Goal: Find specific page/section: Find specific page/section

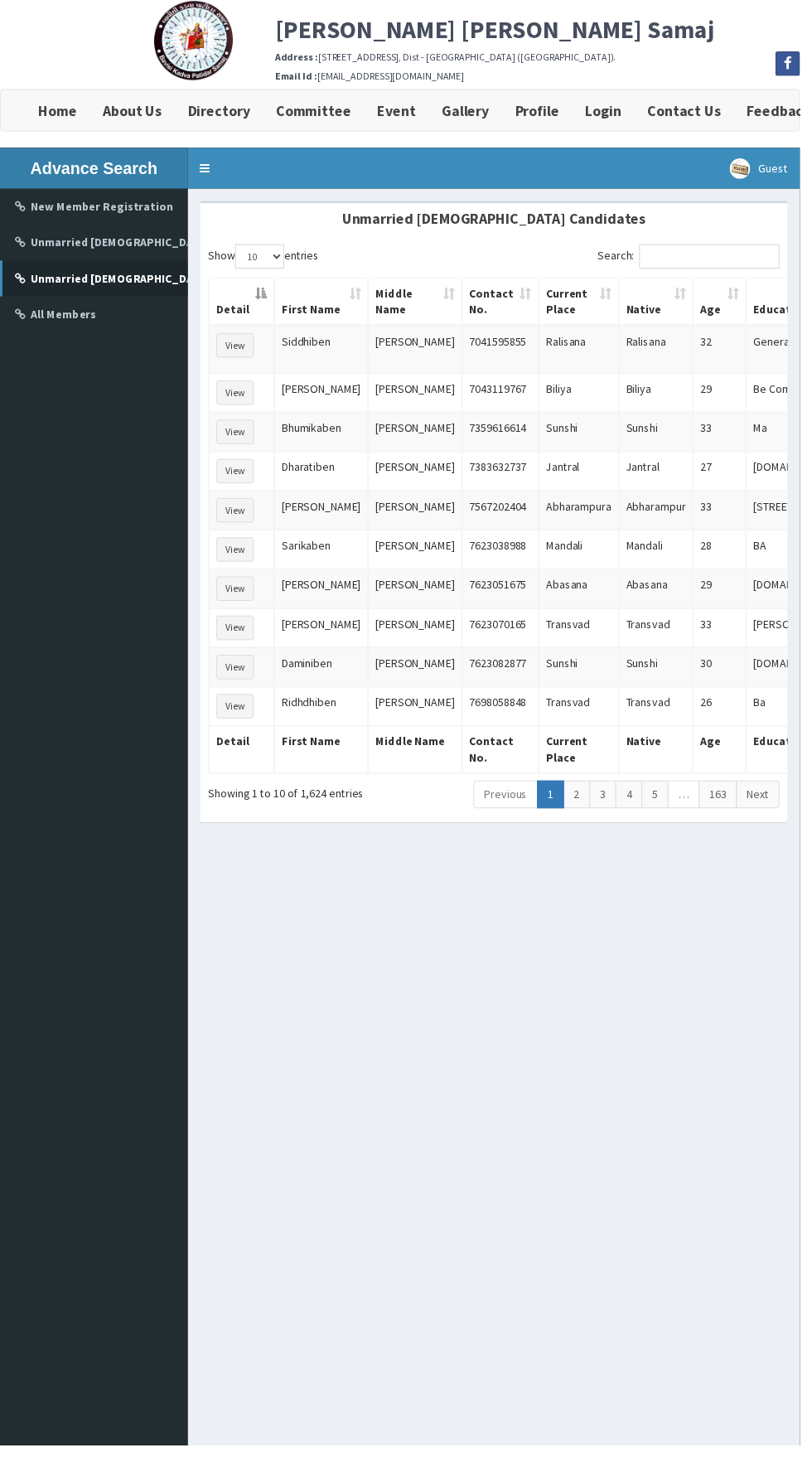
click at [695, 795] on link "…" at bounding box center [694, 807] width 32 height 28
click at [666, 795] on link "5" at bounding box center [665, 807] width 27 height 28
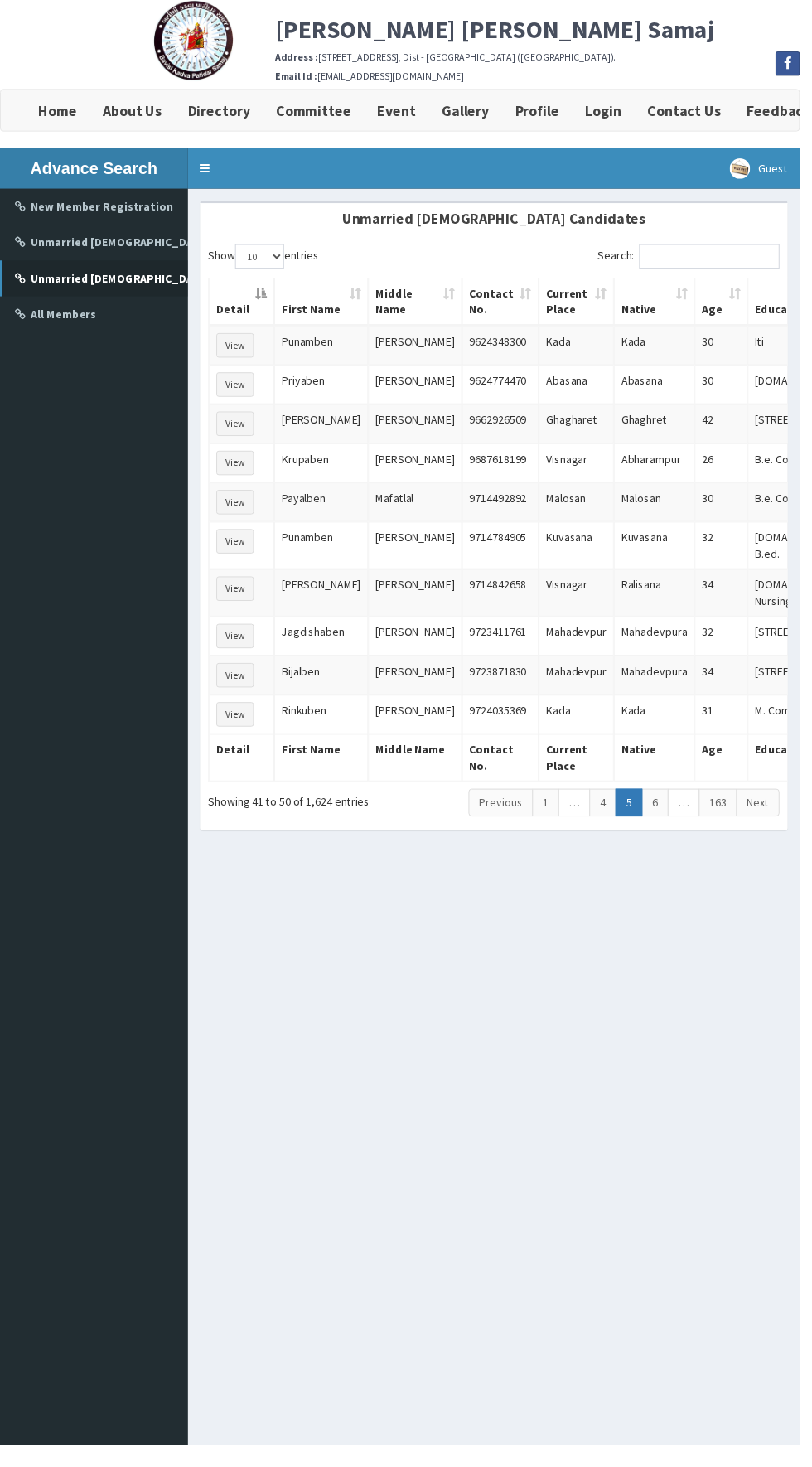
click at [695, 801] on link "…" at bounding box center [694, 815] width 32 height 28
click at [672, 801] on link "6" at bounding box center [665, 815] width 27 height 28
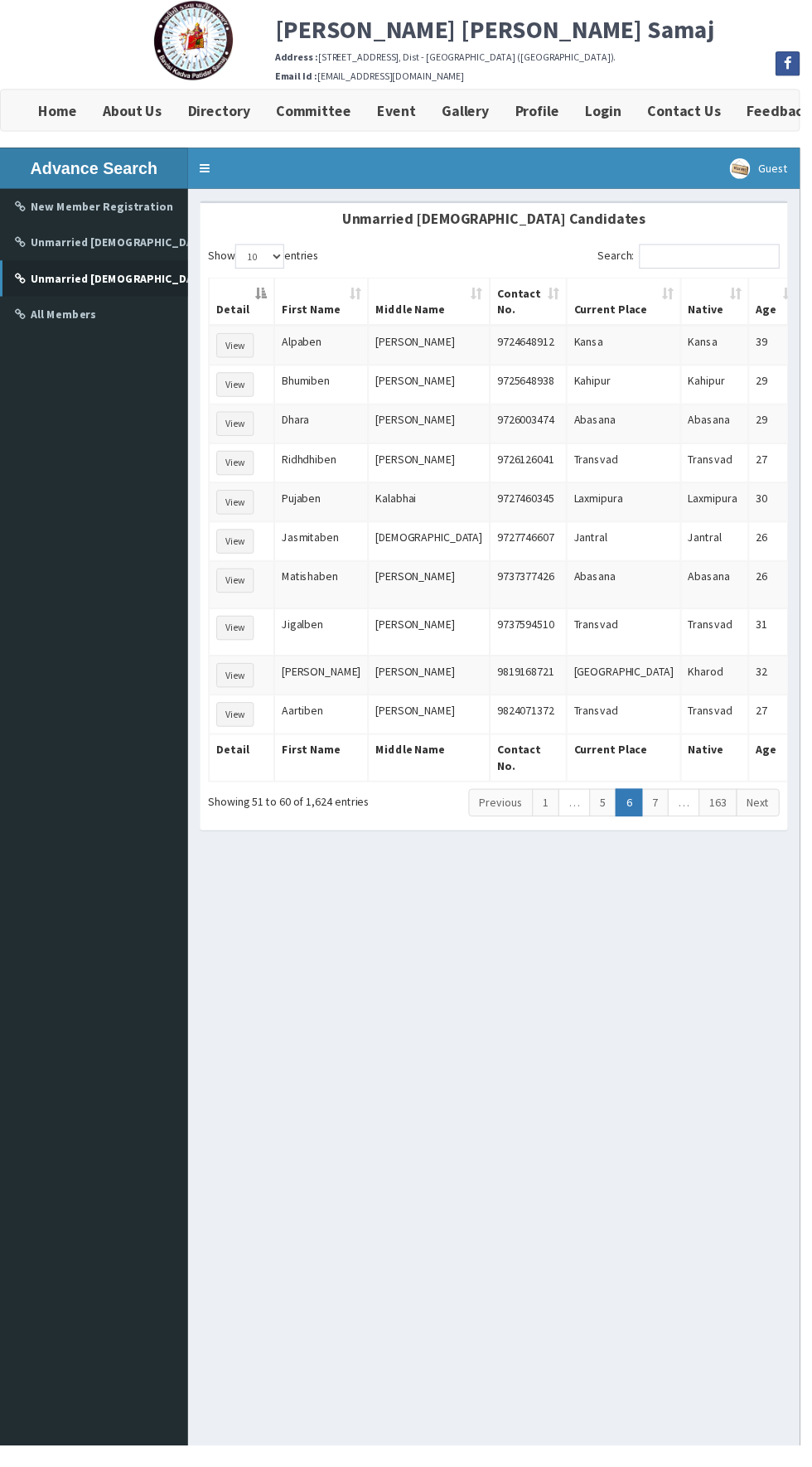
click at [668, 801] on link "7" at bounding box center [665, 815] width 27 height 28
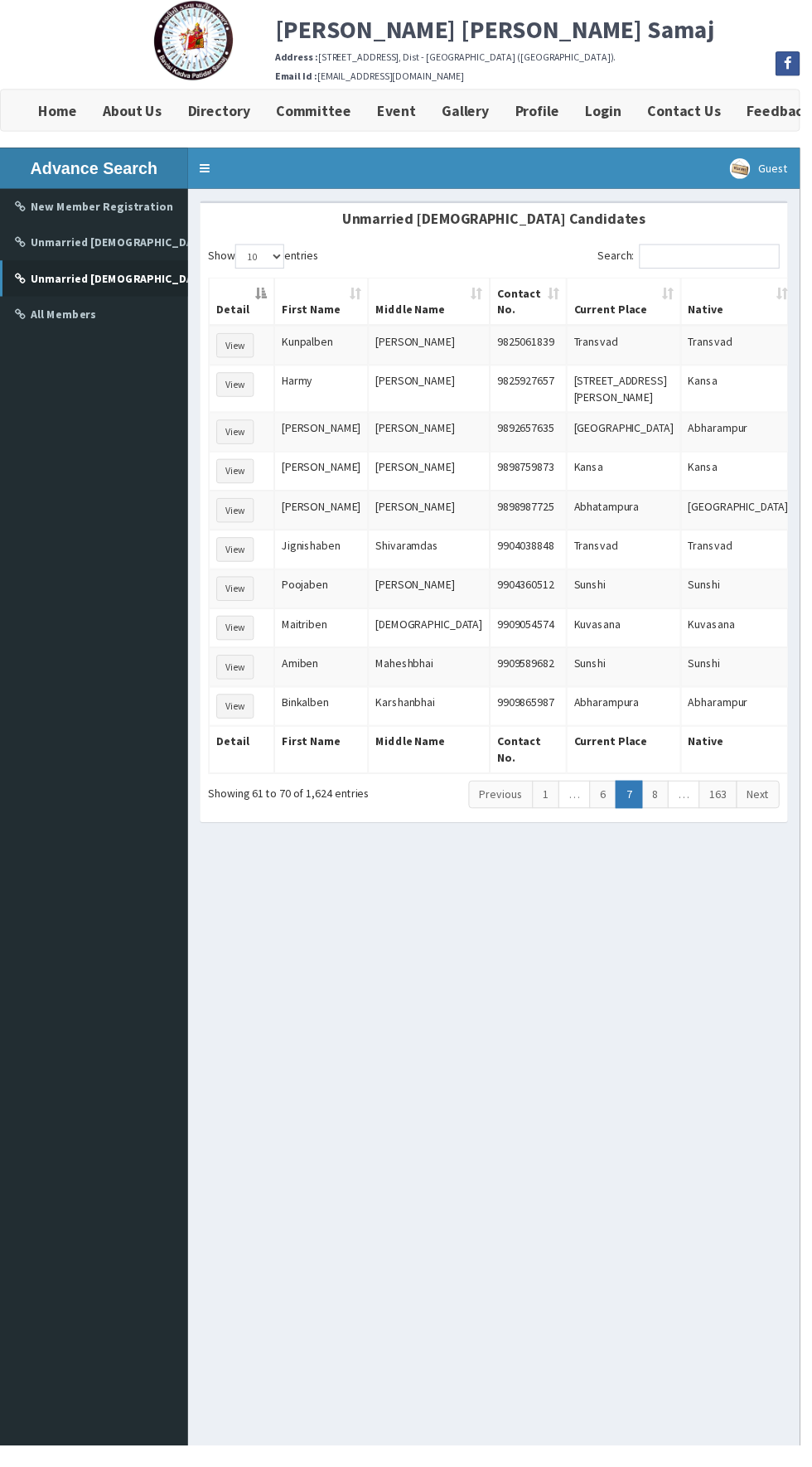
click at [666, 793] on link "8" at bounding box center [665, 807] width 27 height 28
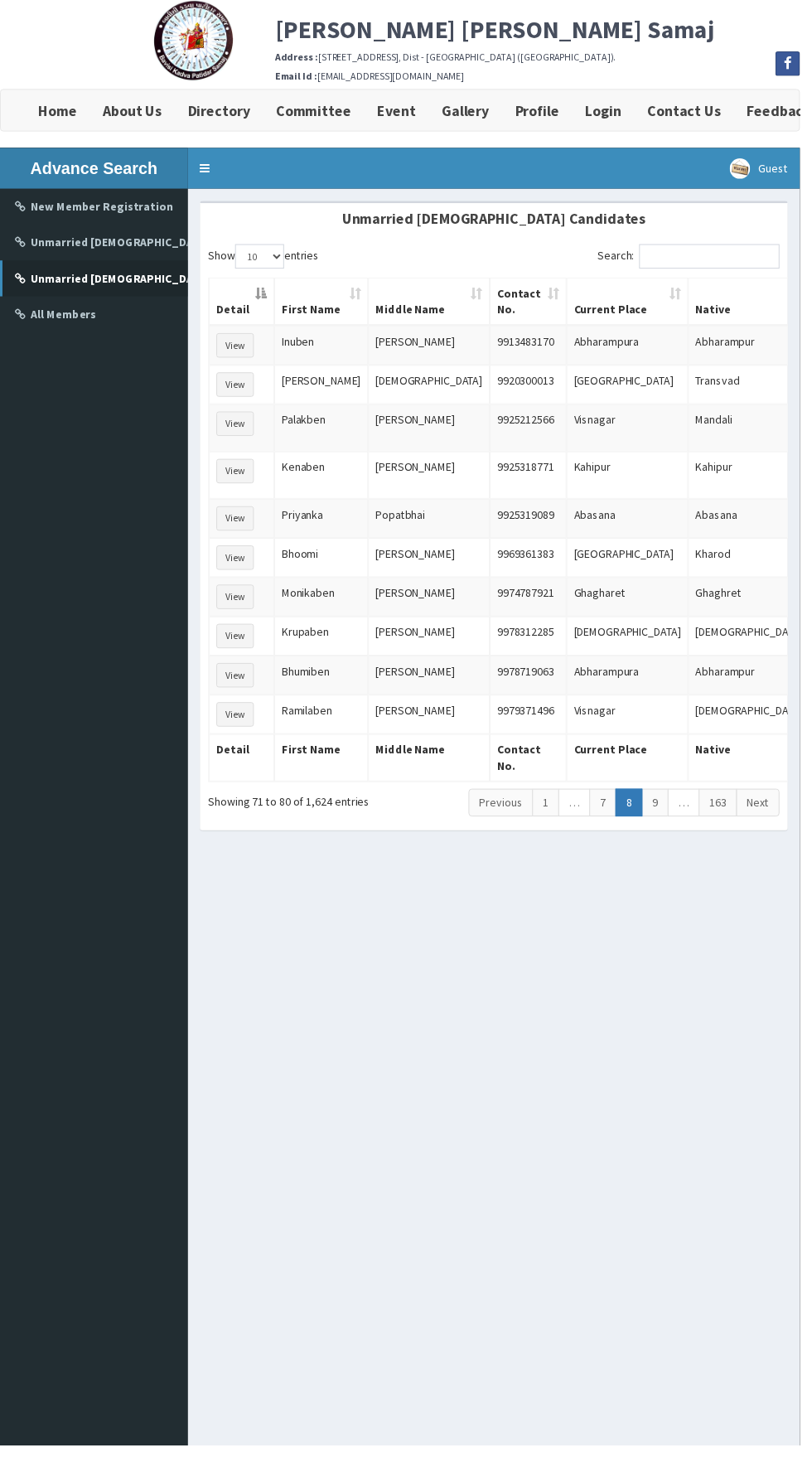
click at [673, 801] on link "9" at bounding box center [665, 815] width 27 height 28
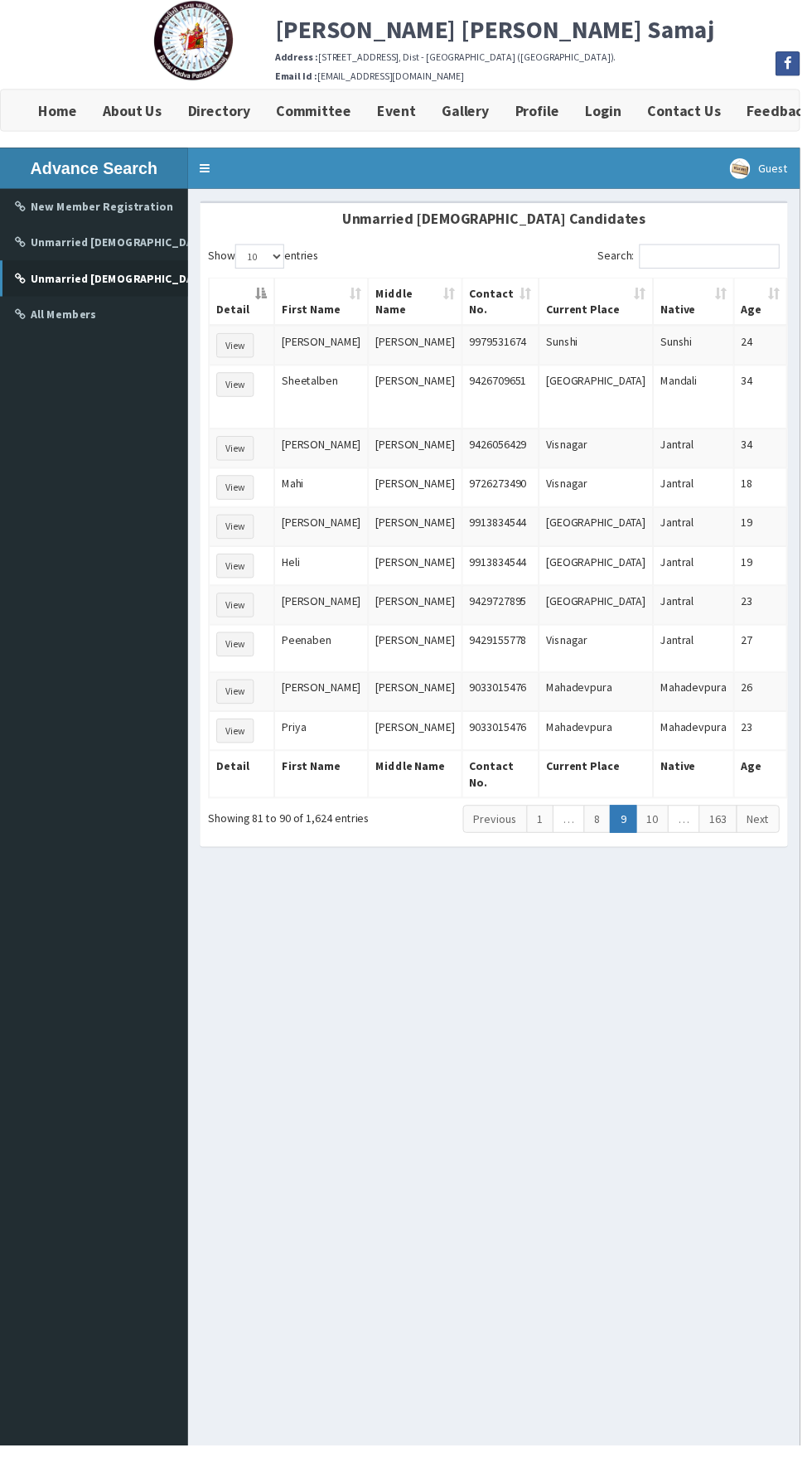
click at [664, 818] on link "10" at bounding box center [661, 832] width 33 height 28
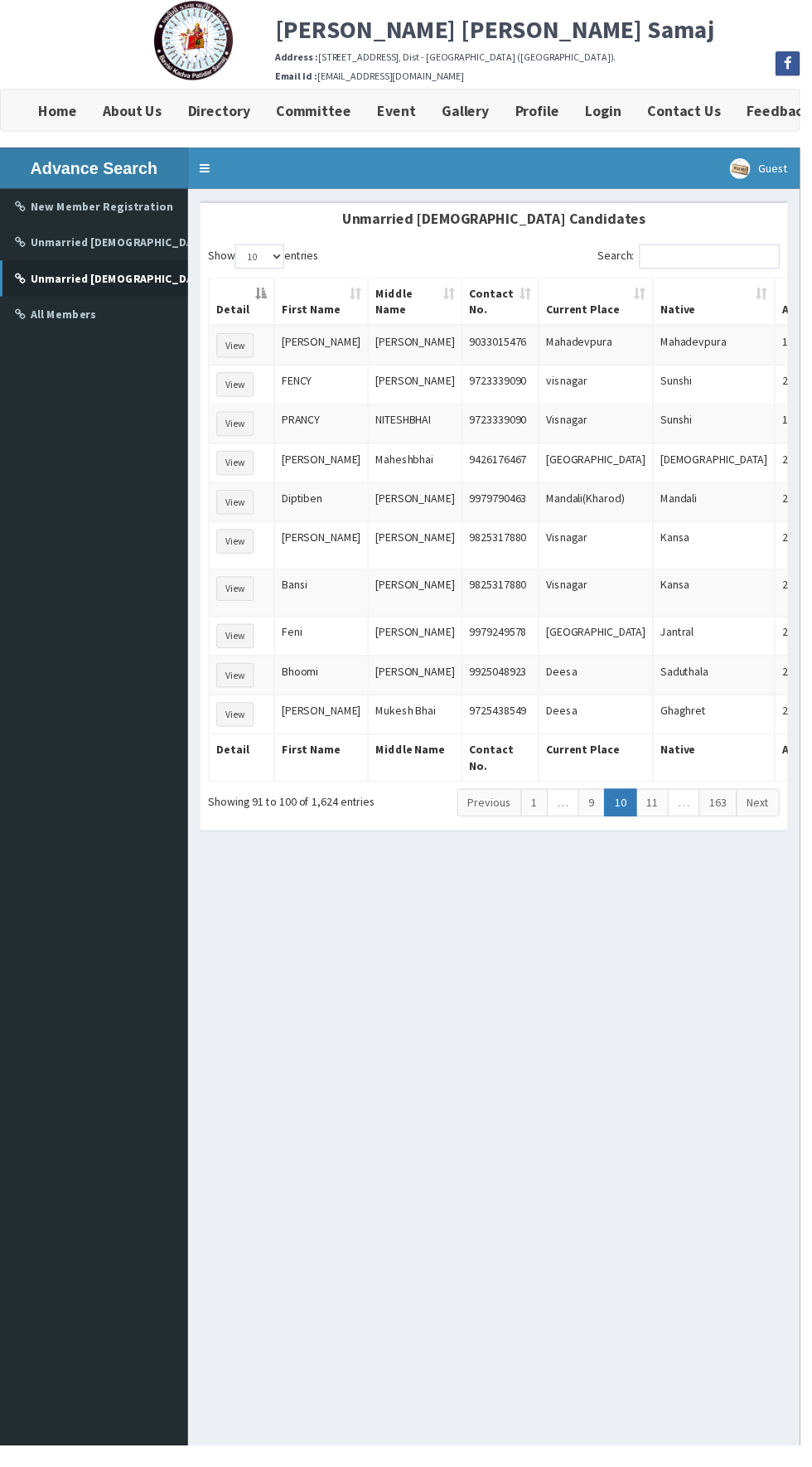
click at [666, 804] on link "11" at bounding box center [661, 815] width 33 height 28
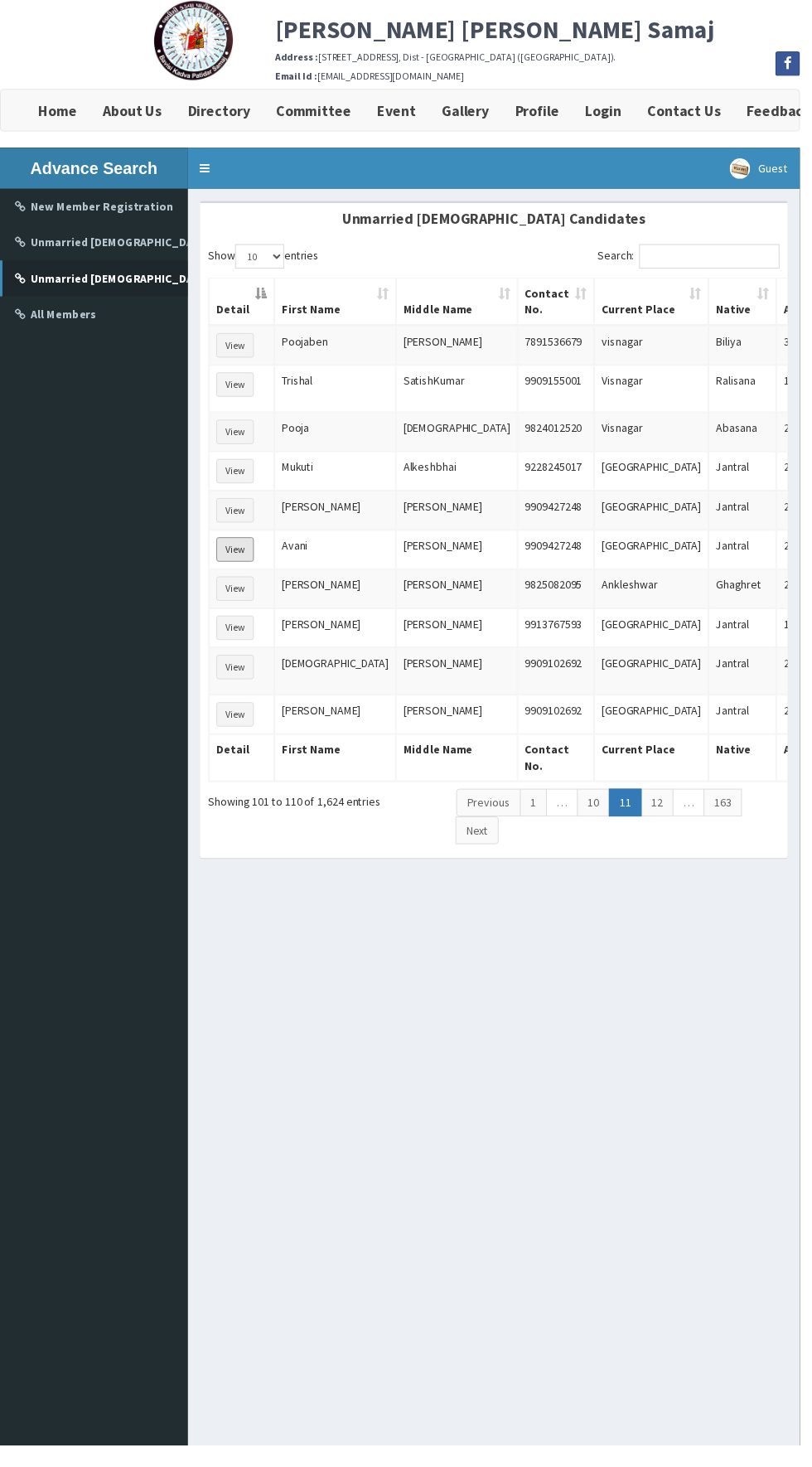
click at [234, 570] on button "View" at bounding box center [238, 558] width 38 height 25
click at [664, 829] on link "12" at bounding box center [667, 815] width 33 height 28
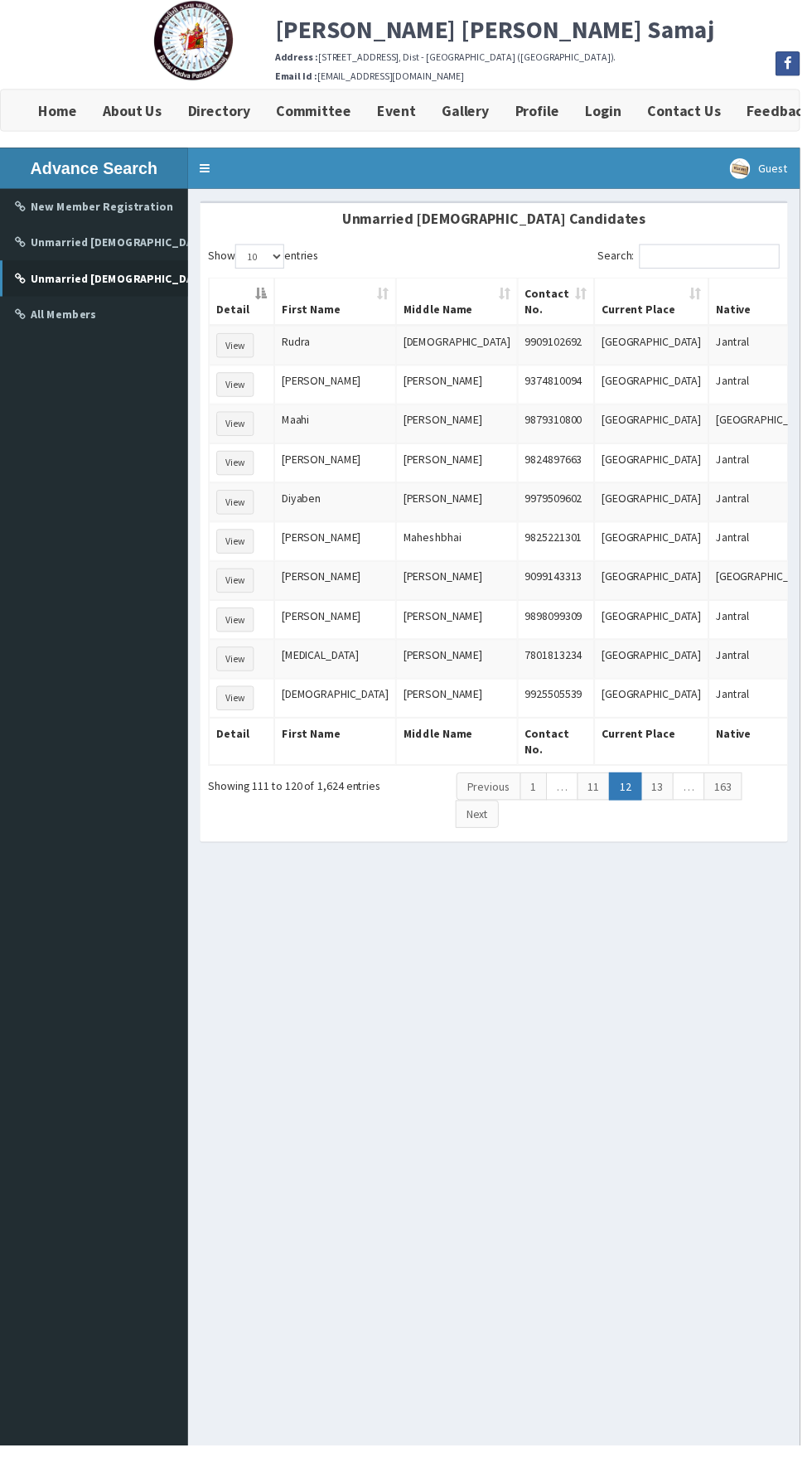
click at [664, 794] on link "13" at bounding box center [667, 798] width 33 height 28
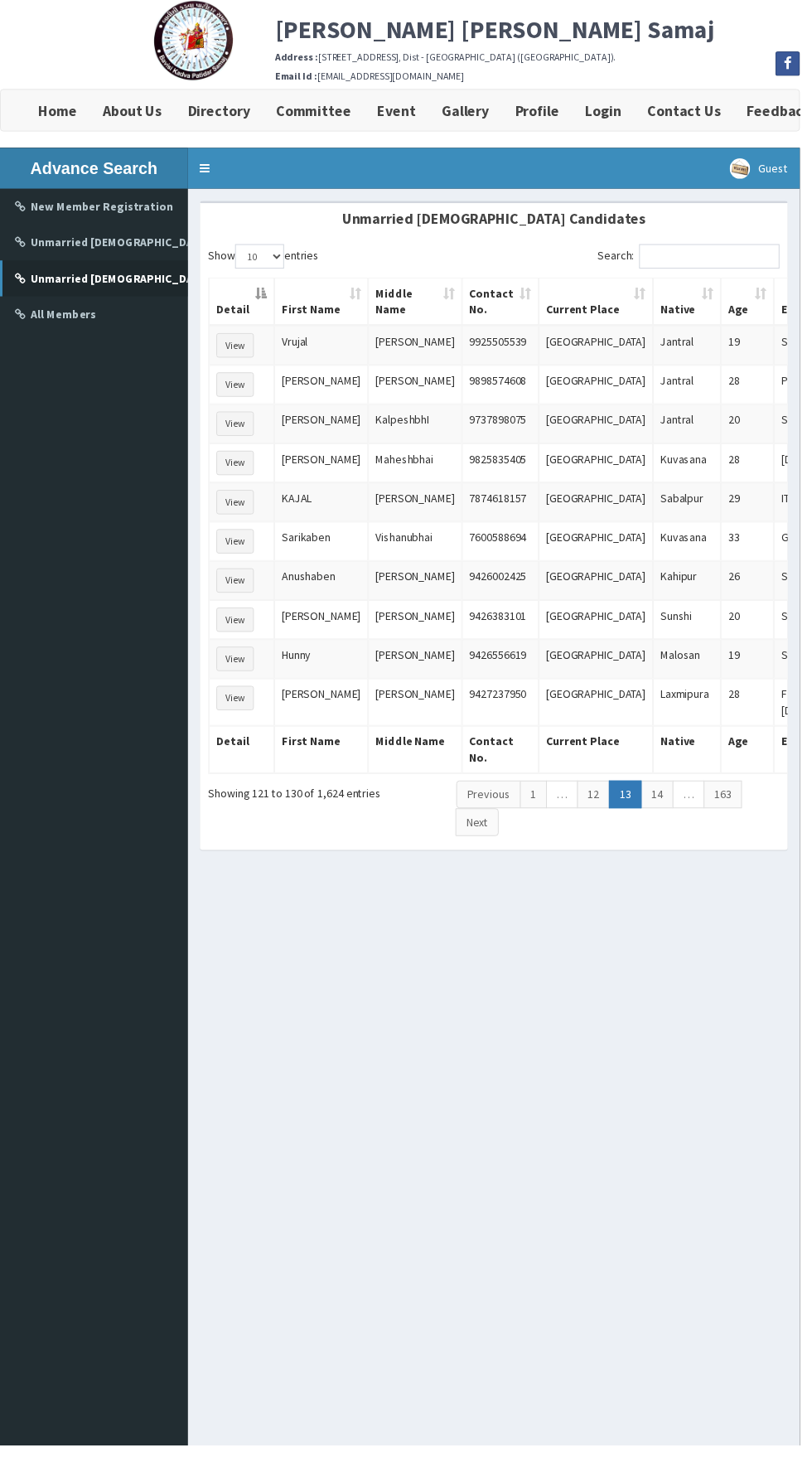
click at [668, 793] on link "14" at bounding box center [667, 807] width 33 height 28
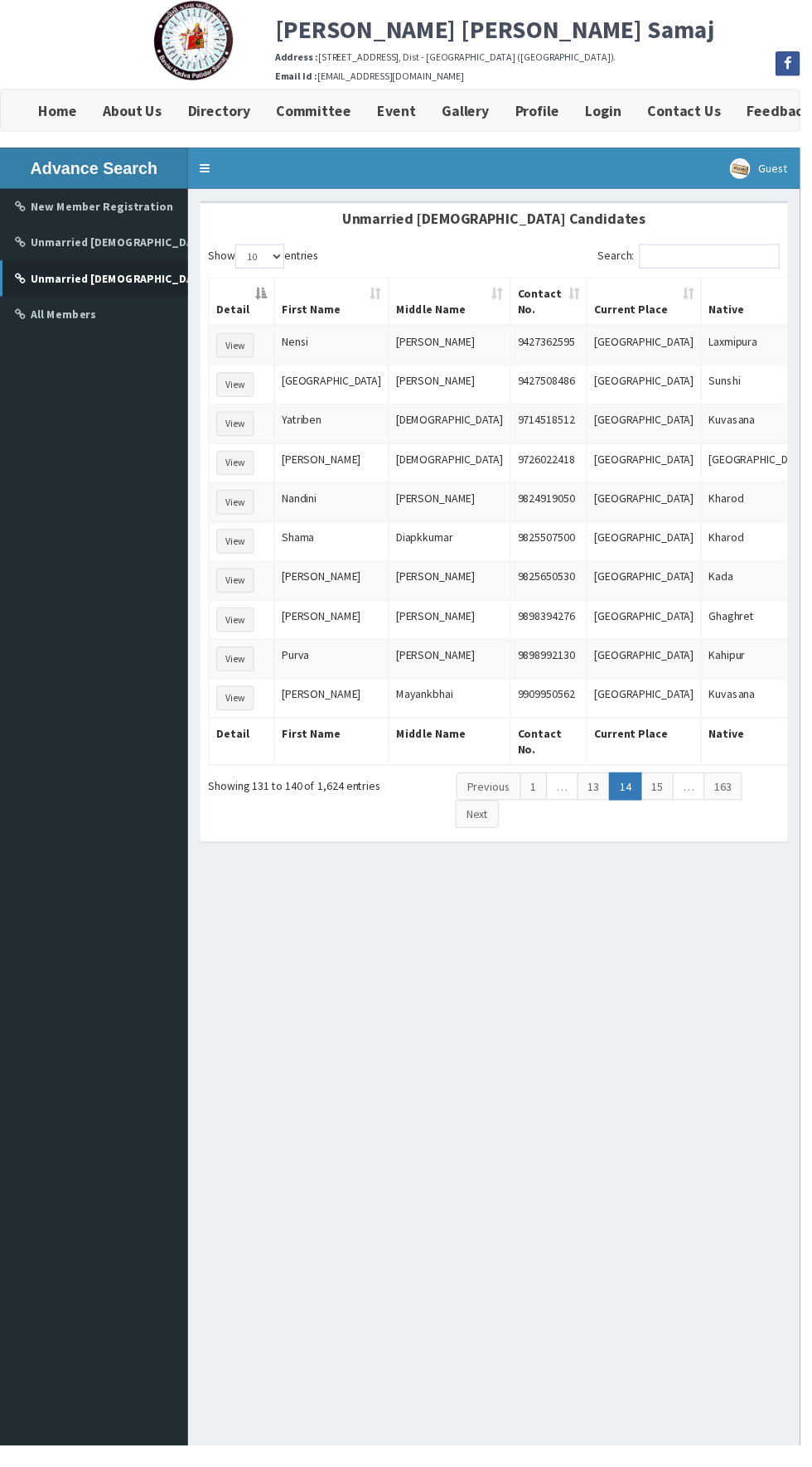
click at [664, 796] on link "15" at bounding box center [667, 798] width 33 height 28
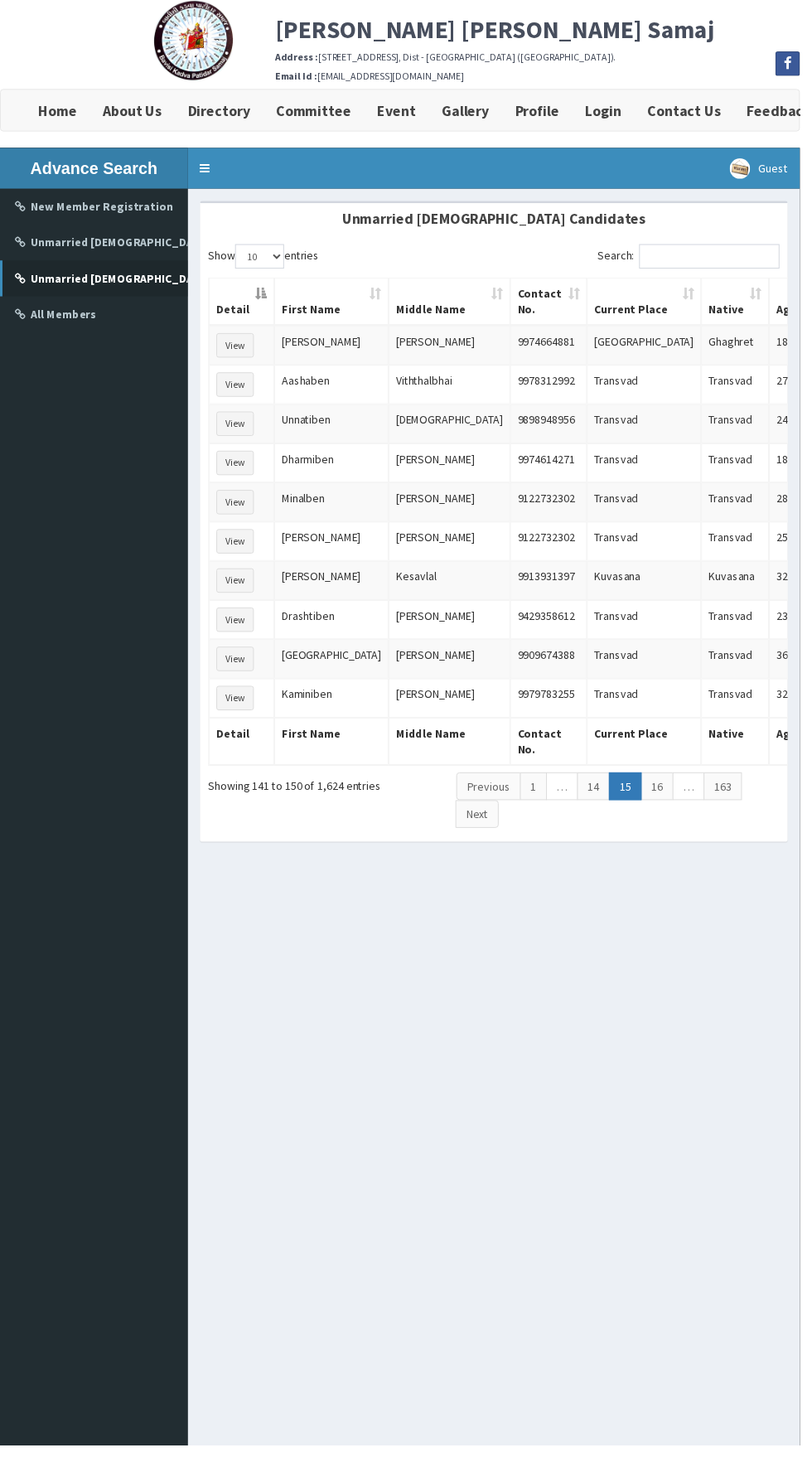
click at [664, 786] on link "16" at bounding box center [667, 798] width 33 height 28
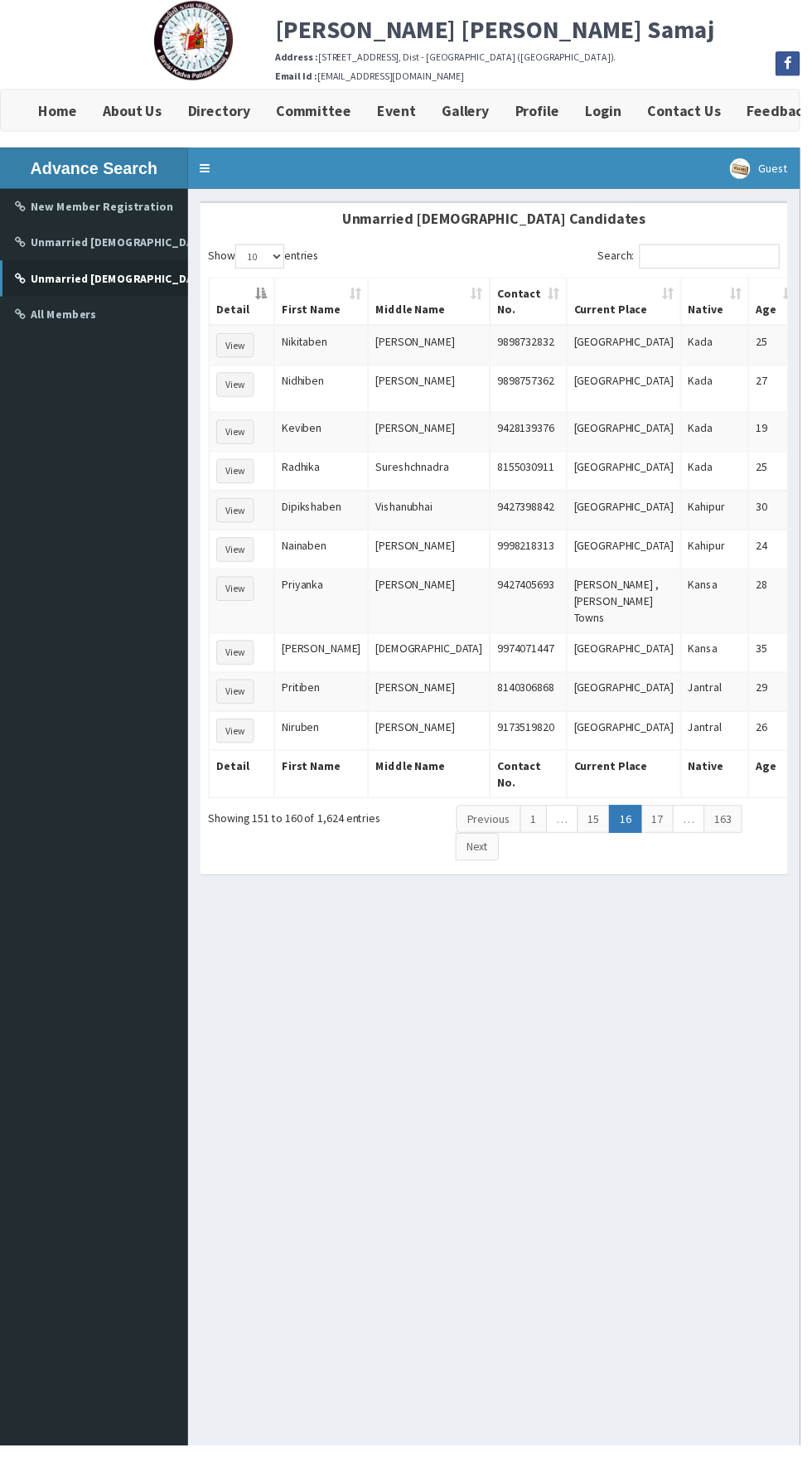
click at [663, 818] on link "17" at bounding box center [667, 832] width 33 height 28
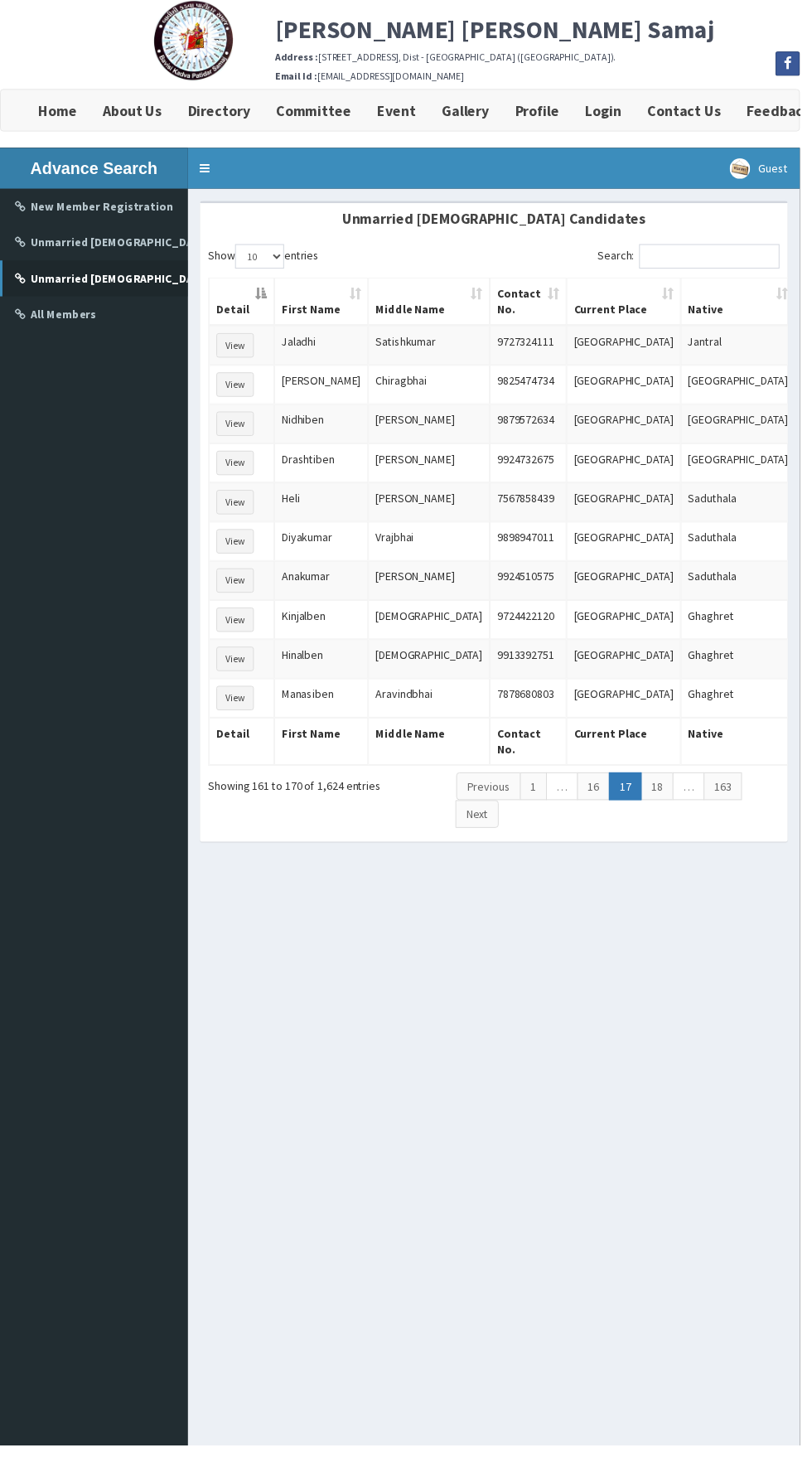
click at [664, 786] on link "18" at bounding box center [667, 798] width 33 height 28
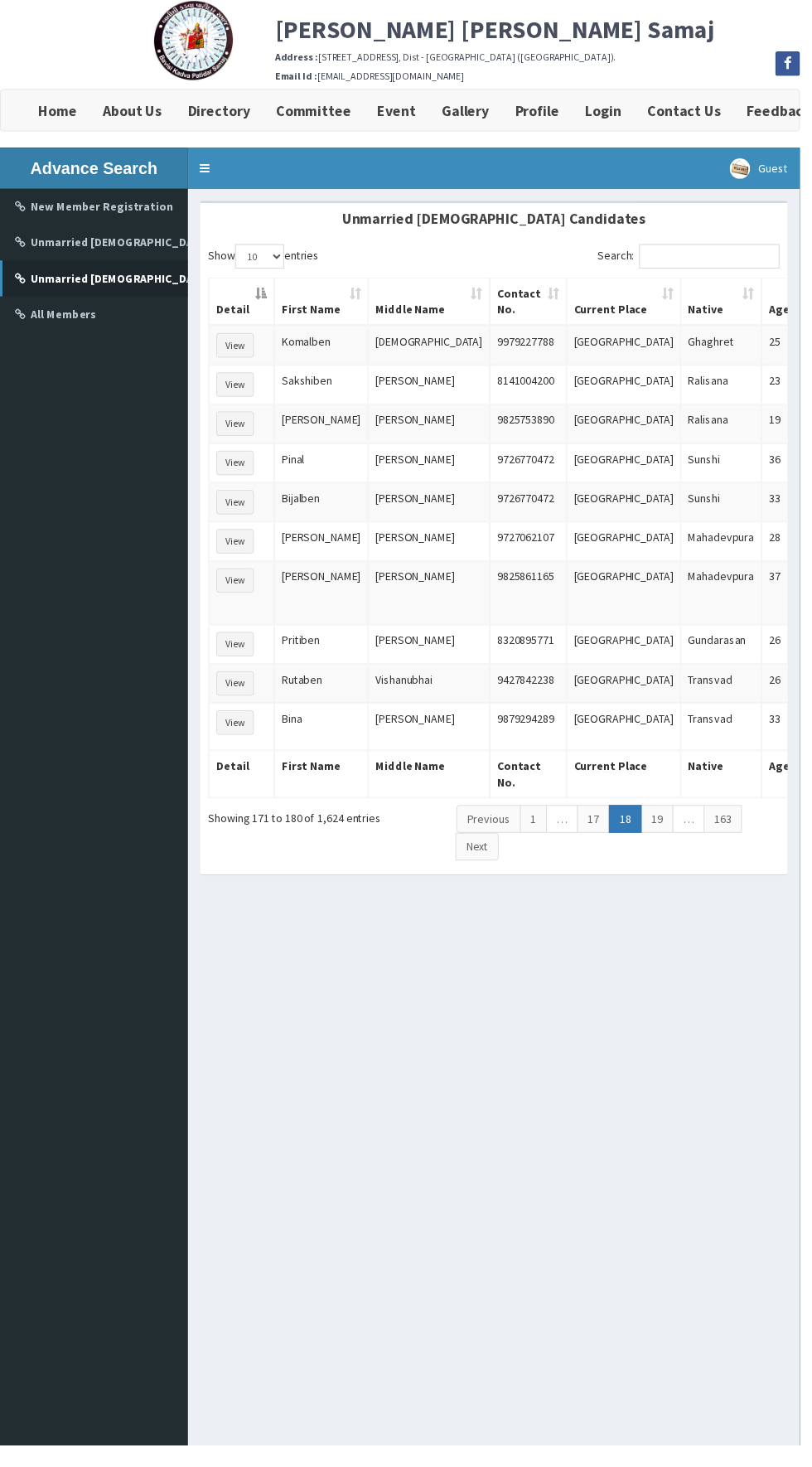
click at [664, 818] on link "19" at bounding box center [667, 832] width 33 height 28
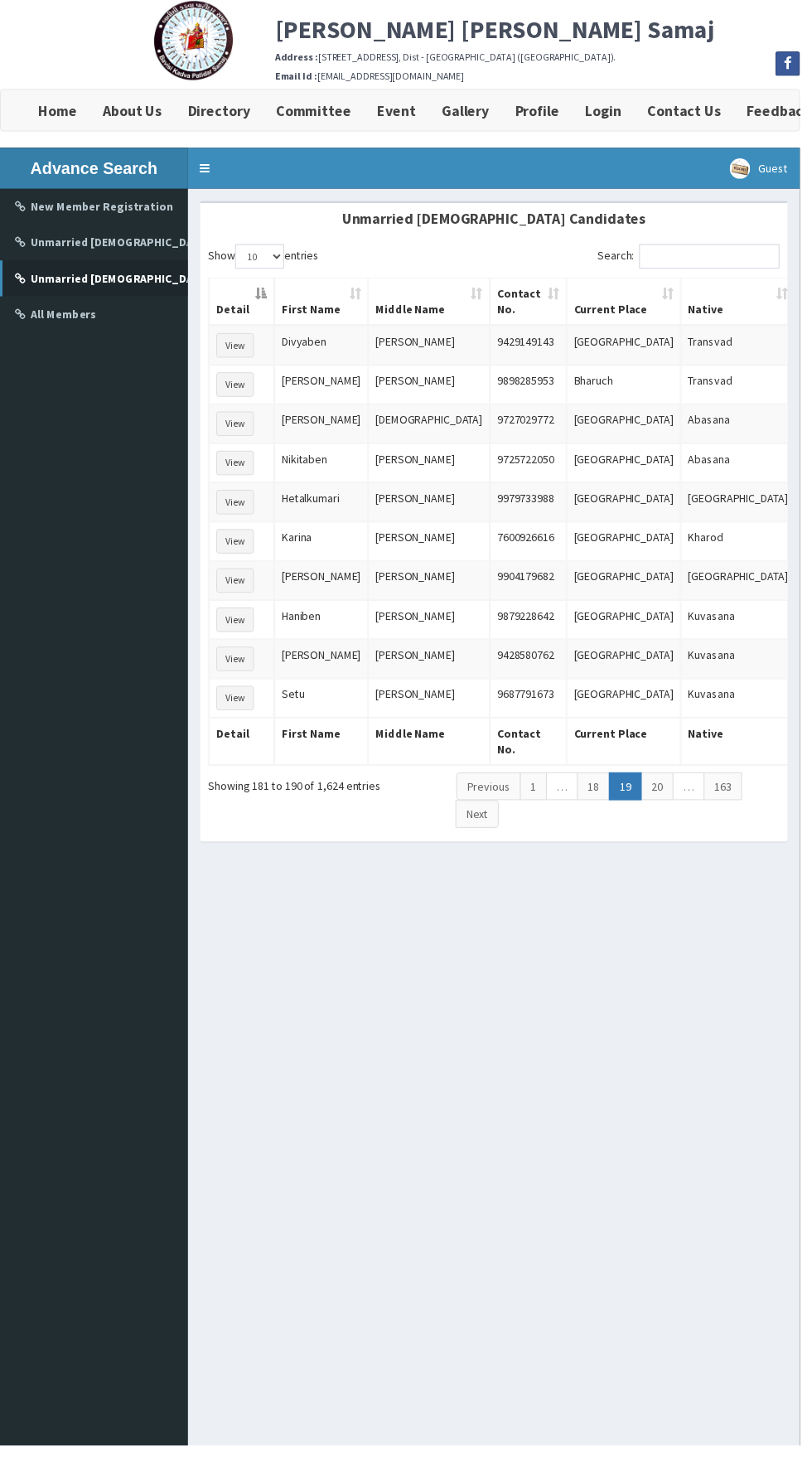
click at [695, 786] on link "…" at bounding box center [699, 798] width 32 height 28
click at [692, 786] on link "…" at bounding box center [699, 798] width 32 height 28
click at [699, 786] on link "…" at bounding box center [699, 798] width 32 height 28
click at [695, 786] on link "…" at bounding box center [699, 798] width 32 height 28
click at [664, 786] on link "20" at bounding box center [667, 798] width 33 height 28
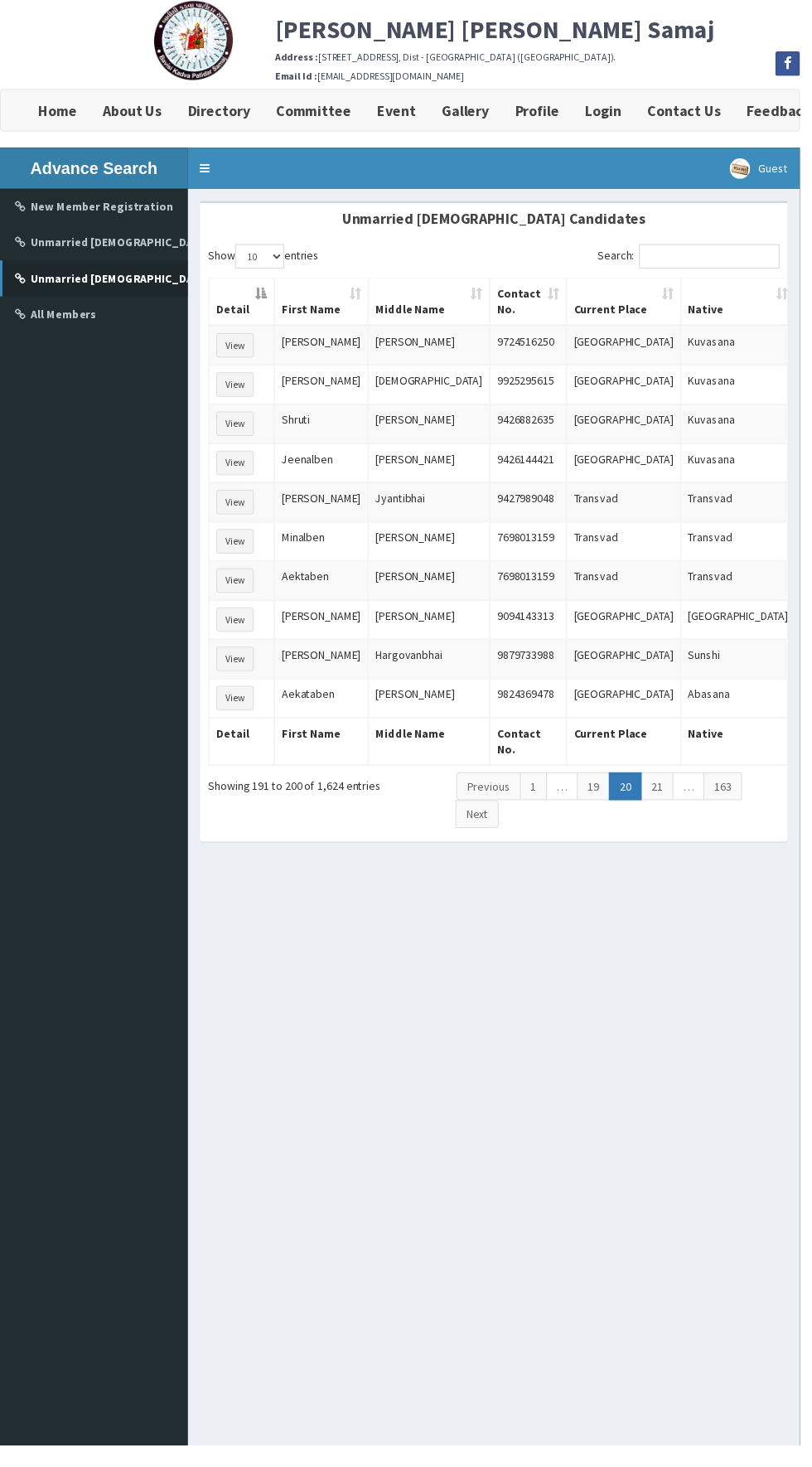
click at [664, 796] on link "21" at bounding box center [667, 798] width 33 height 28
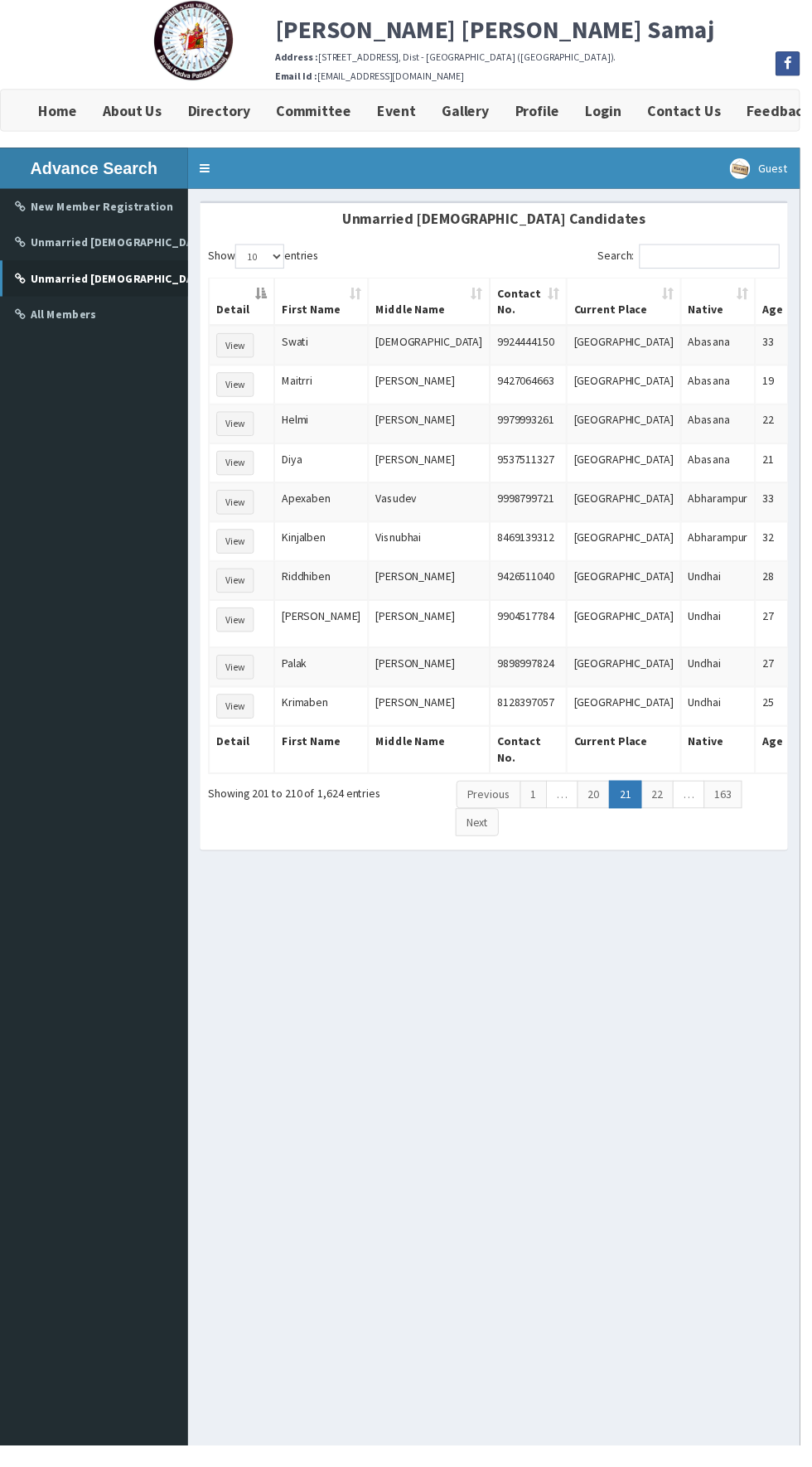
click at [695, 793] on link "…" at bounding box center [699, 807] width 32 height 28
click at [693, 793] on link "…" at bounding box center [699, 807] width 32 height 28
click at [664, 793] on link "22" at bounding box center [667, 807] width 33 height 28
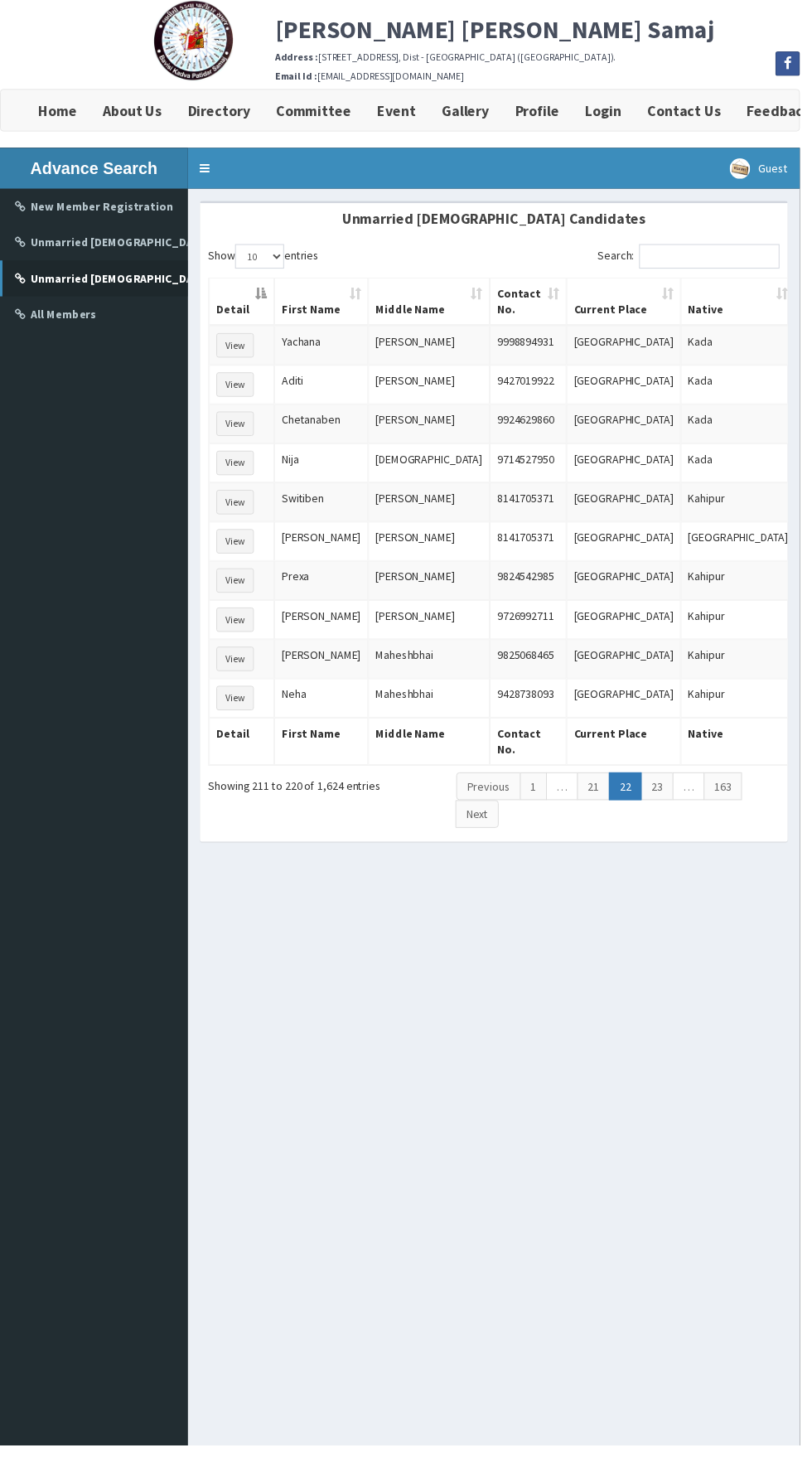
click at [695, 786] on link "…" at bounding box center [699, 798] width 32 height 28
click at [664, 786] on link "23" at bounding box center [667, 798] width 33 height 28
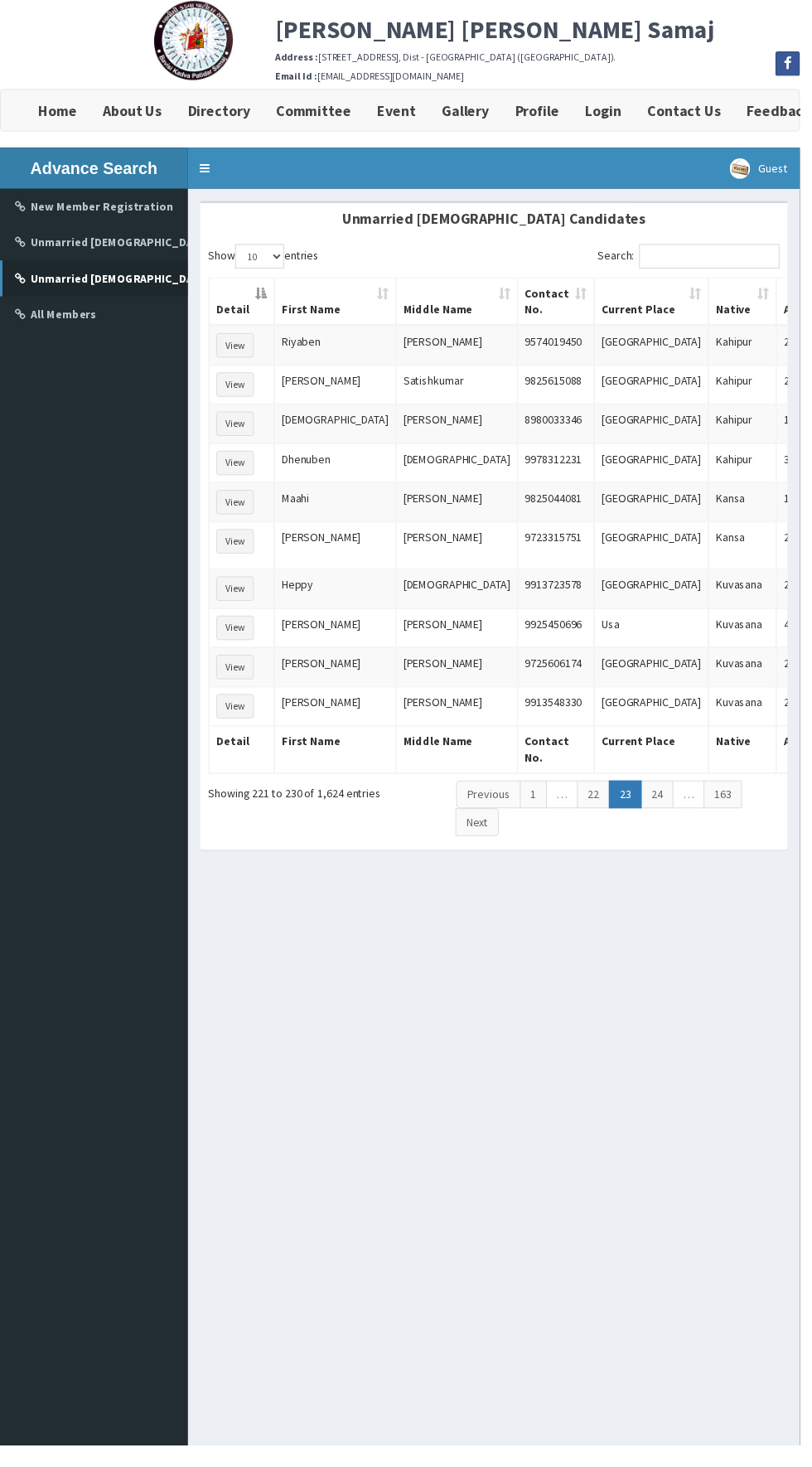
click at [664, 795] on link "24" at bounding box center [667, 807] width 33 height 28
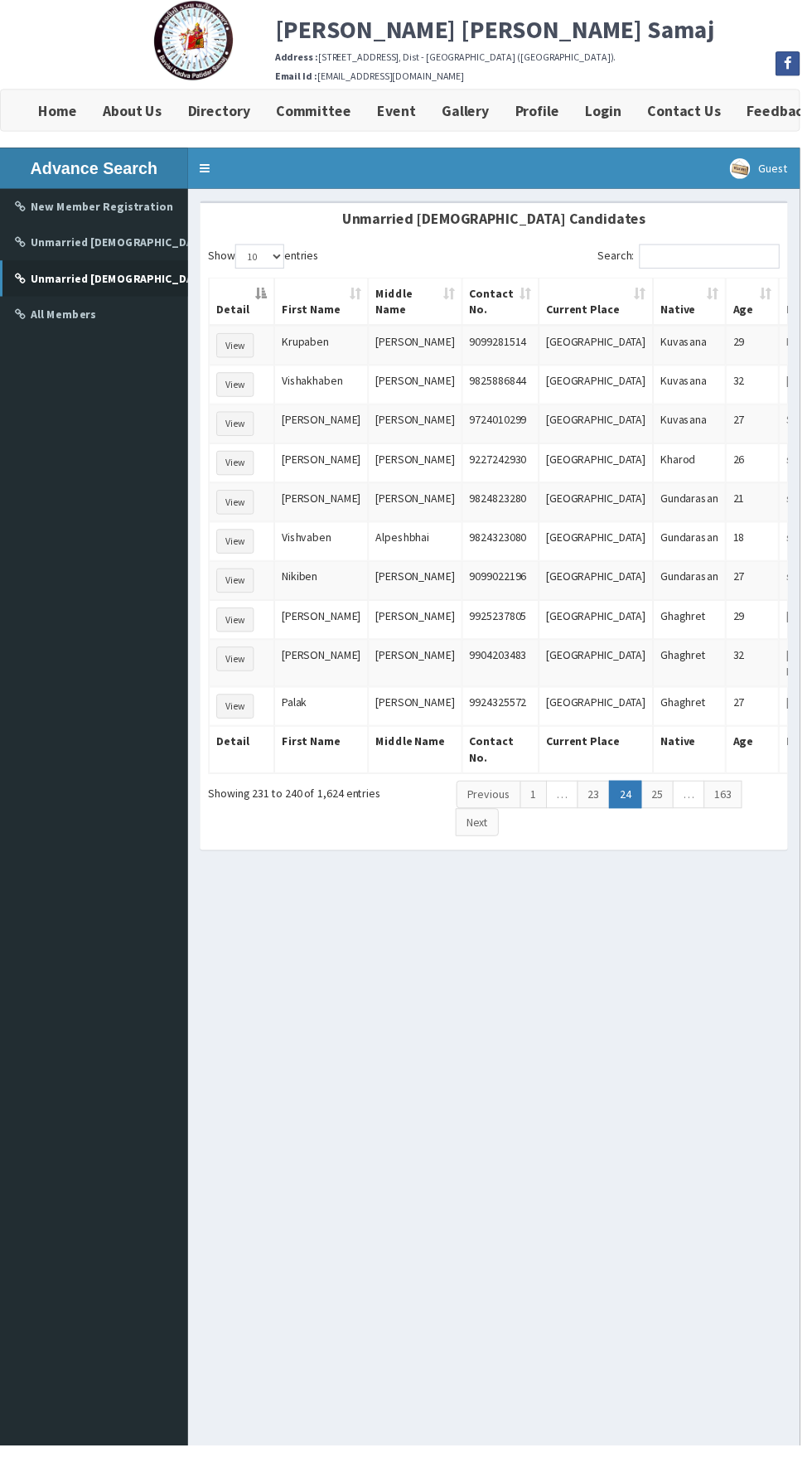
click at [664, 793] on link "25" at bounding box center [667, 807] width 33 height 28
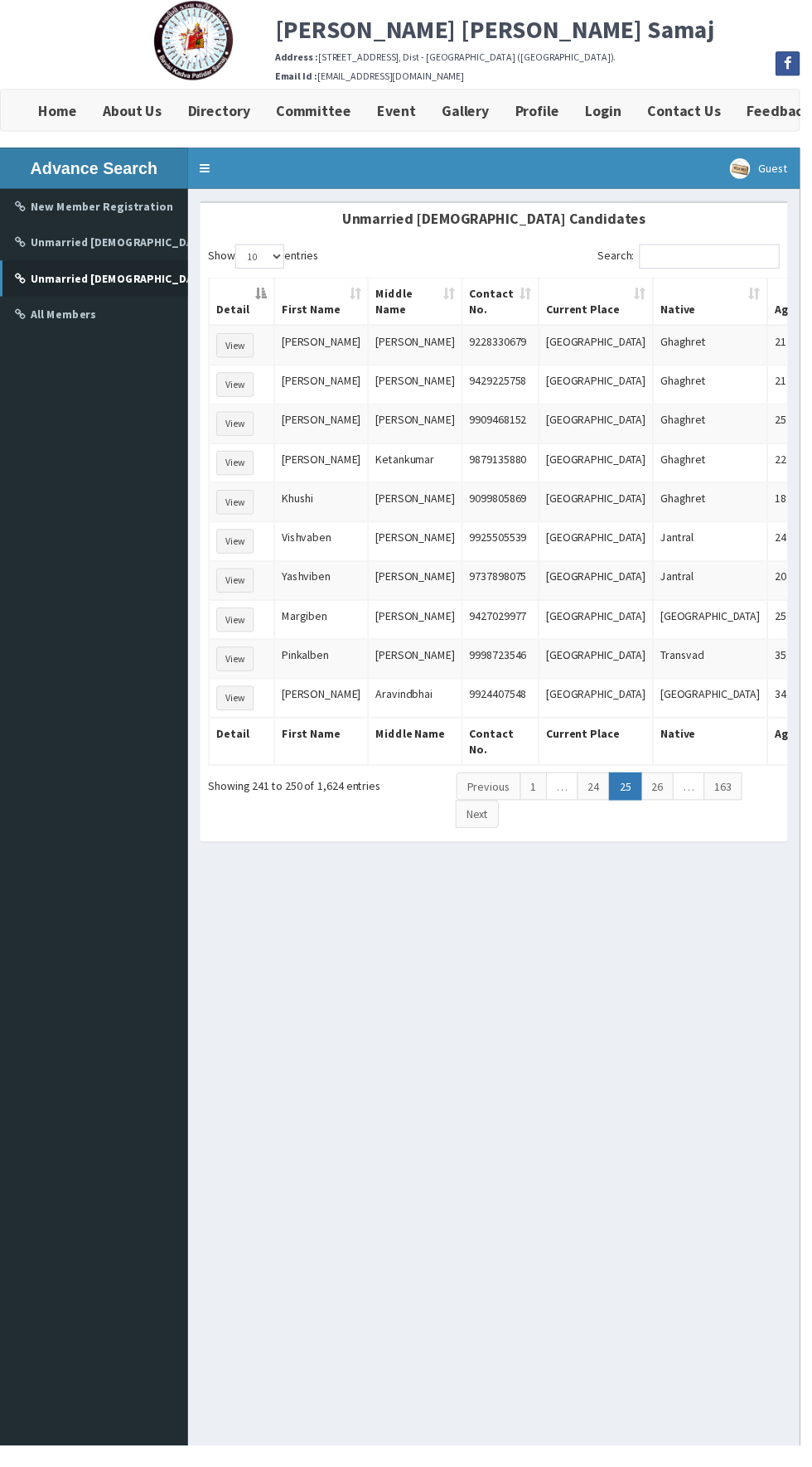
click at [664, 789] on link "26" at bounding box center [667, 798] width 33 height 28
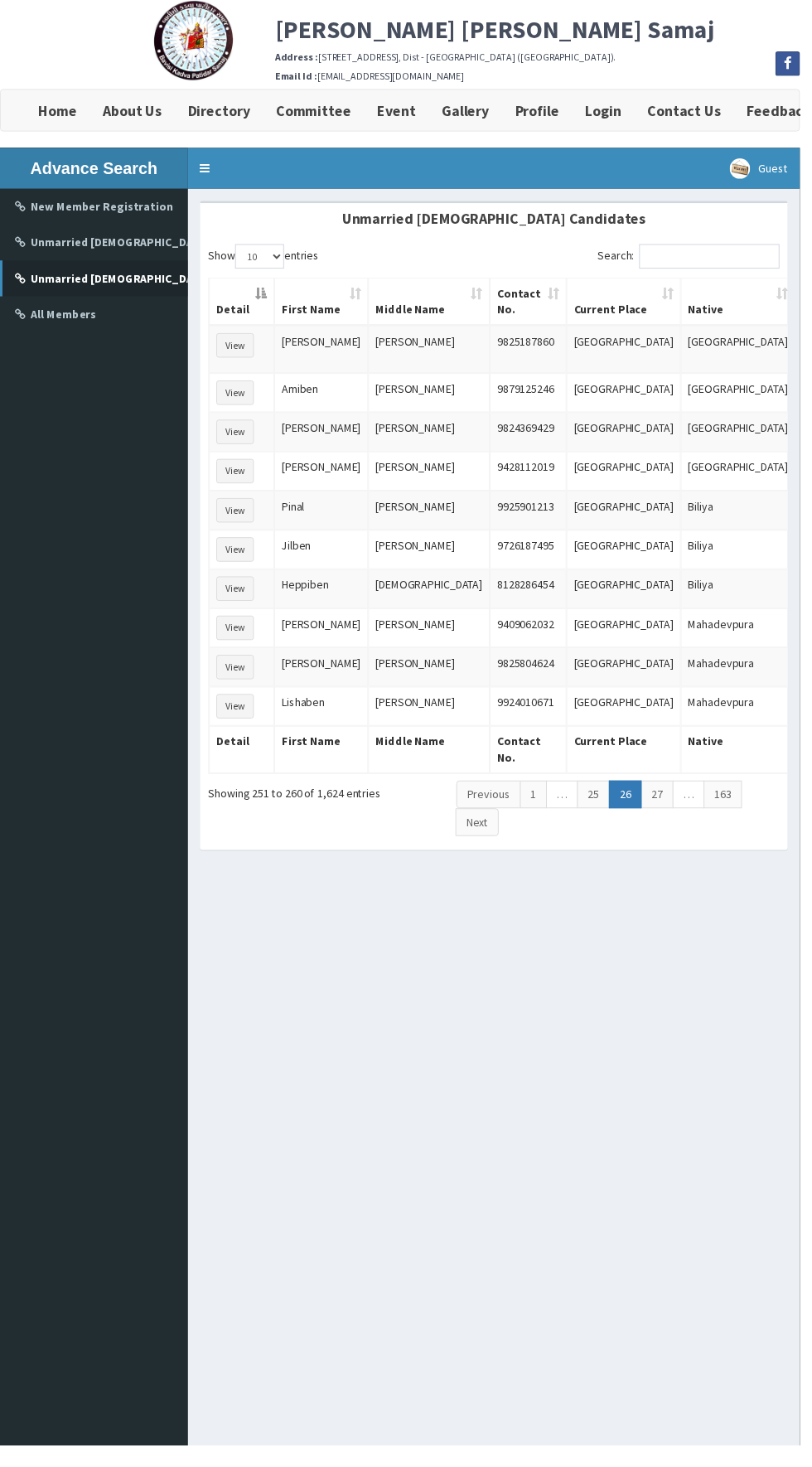
click at [664, 796] on link "27" at bounding box center [667, 807] width 33 height 28
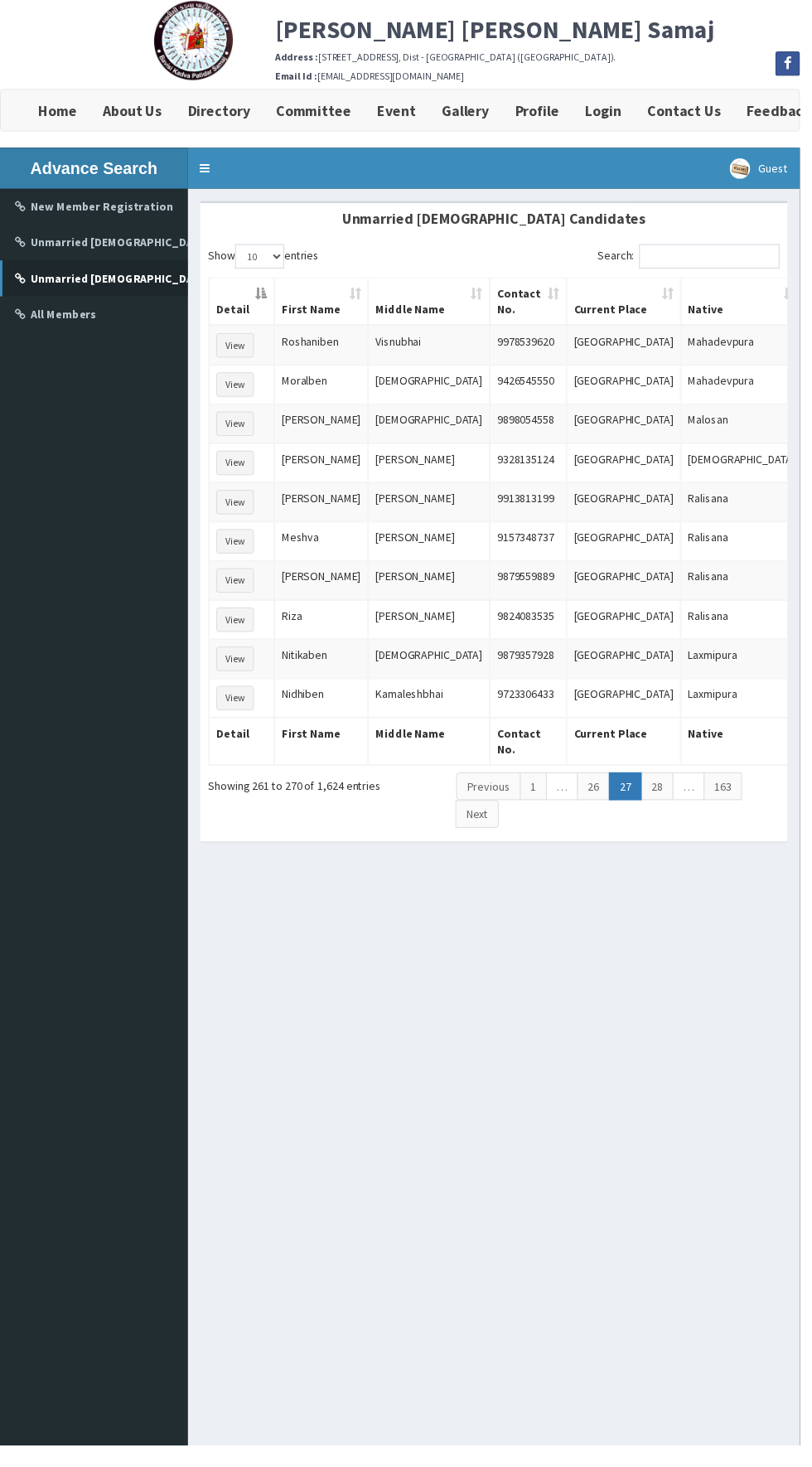
click at [695, 786] on link "…" at bounding box center [699, 798] width 32 height 28
click at [664, 786] on link "28" at bounding box center [667, 798] width 33 height 28
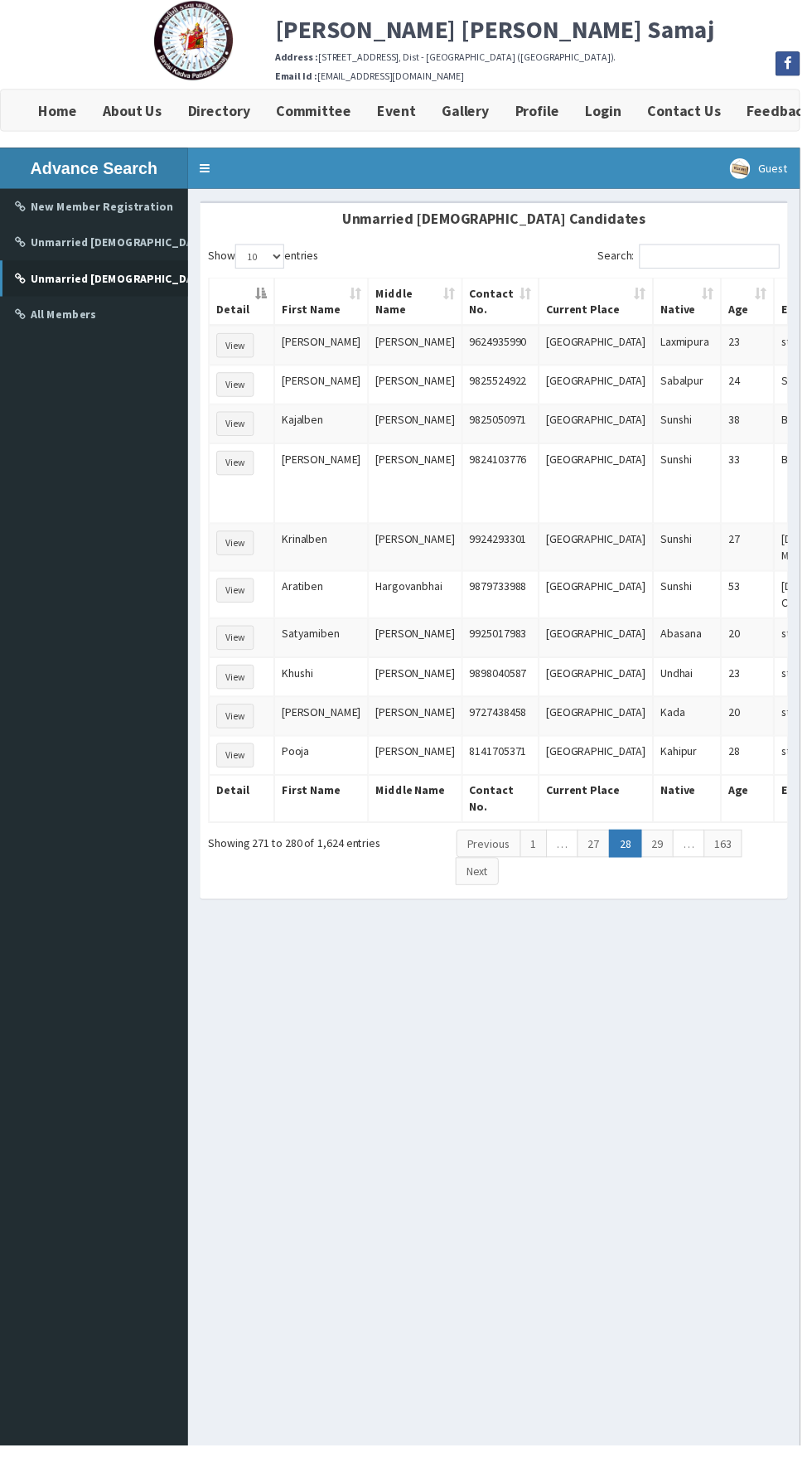
click at [695, 854] on link "…" at bounding box center [699, 857] width 32 height 28
click at [237, 387] on button "View" at bounding box center [238, 390] width 38 height 25
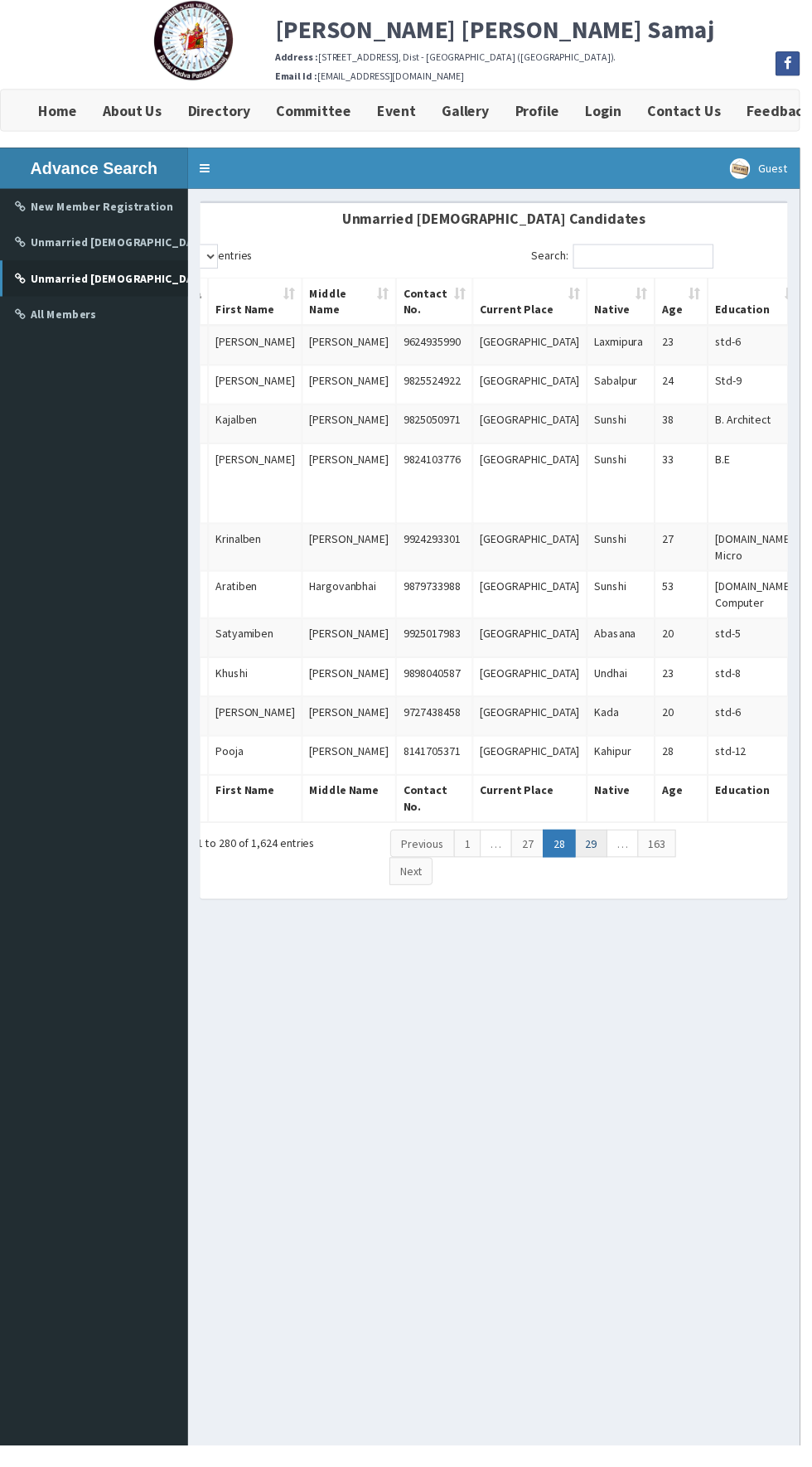
click at [597, 854] on link "29" at bounding box center [599, 857] width 33 height 28
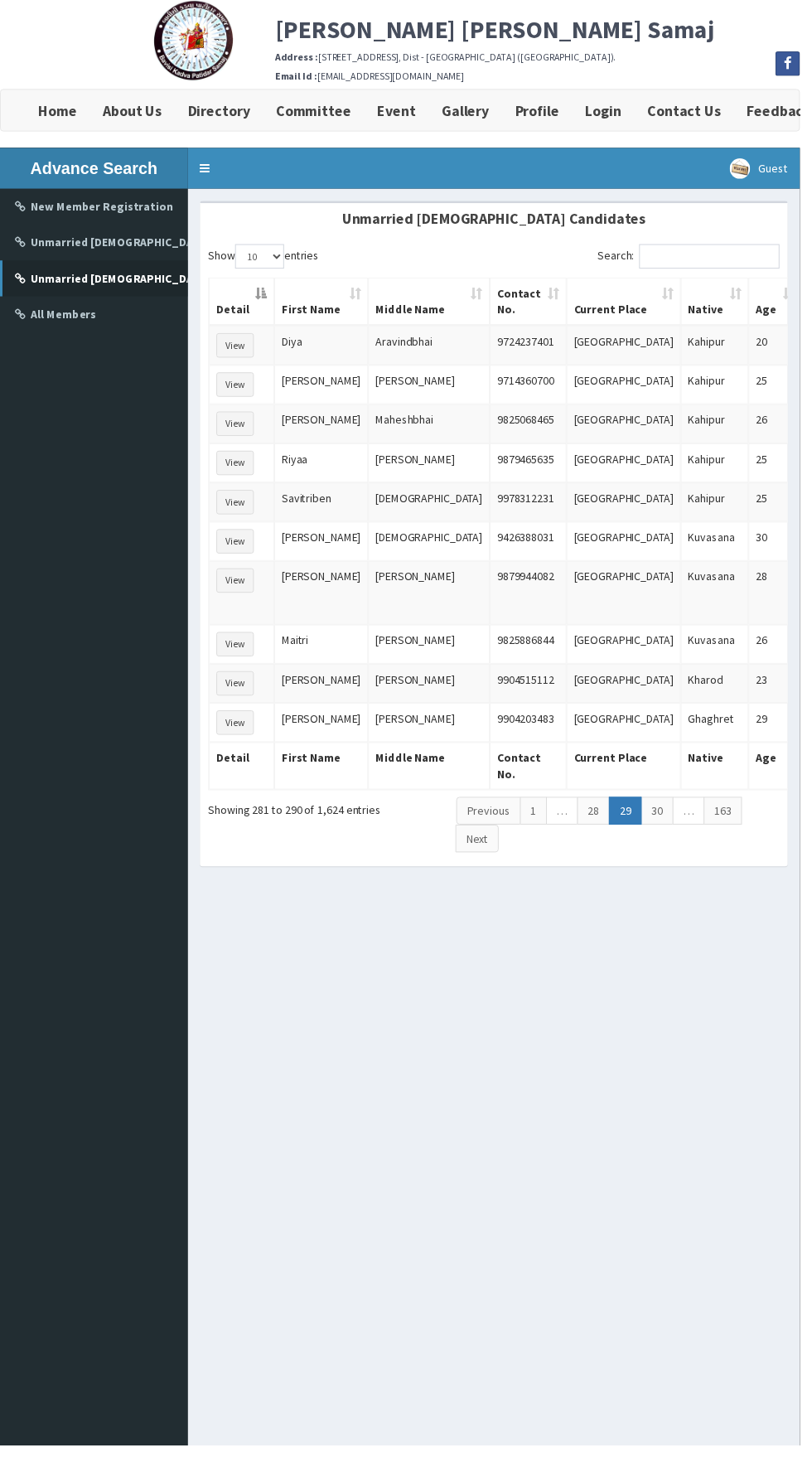
scroll to position [0, 66]
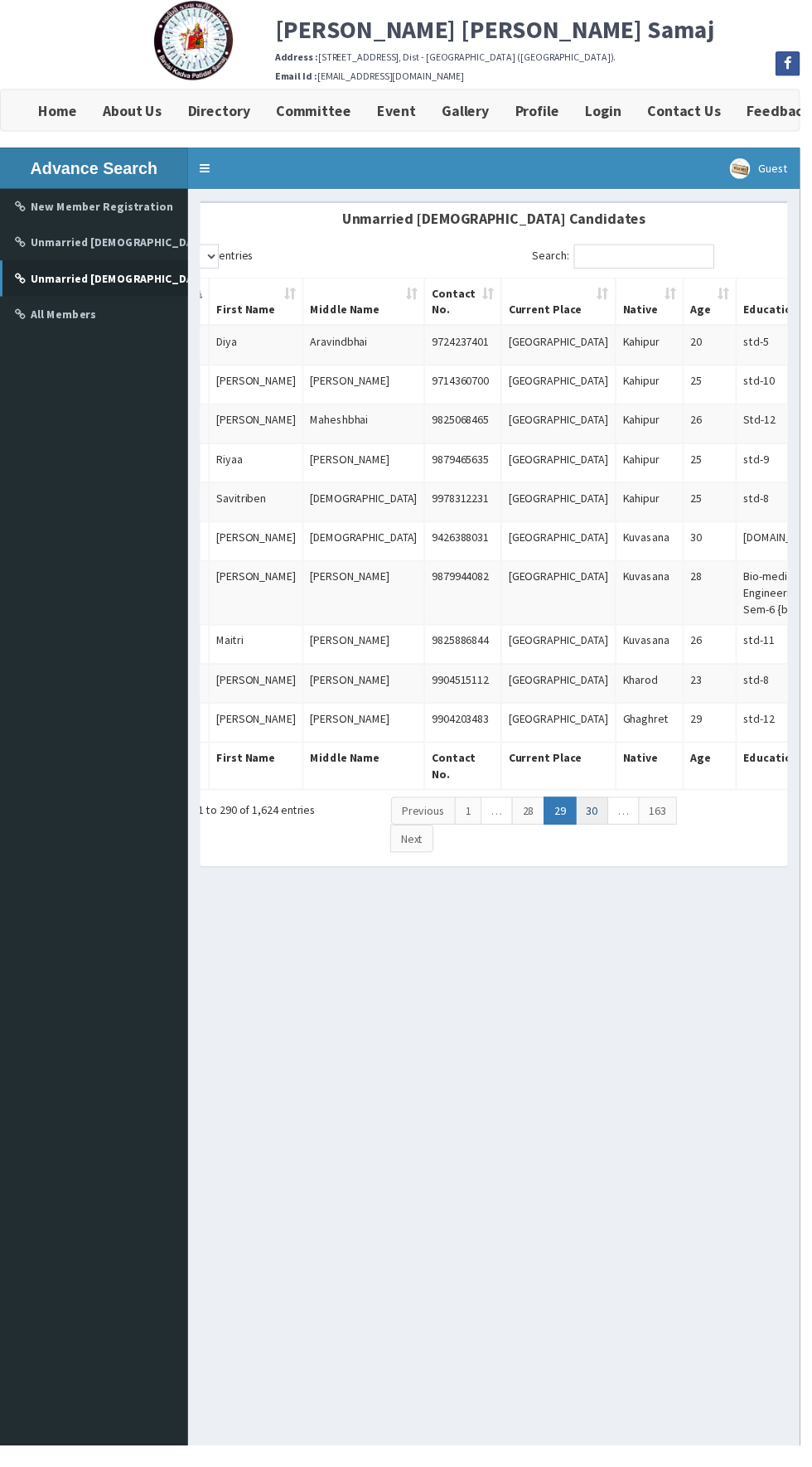
click at [597, 812] on link "30" at bounding box center [600, 823] width 33 height 28
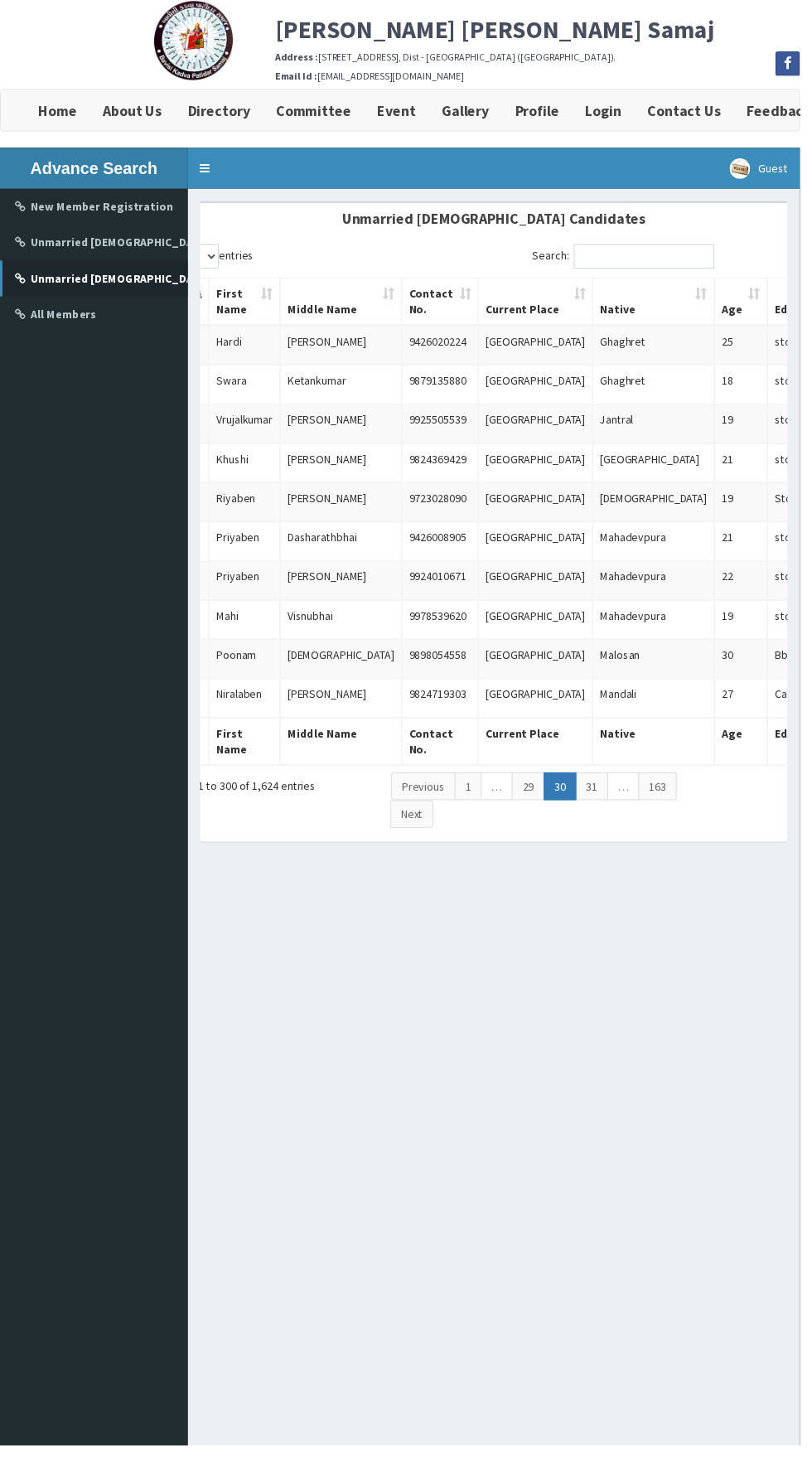
scroll to position [0, 0]
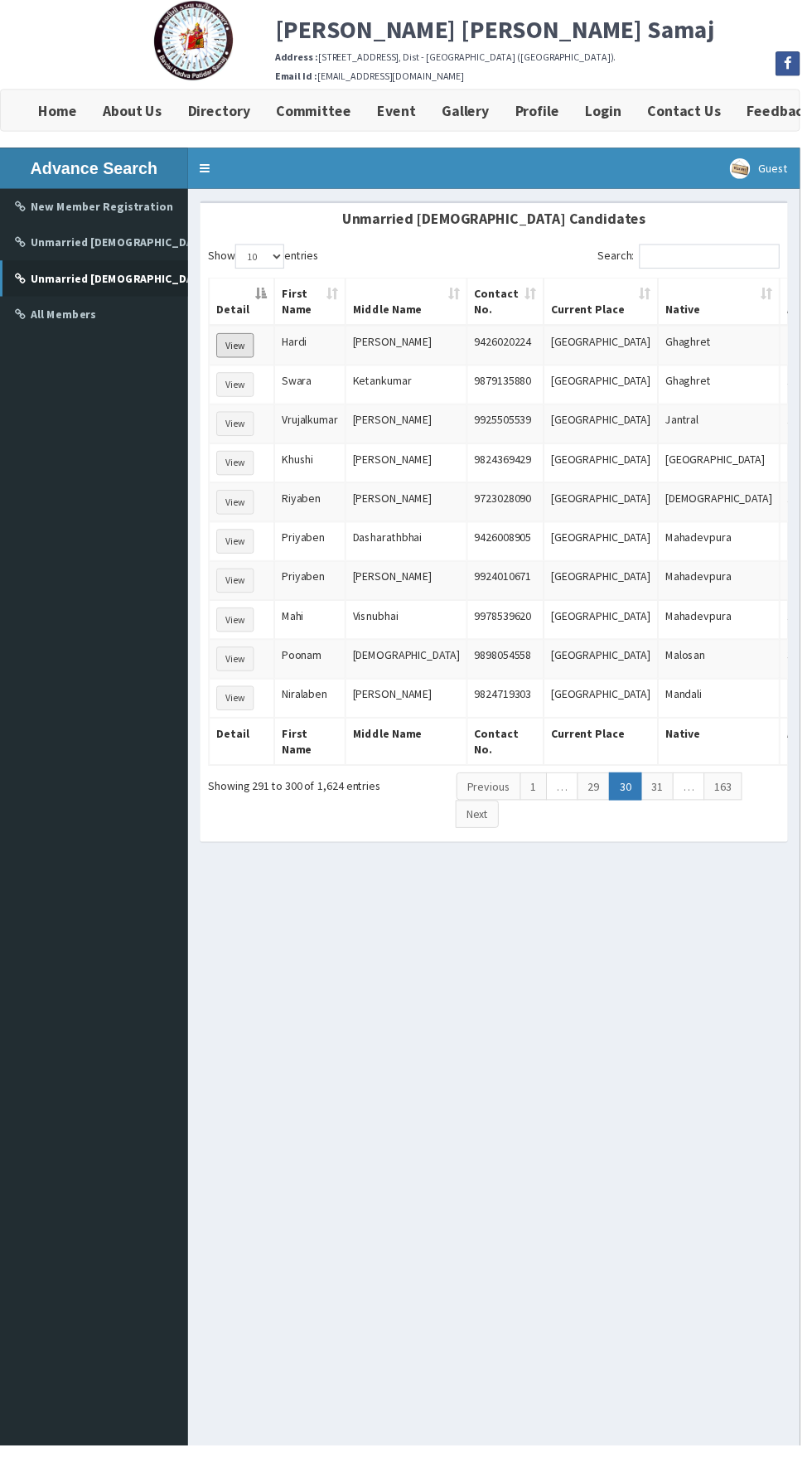
click at [236, 341] on button "View" at bounding box center [238, 350] width 38 height 25
click at [664, 786] on link "31" at bounding box center [667, 798] width 33 height 28
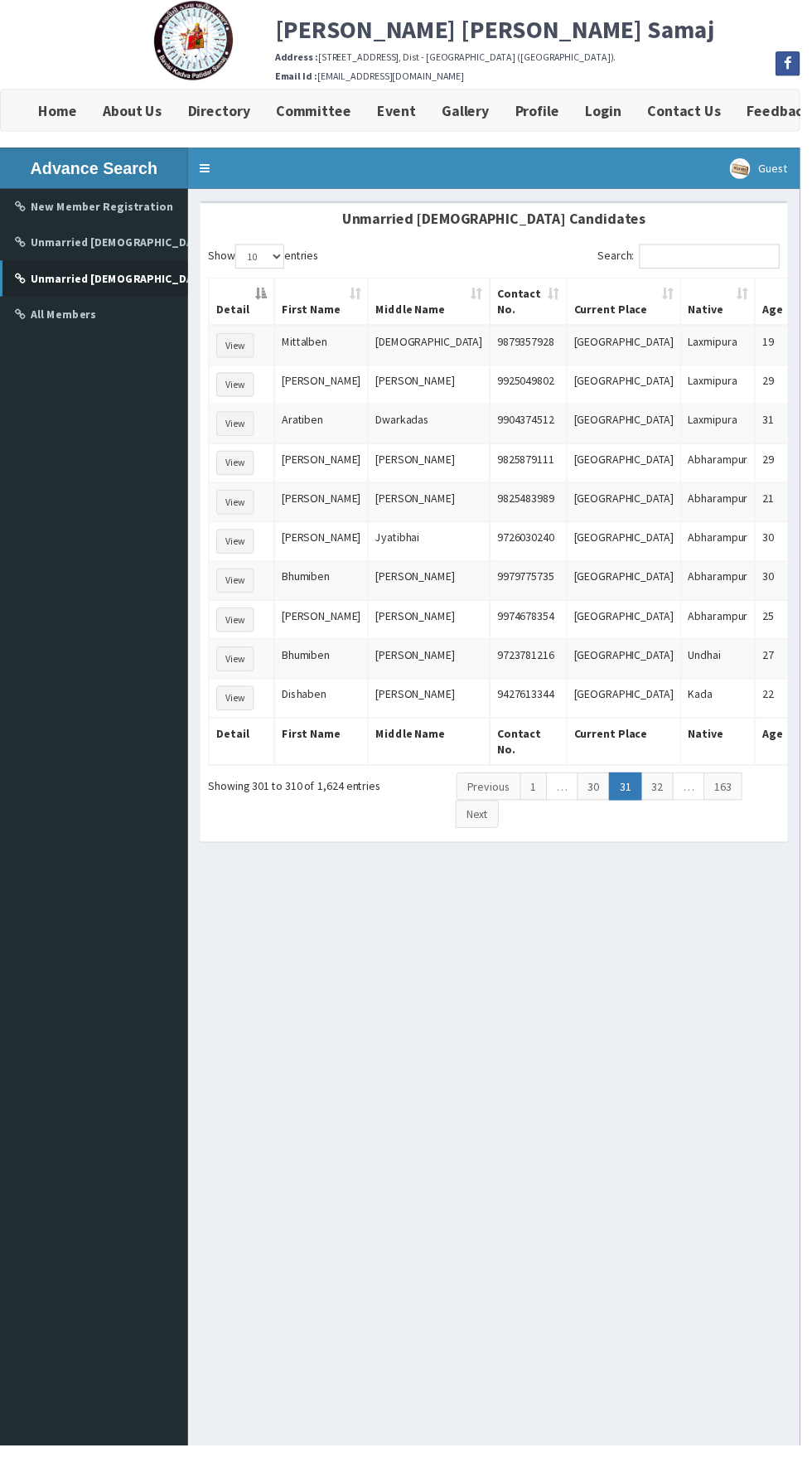
scroll to position [0, 78]
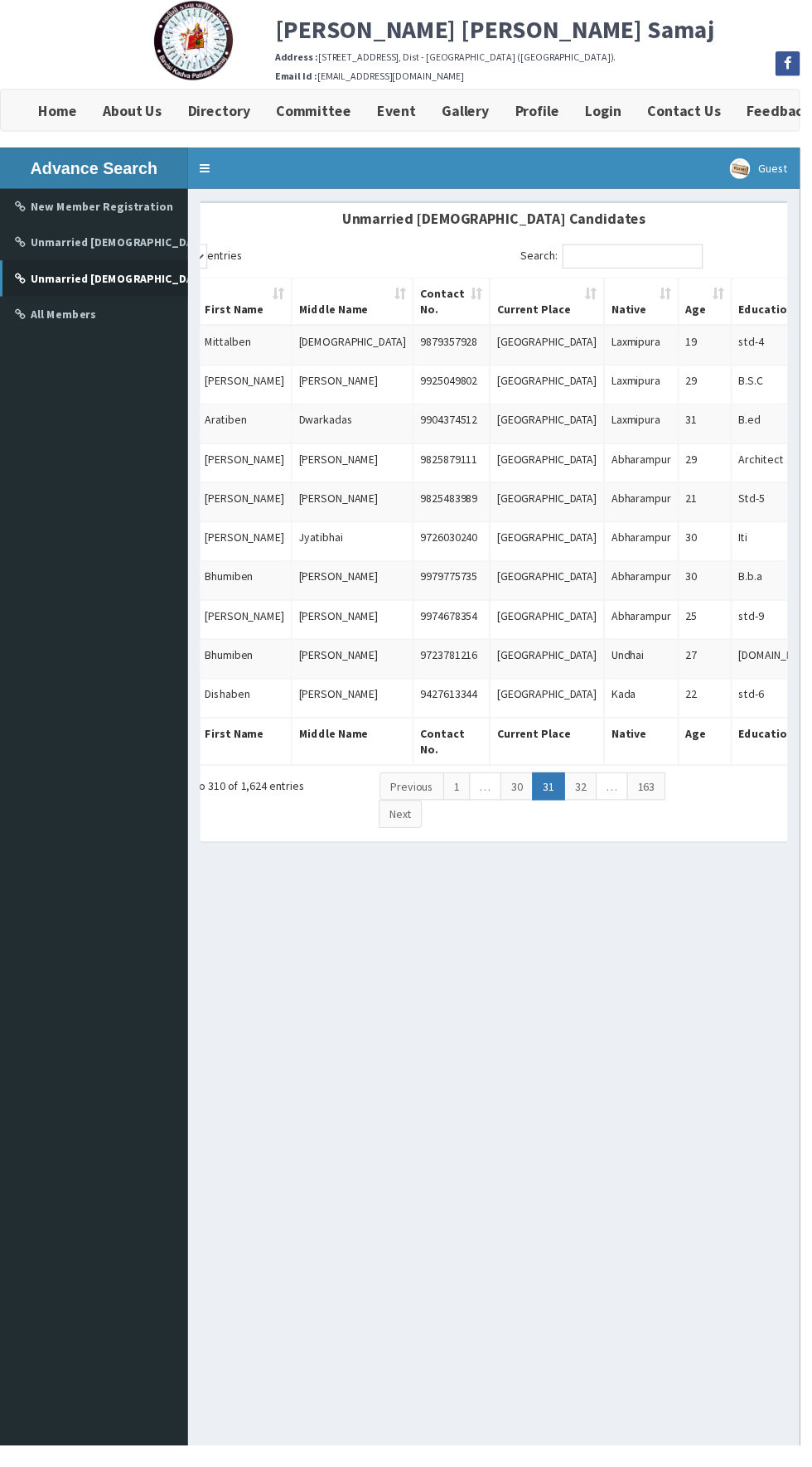
click at [585, 786] on link "32" at bounding box center [589, 798] width 33 height 28
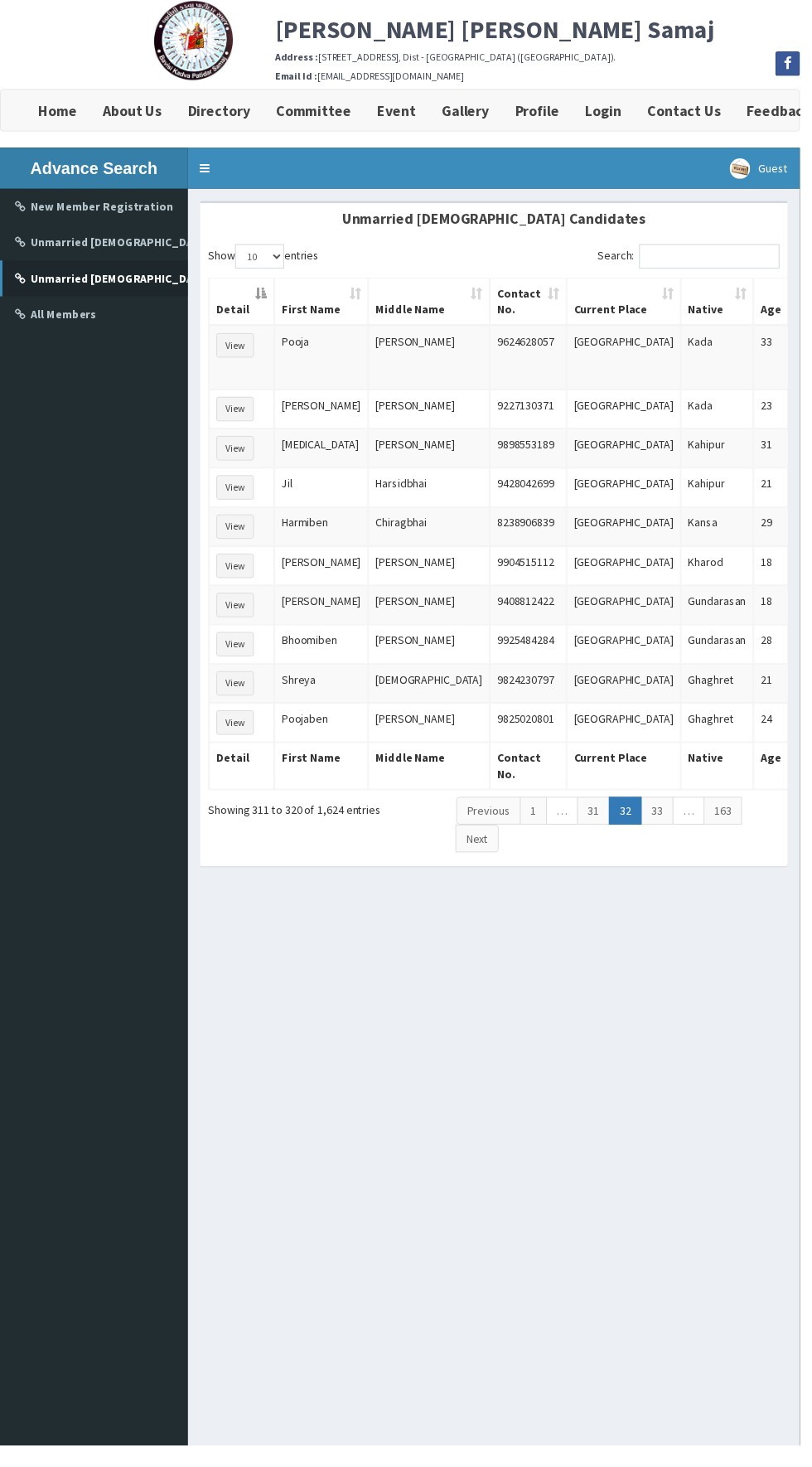
scroll to position [0, 75]
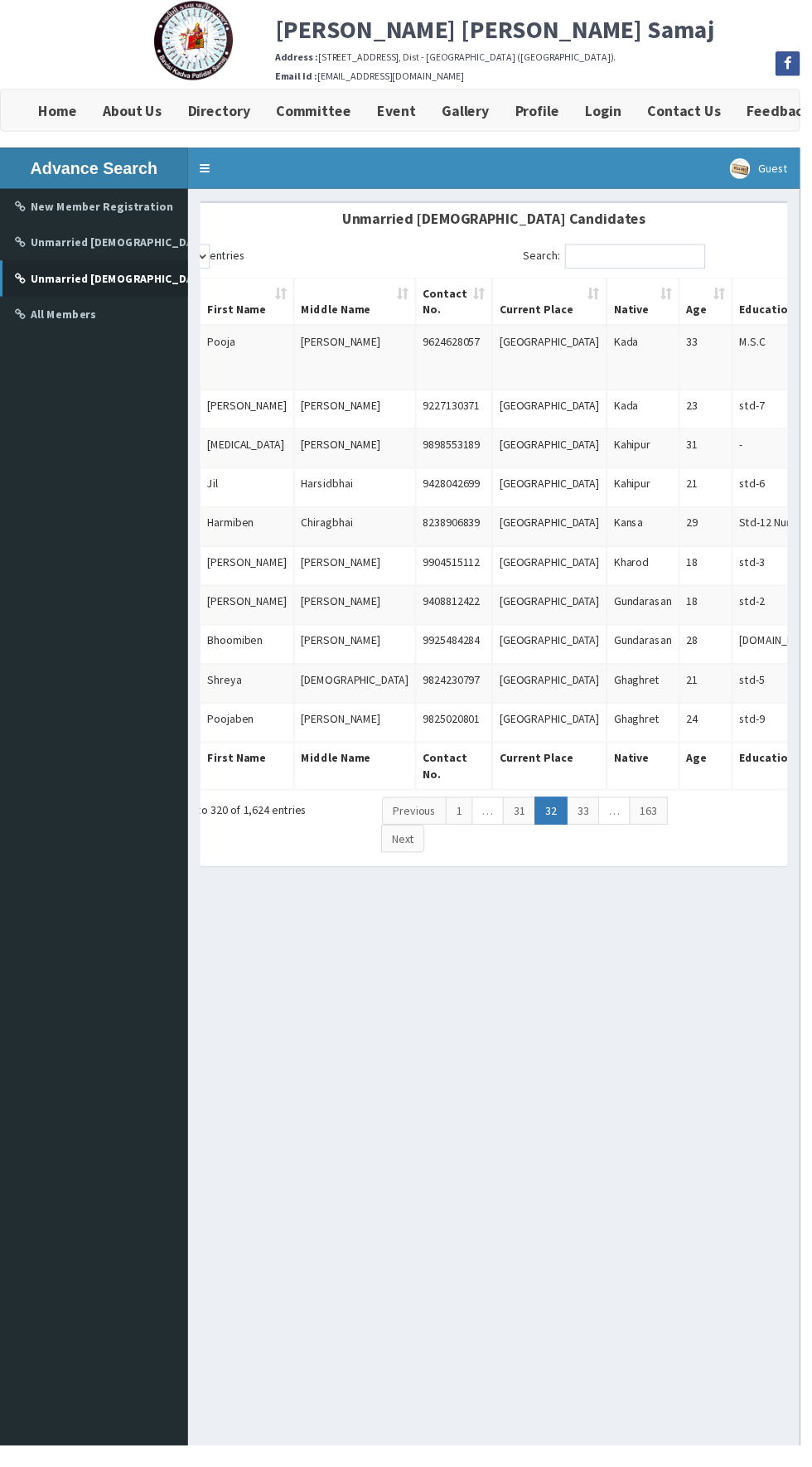
click at [589, 820] on link "33" at bounding box center [591, 823] width 33 height 28
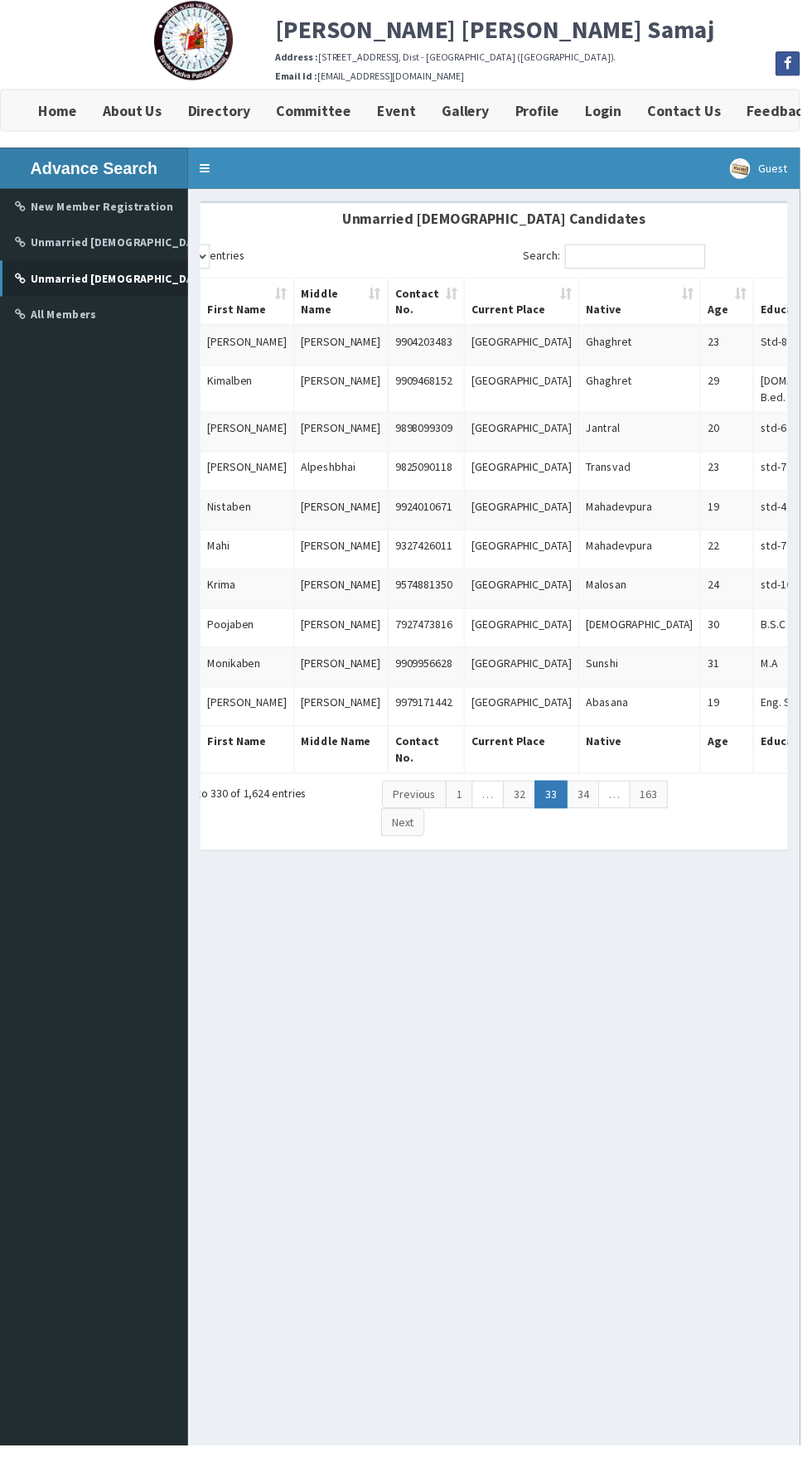
click at [589, 793] on link "34" at bounding box center [591, 807] width 33 height 28
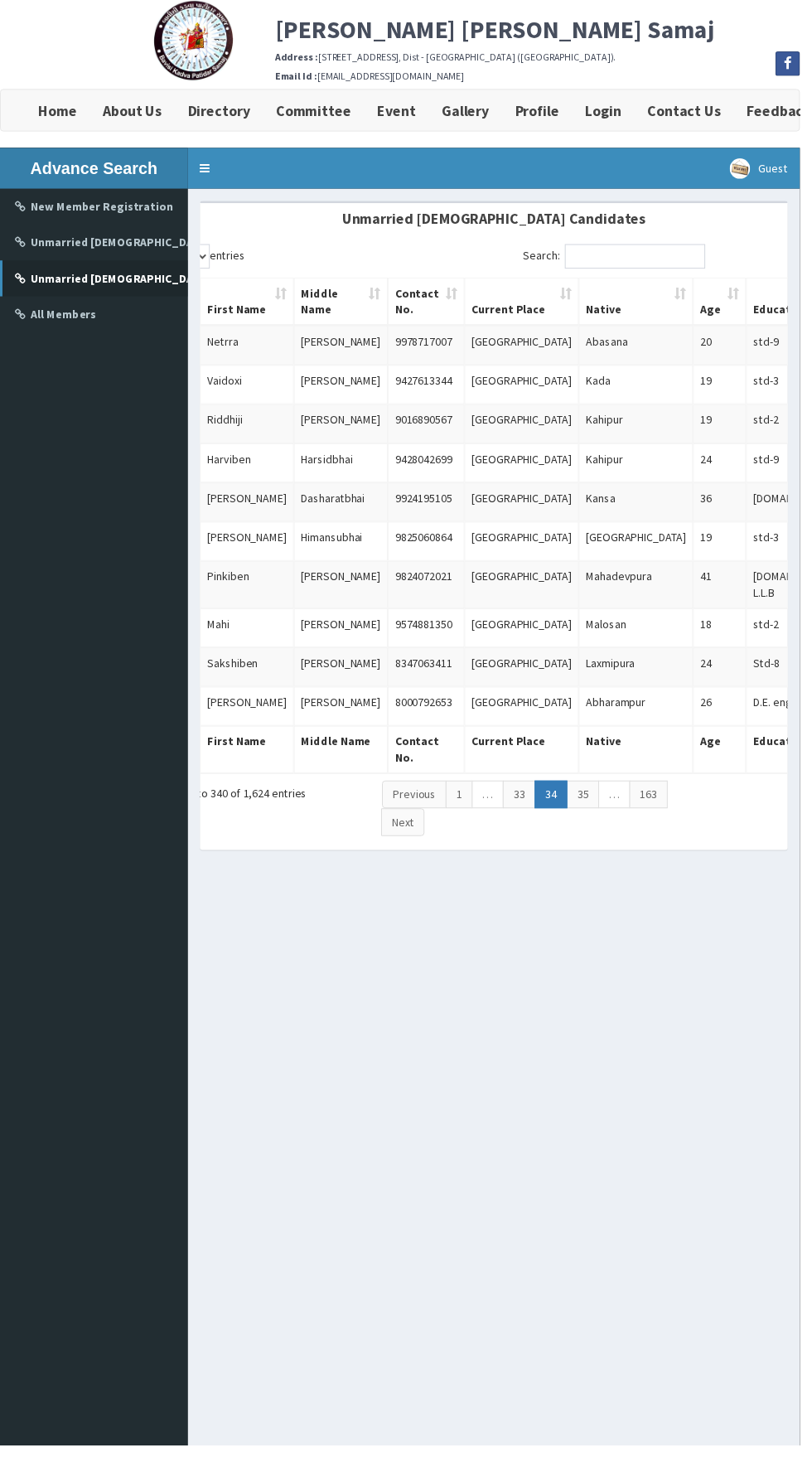
click at [589, 793] on link "35" at bounding box center [591, 807] width 33 height 28
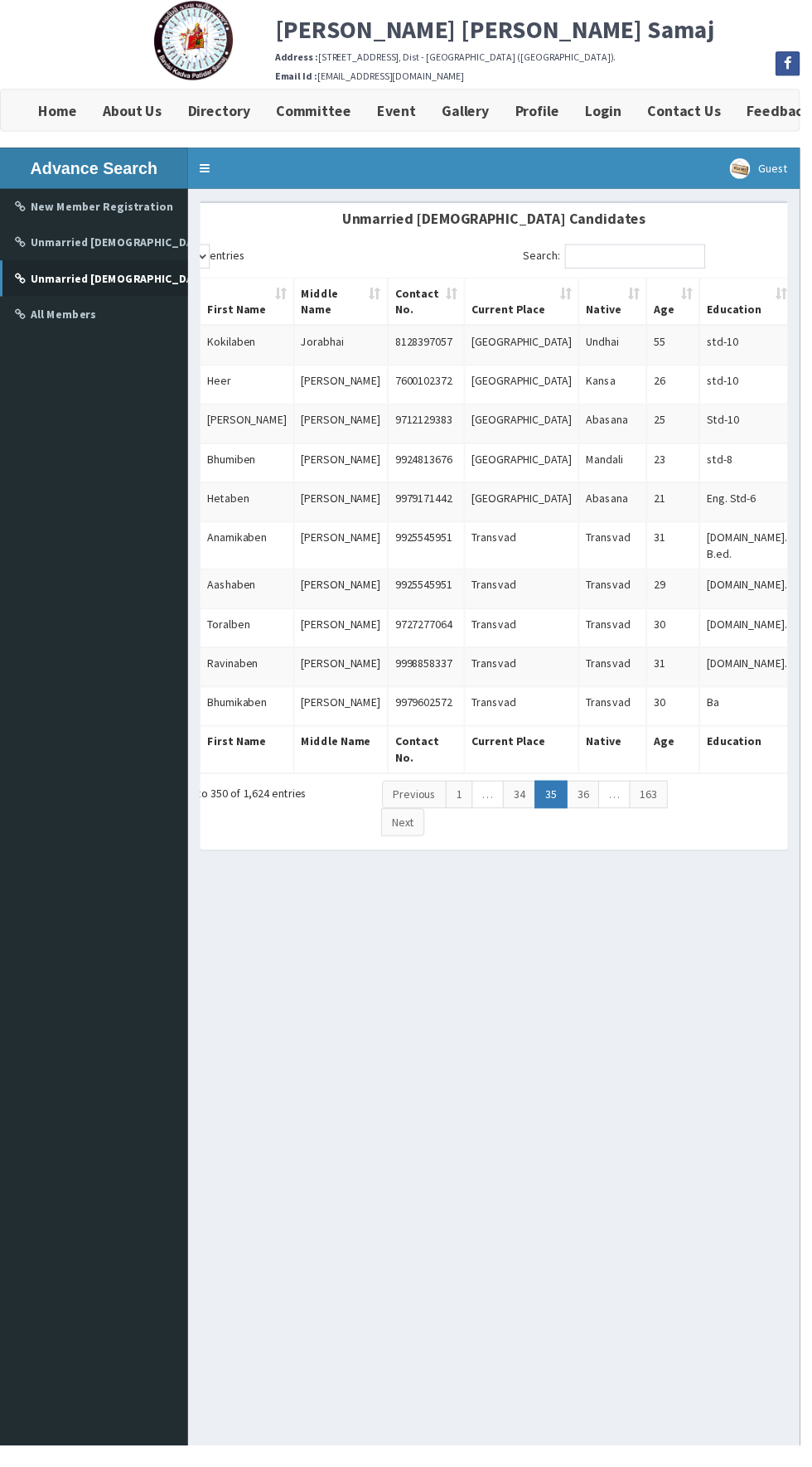
scroll to position [0, 70]
click at [593, 793] on link "36" at bounding box center [597, 807] width 33 height 28
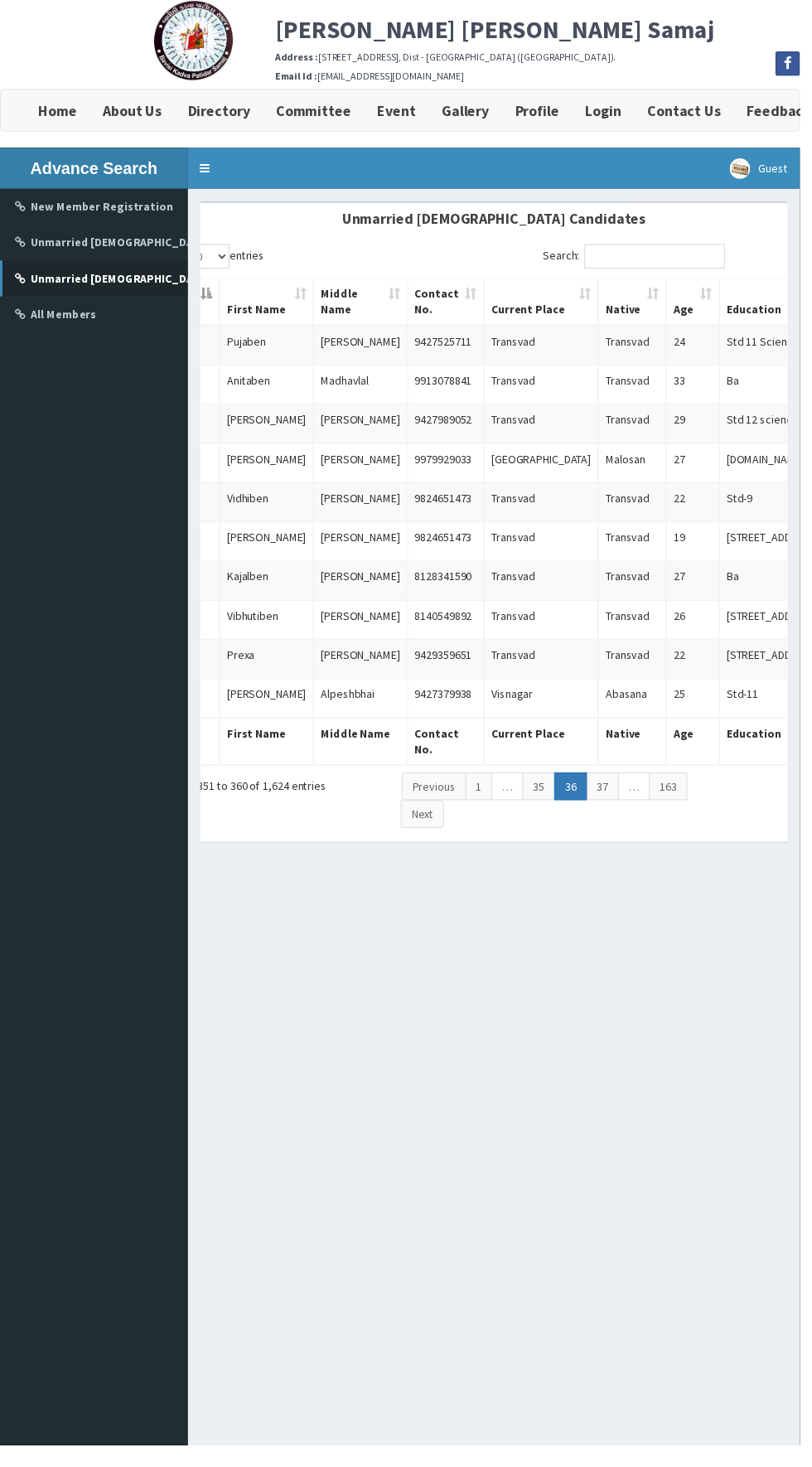
scroll to position [0, 53]
click at [610, 793] on link "37" at bounding box center [613, 798] width 33 height 28
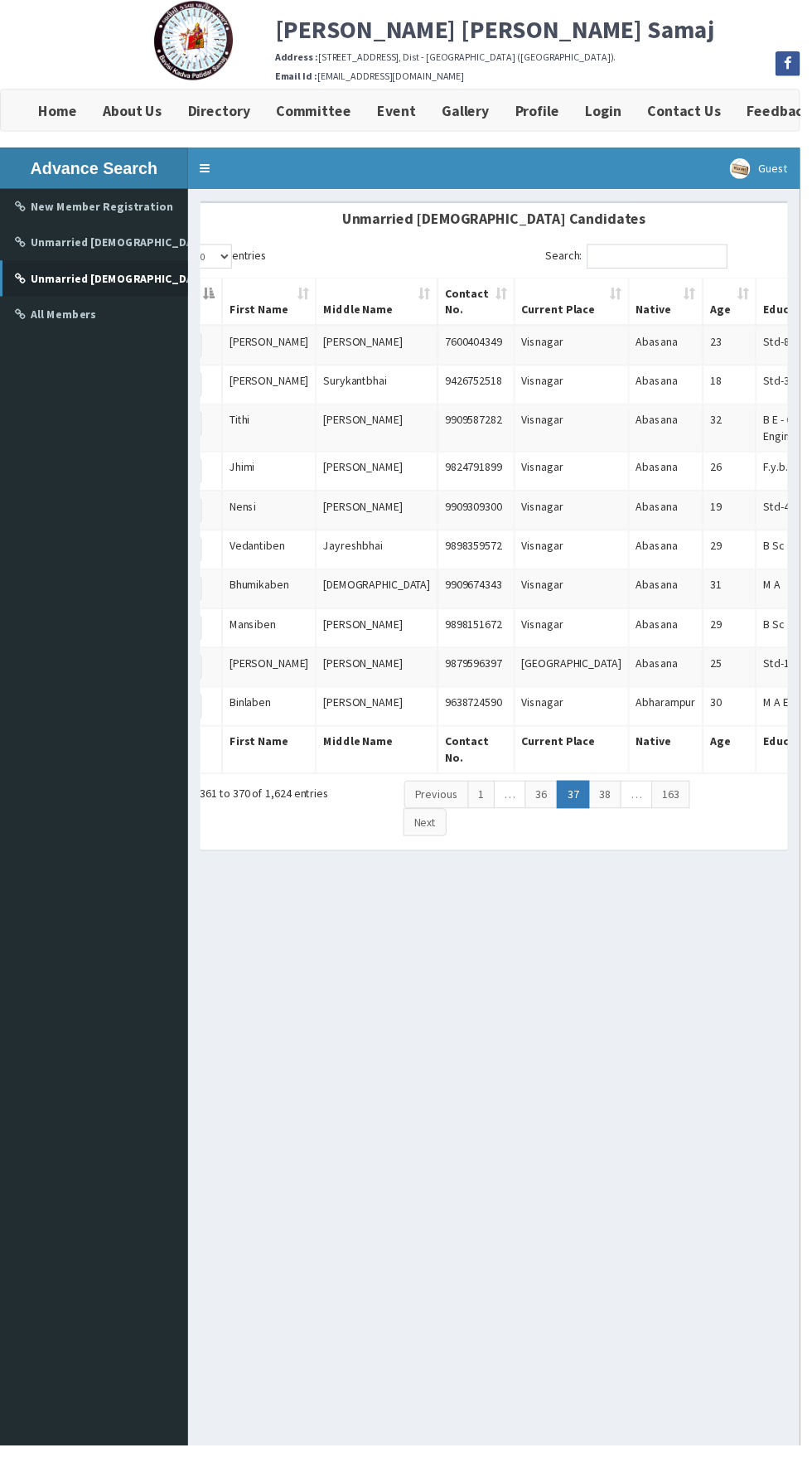
click at [614, 817] on link "38" at bounding box center [613, 807] width 33 height 28
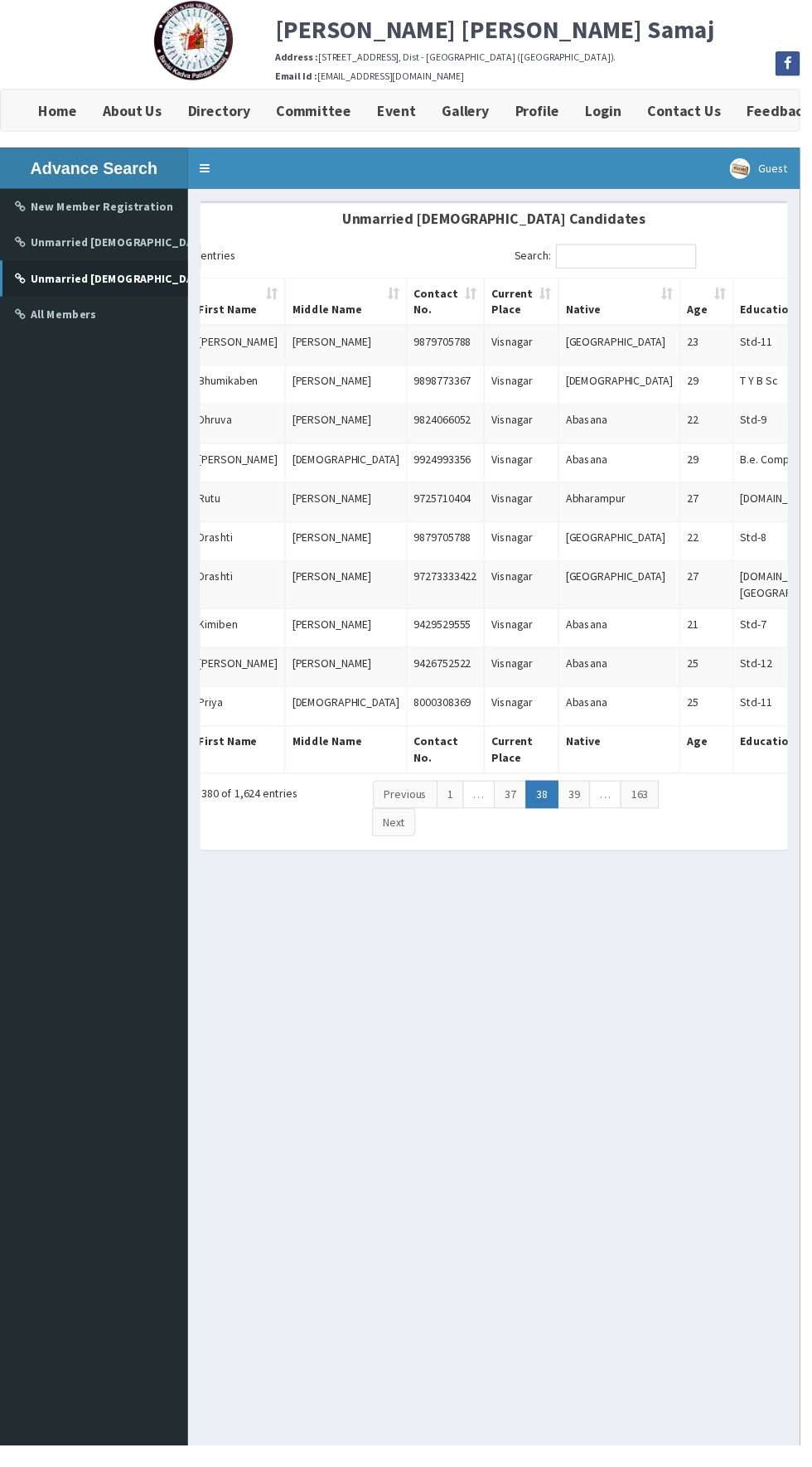
scroll to position [0, 88]
click at [575, 793] on link "39" at bounding box center [579, 807] width 33 height 28
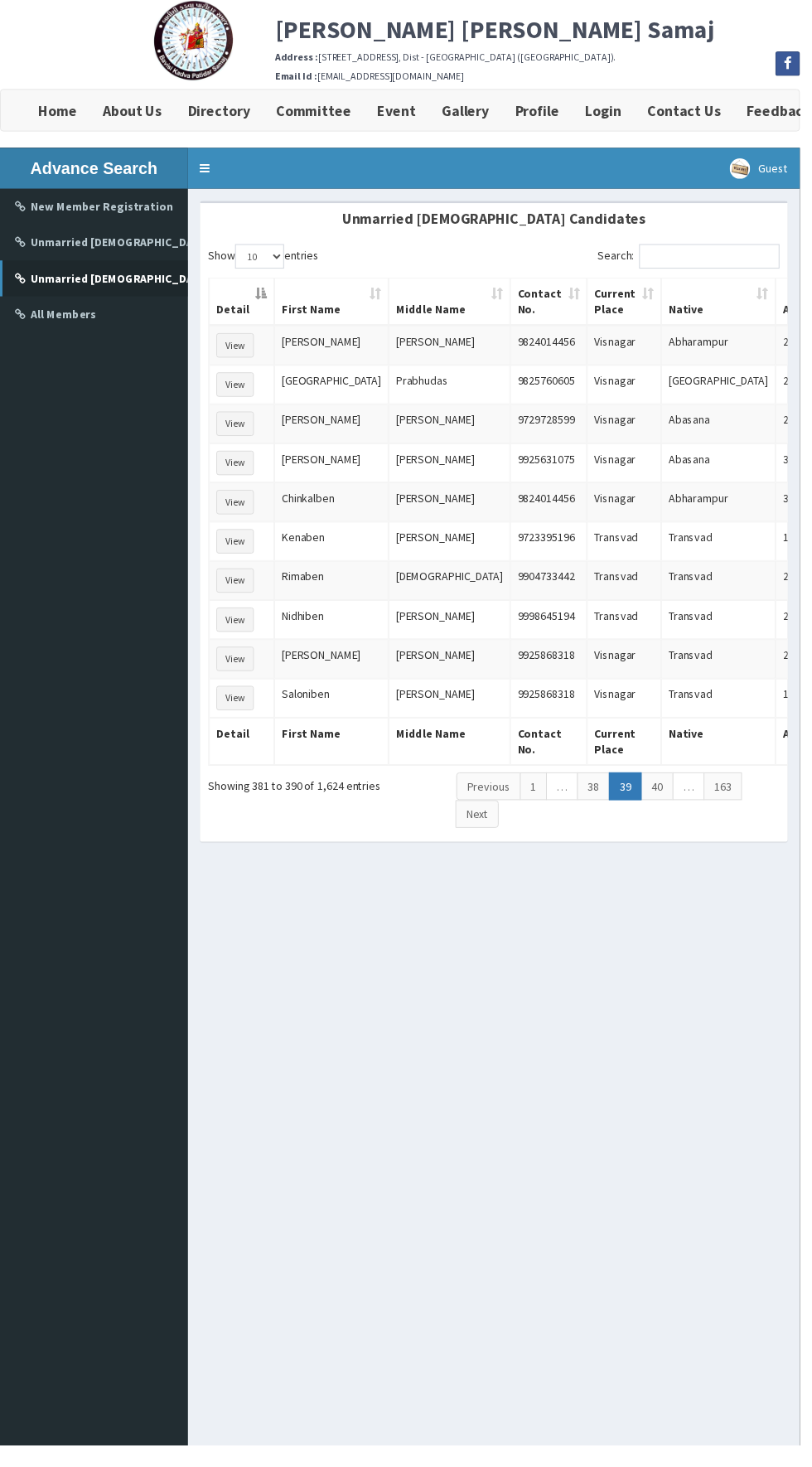
scroll to position [0, 0]
click at [233, 622] on button "View" at bounding box center [238, 629] width 38 height 25
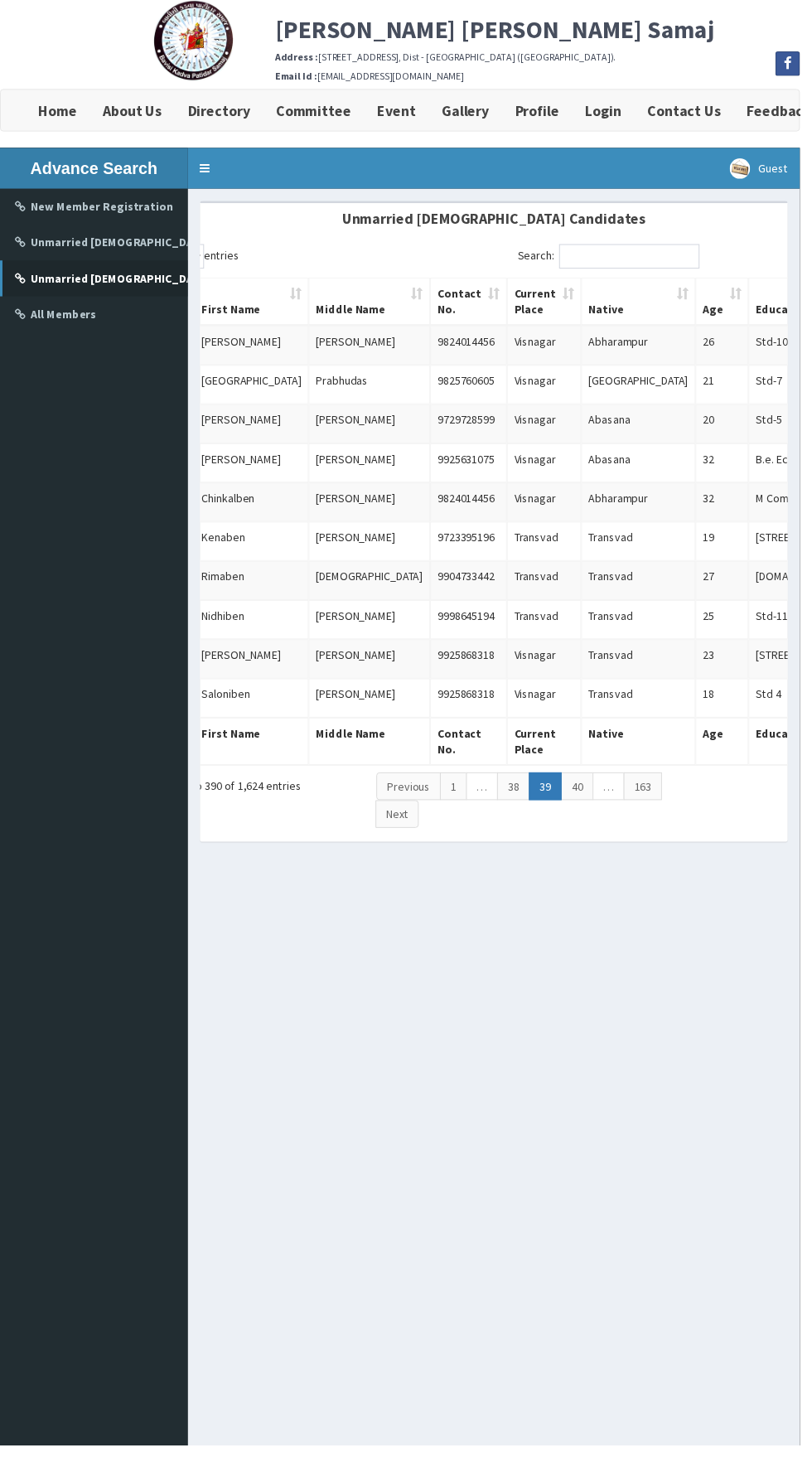
scroll to position [0, 83]
click at [579, 795] on link "40" at bounding box center [582, 798] width 33 height 28
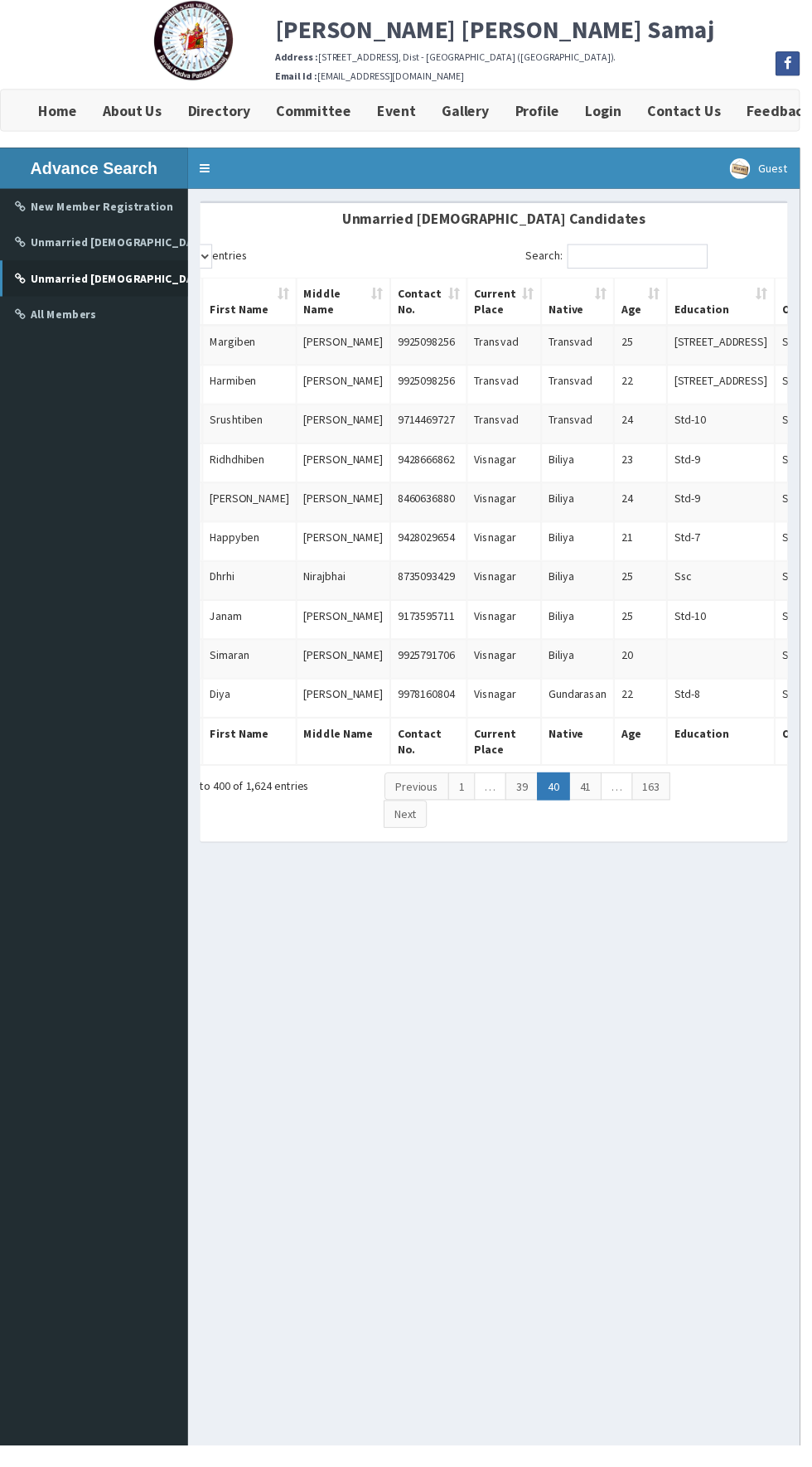
click at [590, 786] on link "41" at bounding box center [593, 798] width 33 height 28
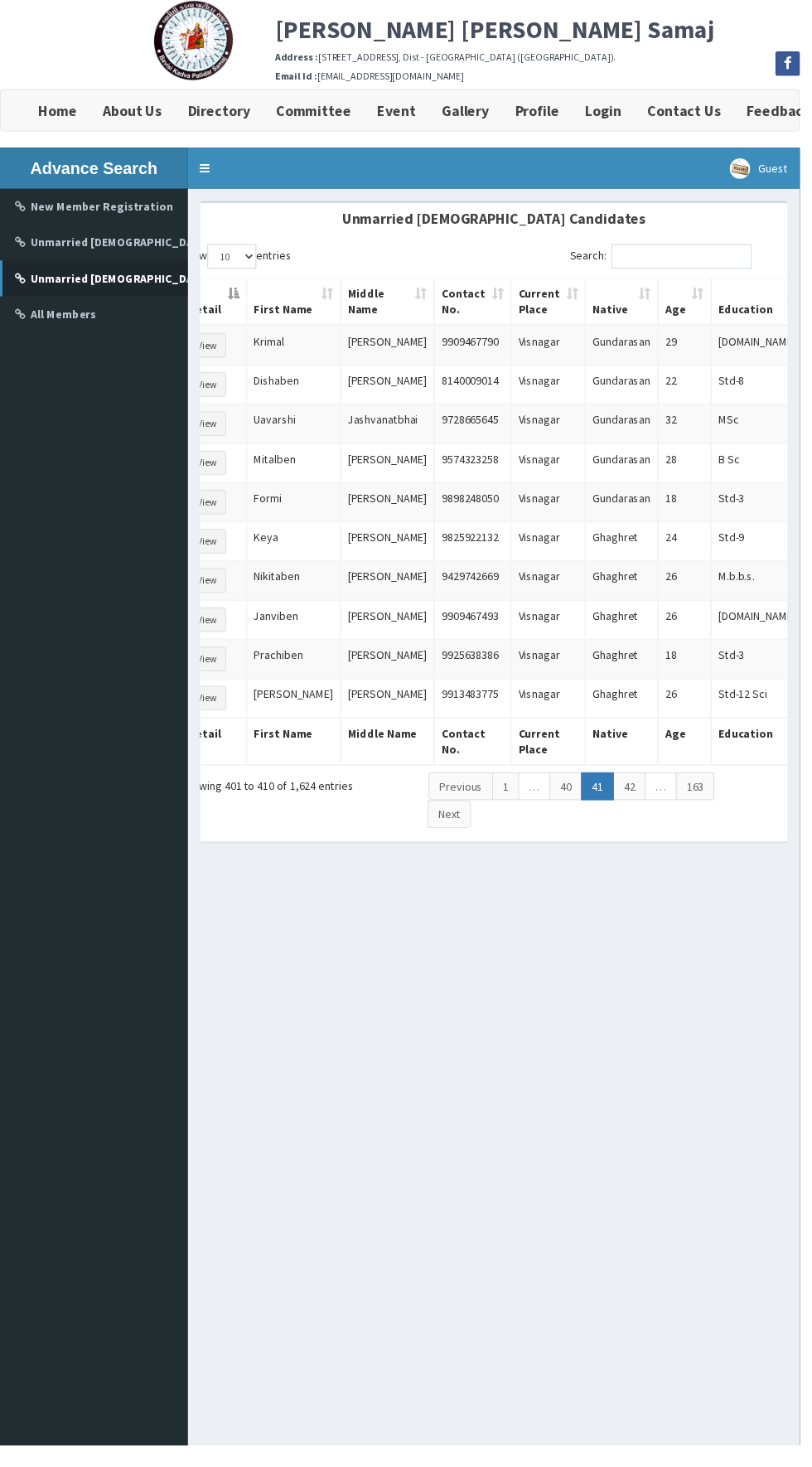
scroll to position [0, 0]
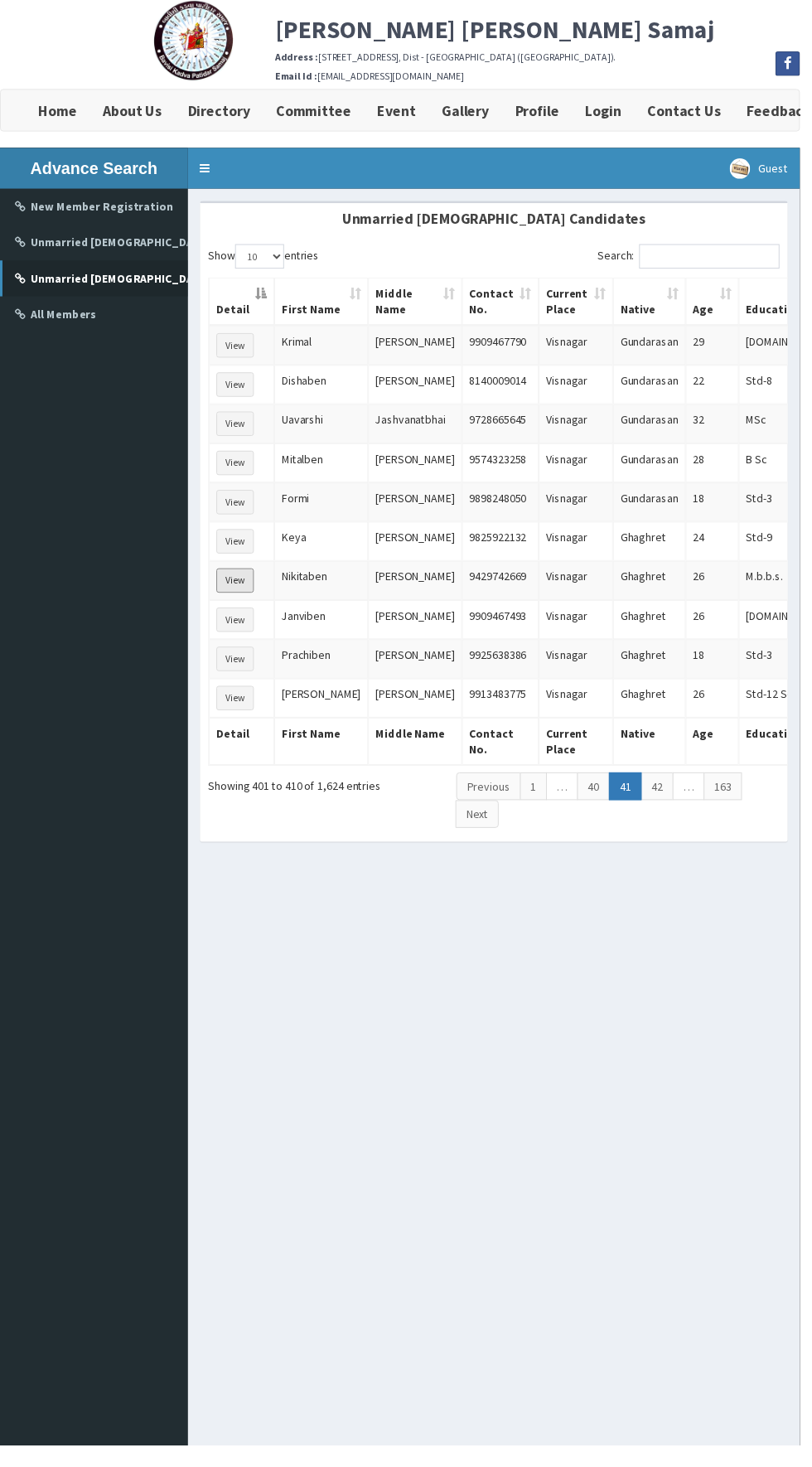
click at [233, 586] on button "View" at bounding box center [238, 590] width 38 height 25
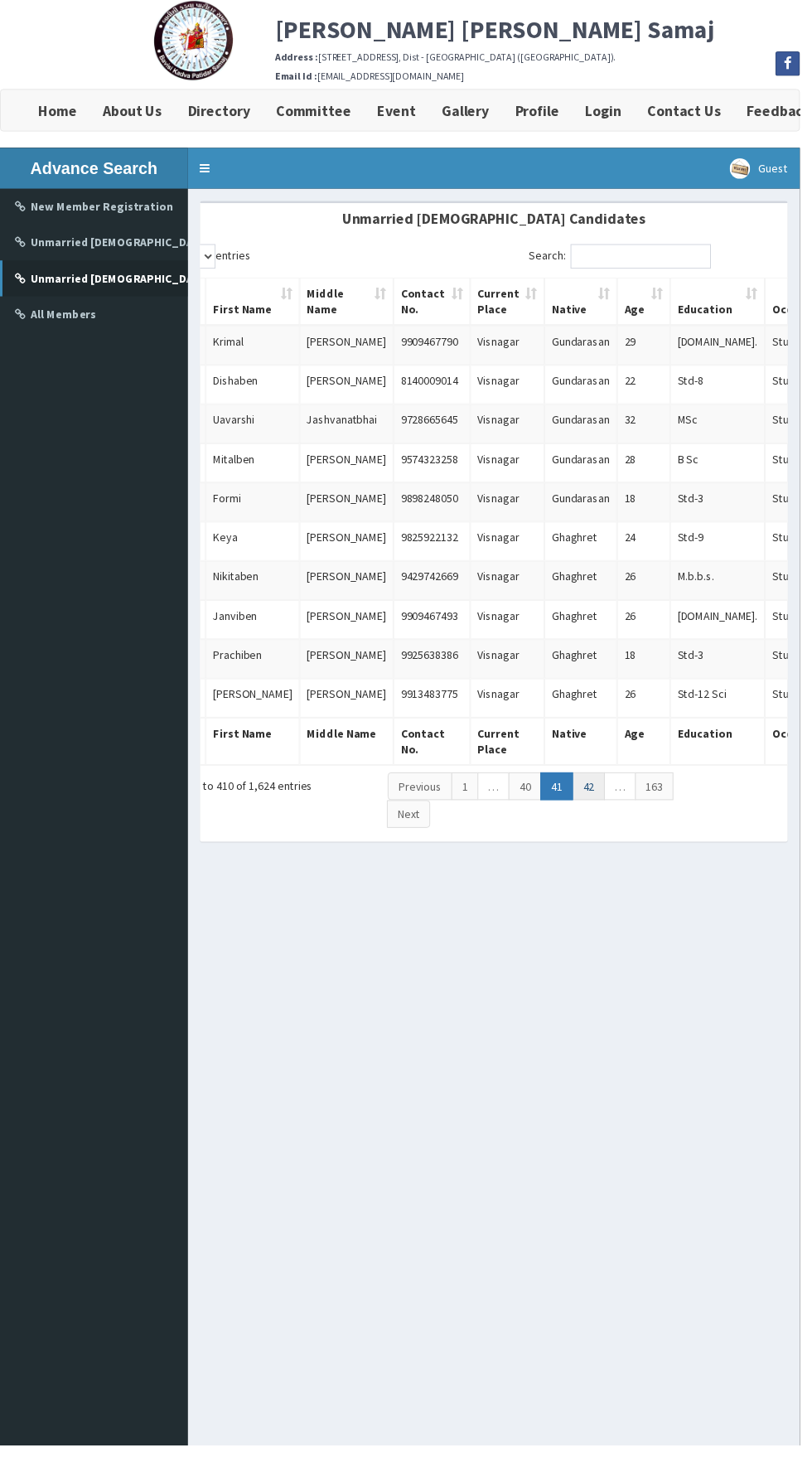
click at [593, 786] on link "42" at bounding box center [597, 798] width 33 height 28
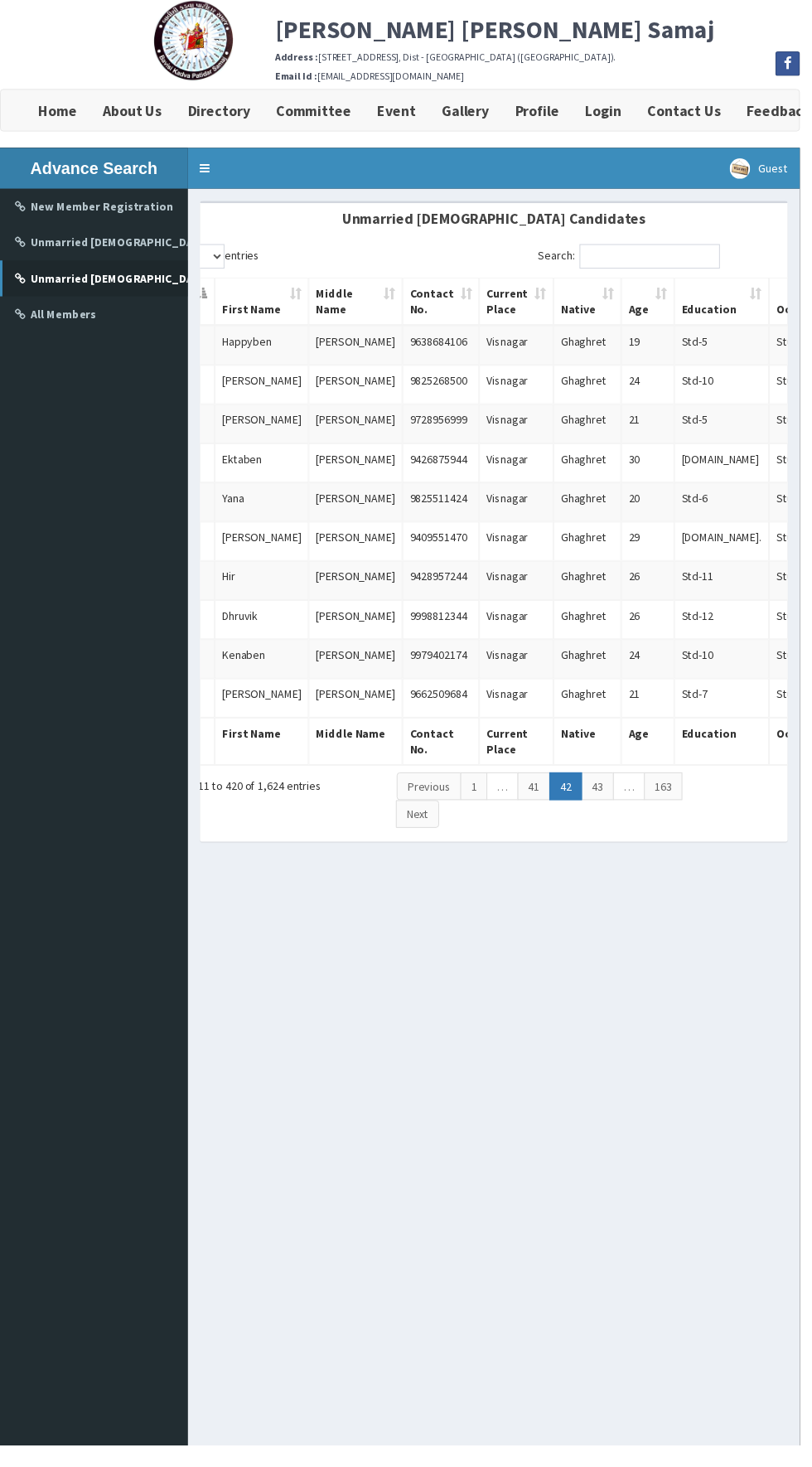
click at [603, 786] on link "43" at bounding box center [605, 798] width 33 height 28
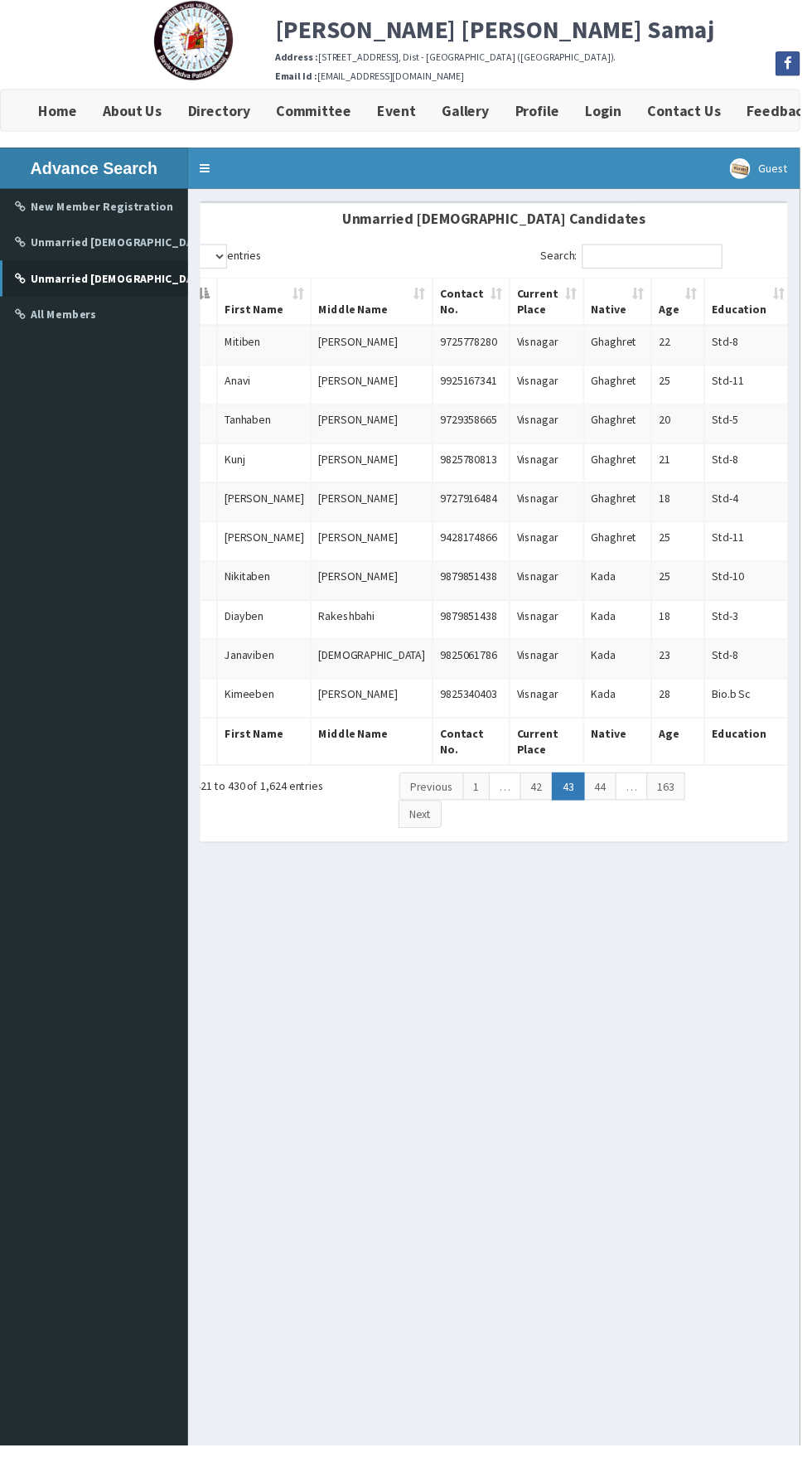
click at [605, 787] on link "44" at bounding box center [608, 798] width 33 height 28
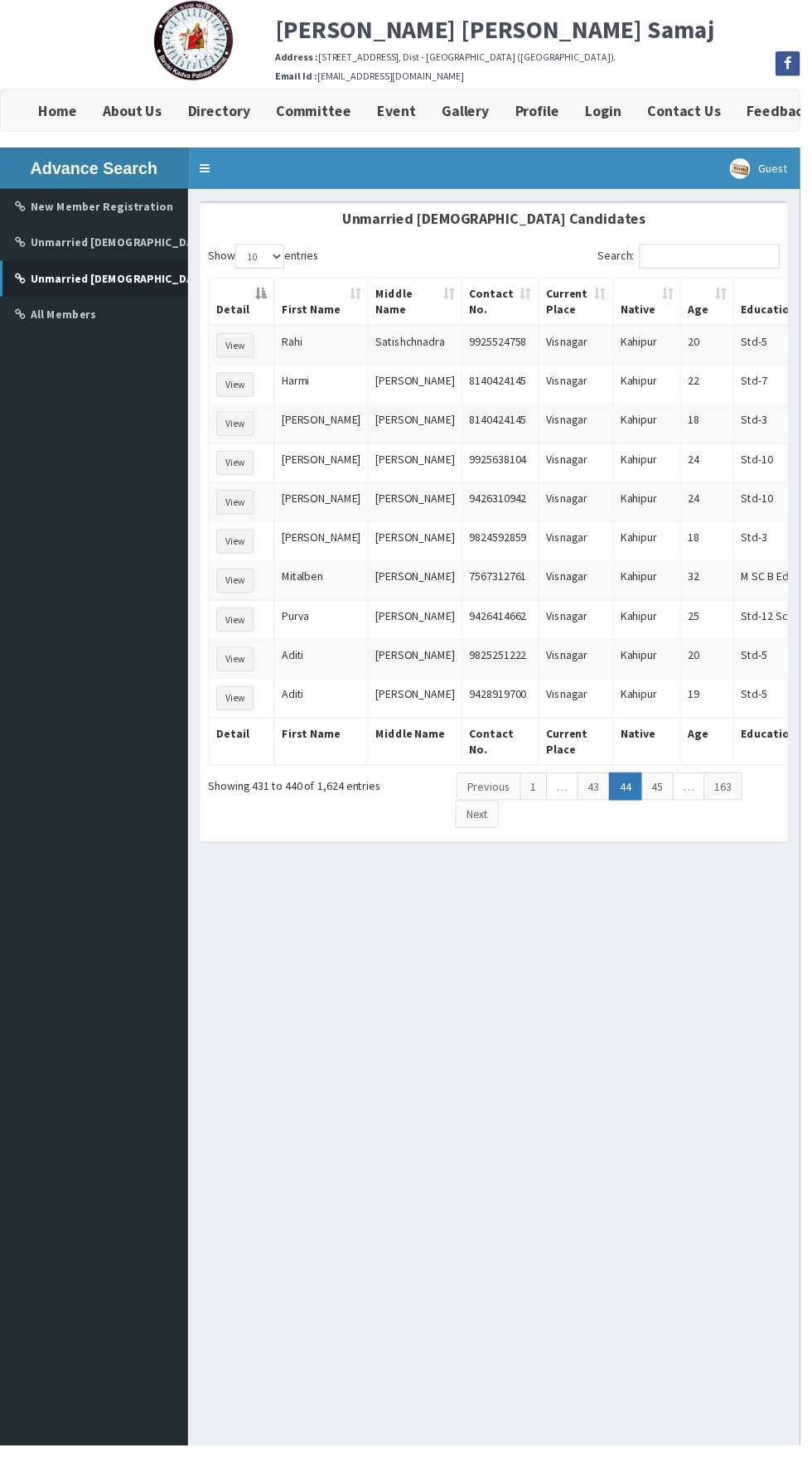
scroll to position [0, 59]
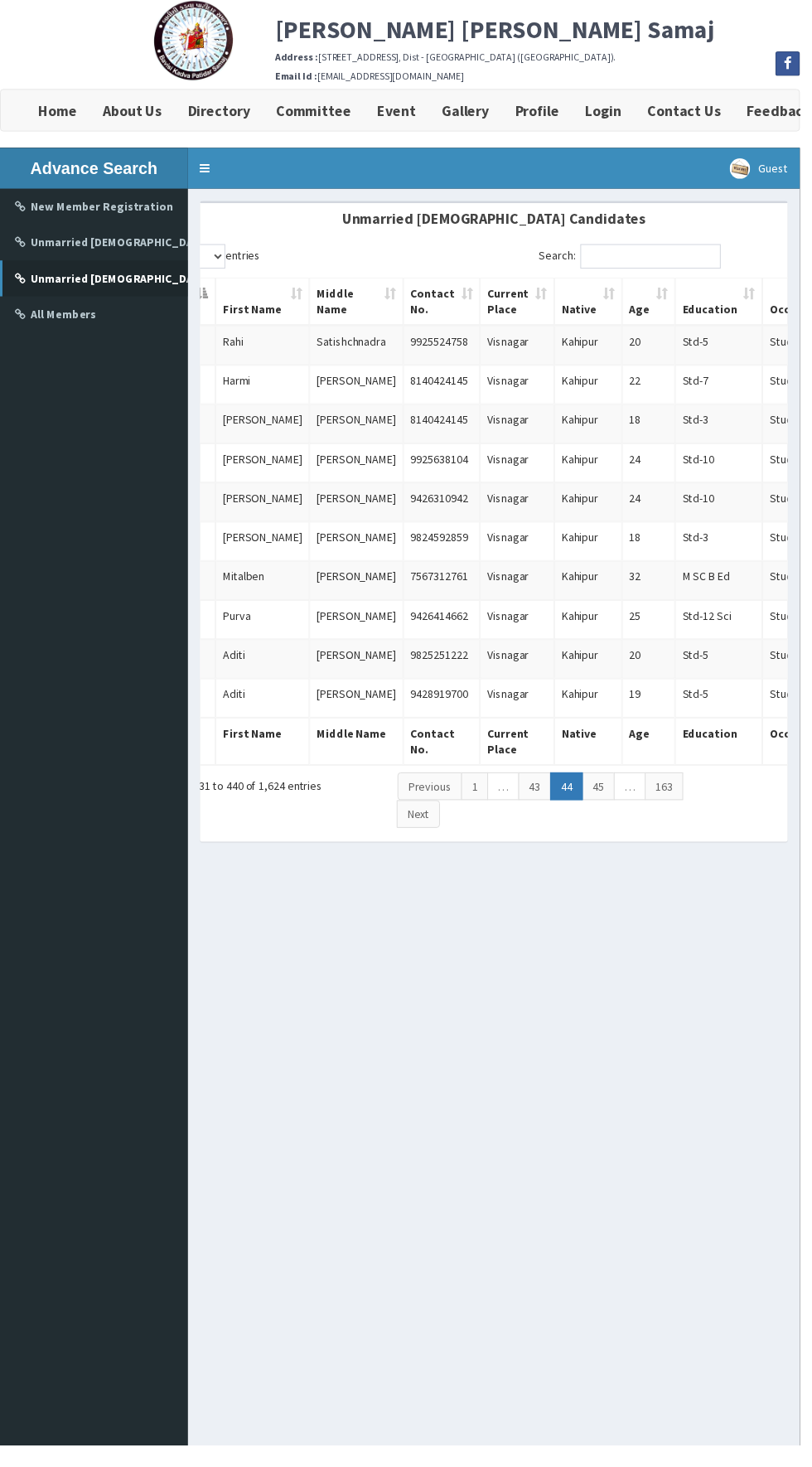
click at [608, 793] on link "45" at bounding box center [606, 798] width 33 height 28
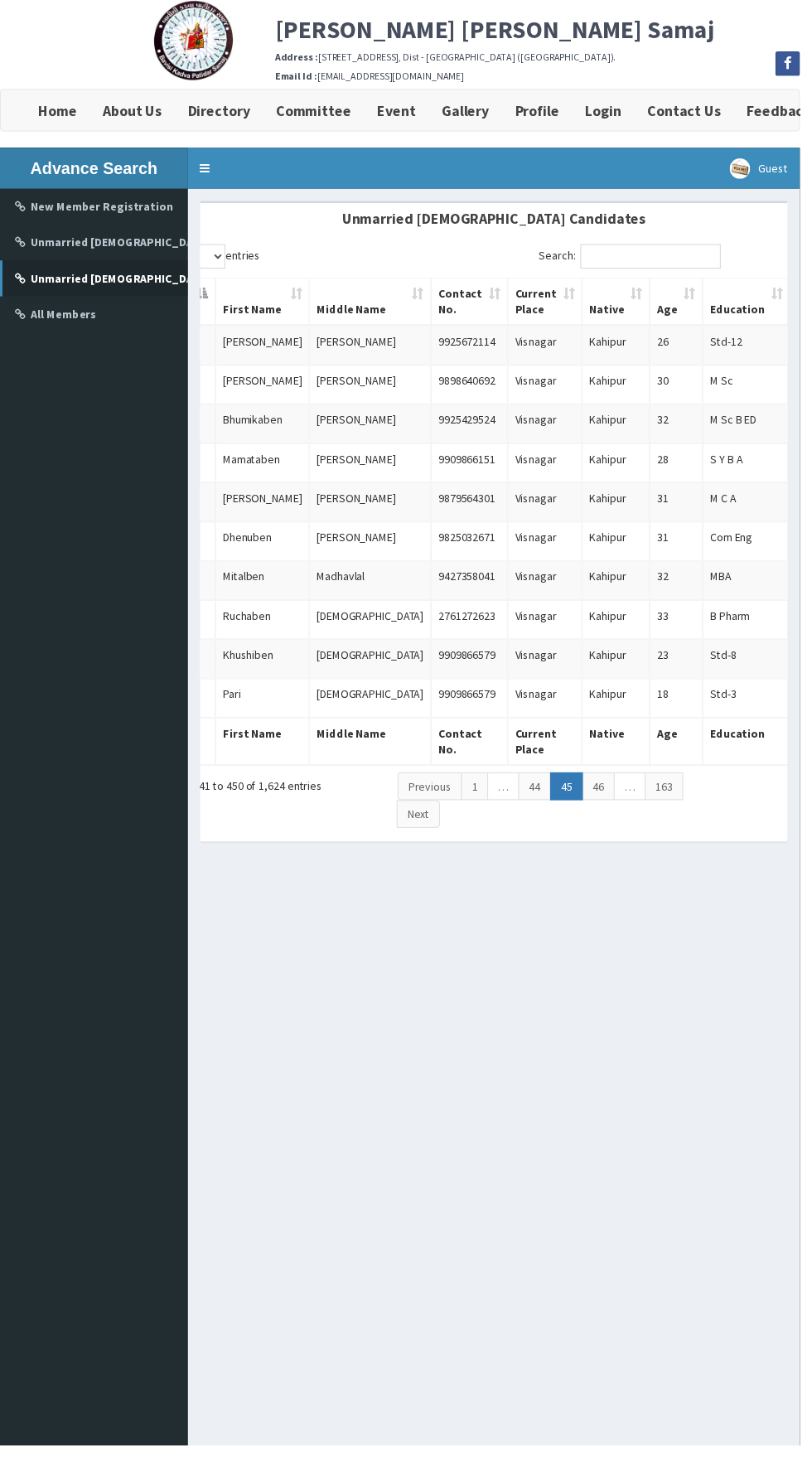
scroll to position [0, 0]
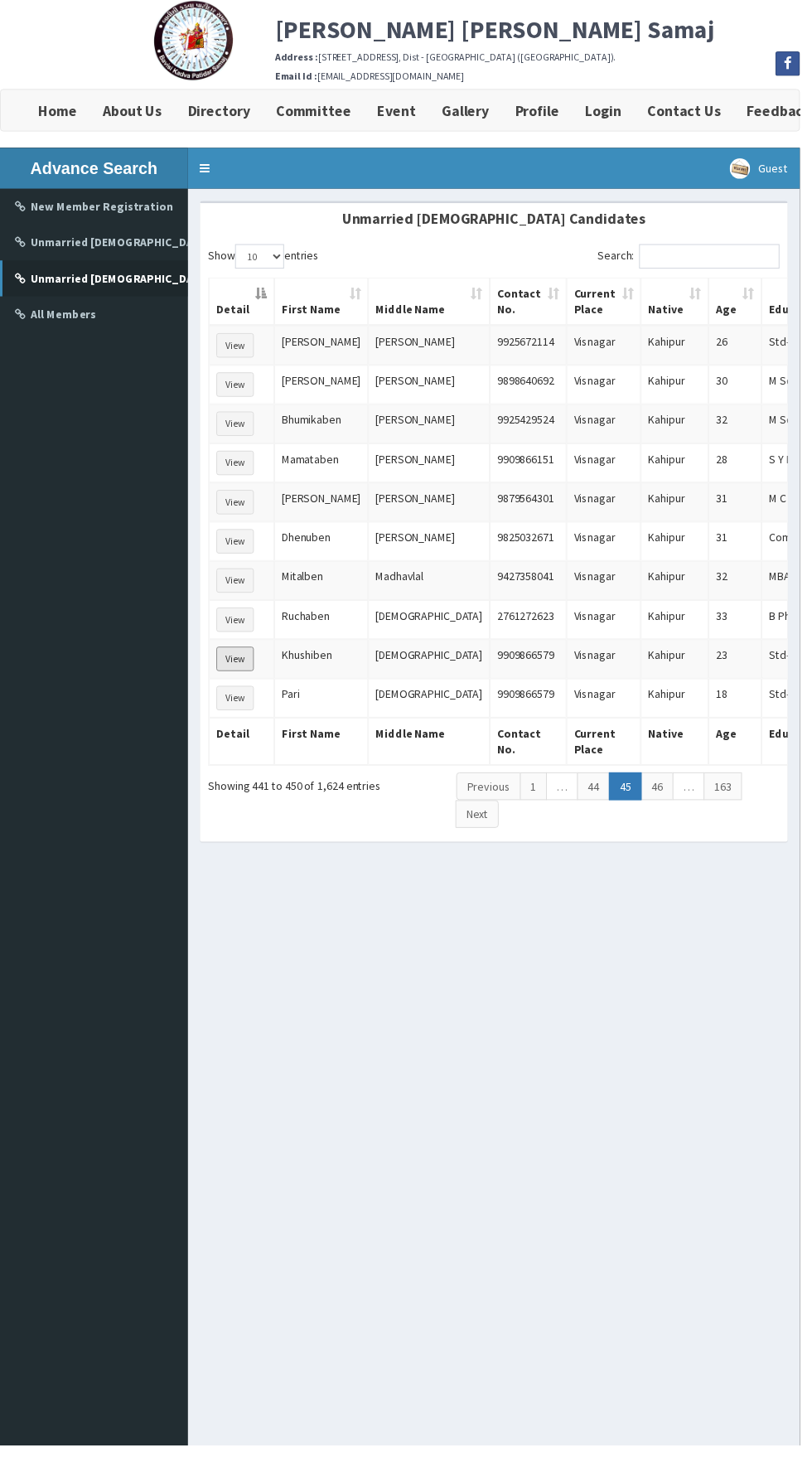
click at [238, 657] on button "View" at bounding box center [238, 669] width 38 height 25
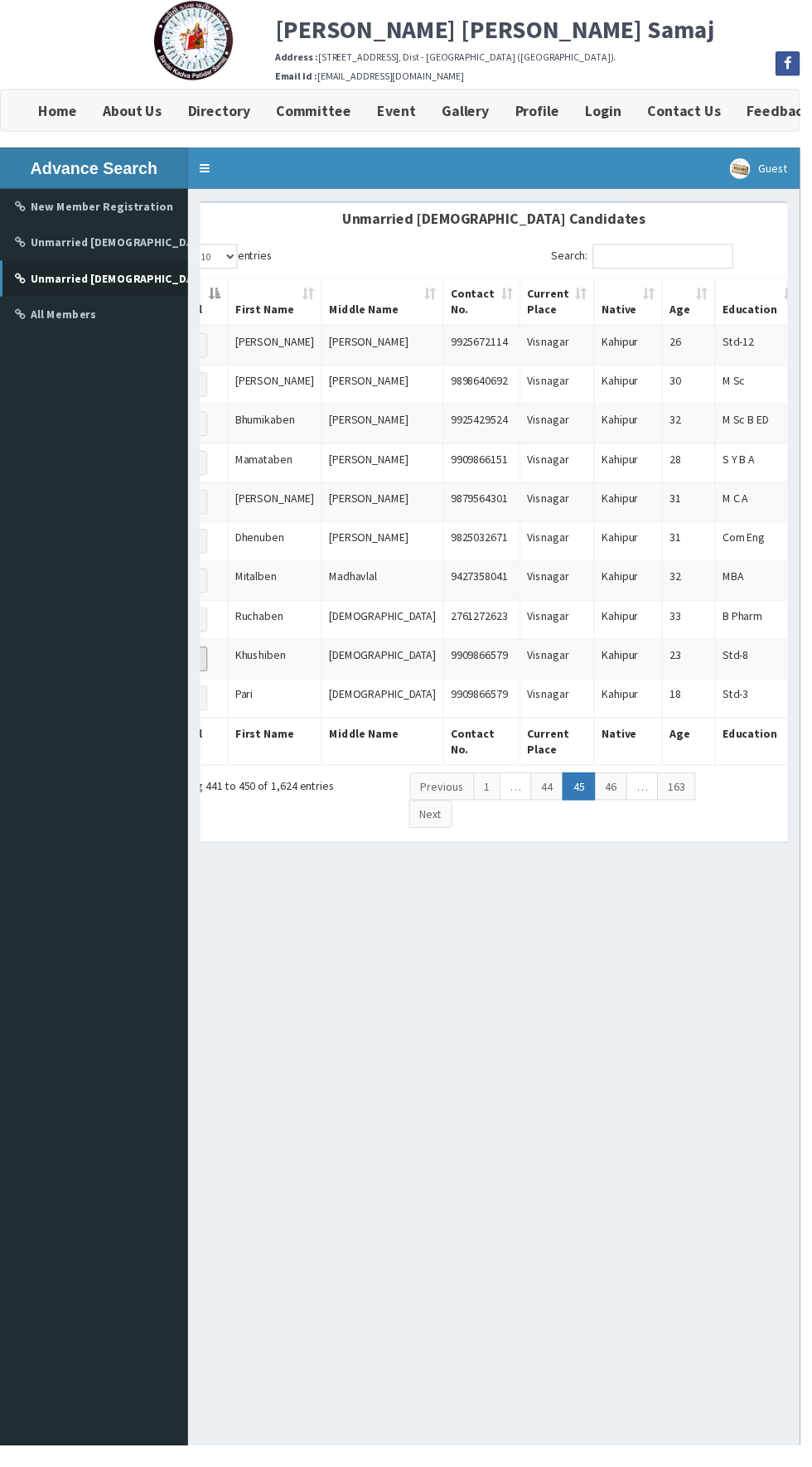
scroll to position [0, 79]
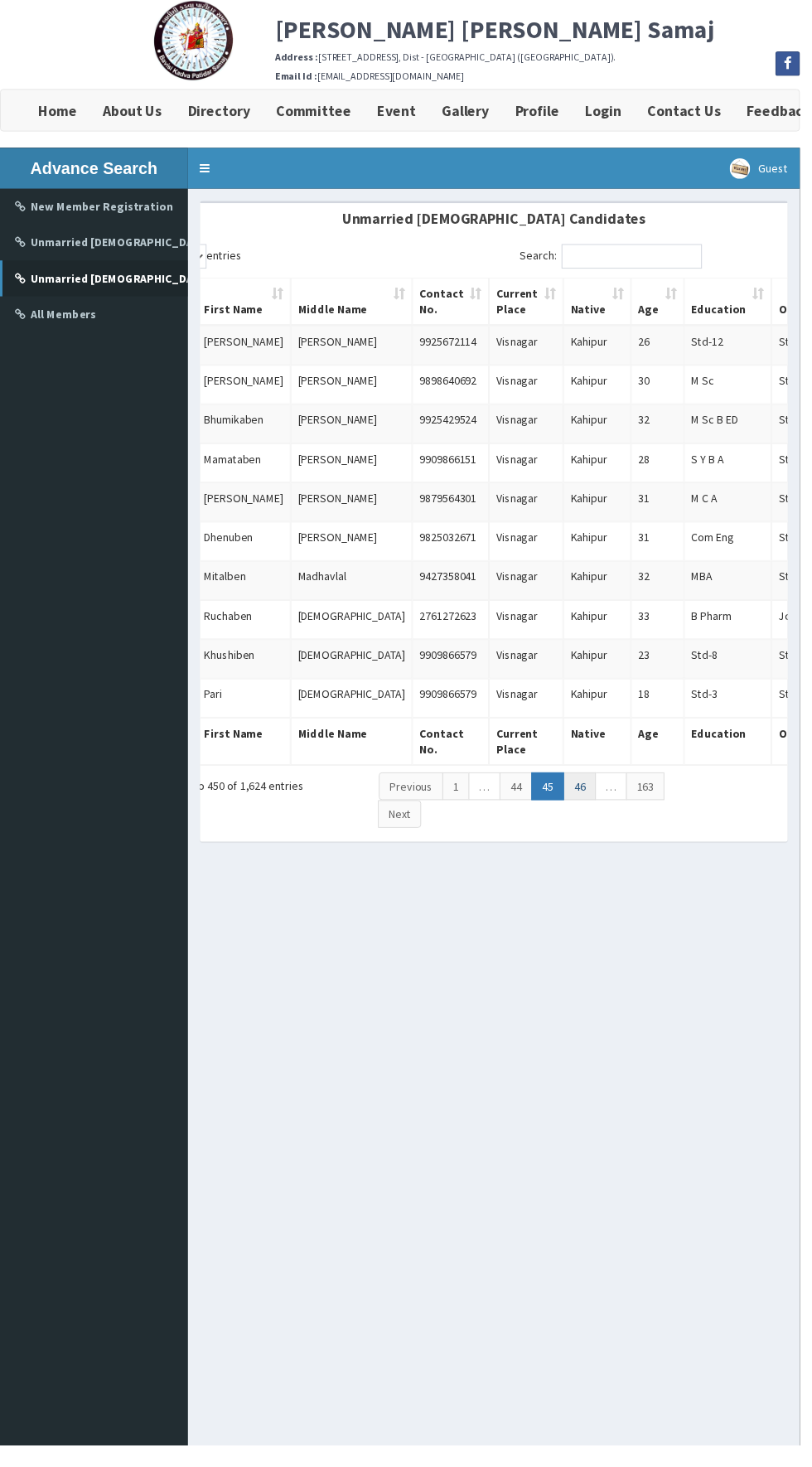
click at [584, 790] on link "46" at bounding box center [588, 798] width 33 height 28
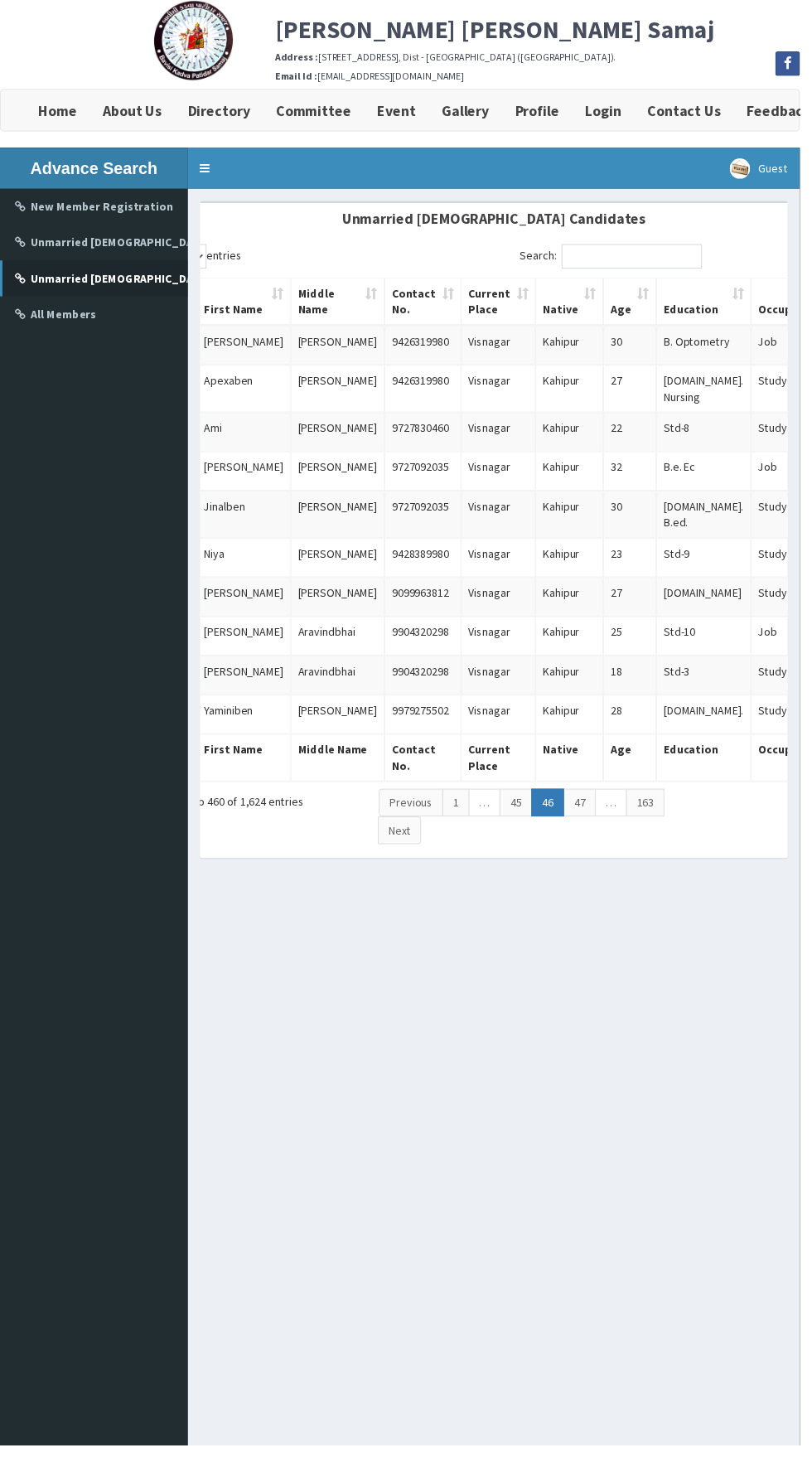
scroll to position [0, 71]
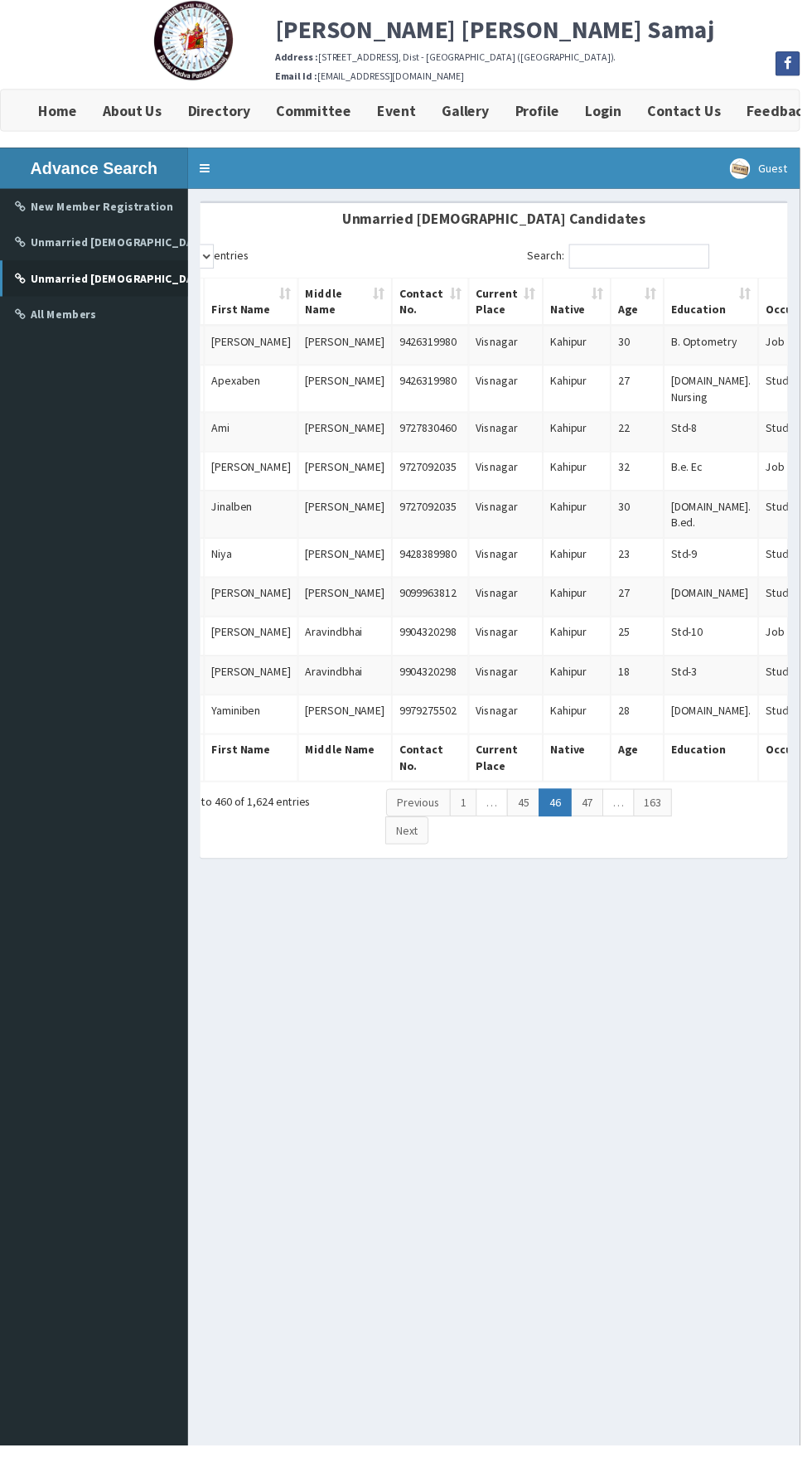
click at [592, 801] on link "47" at bounding box center [595, 815] width 33 height 28
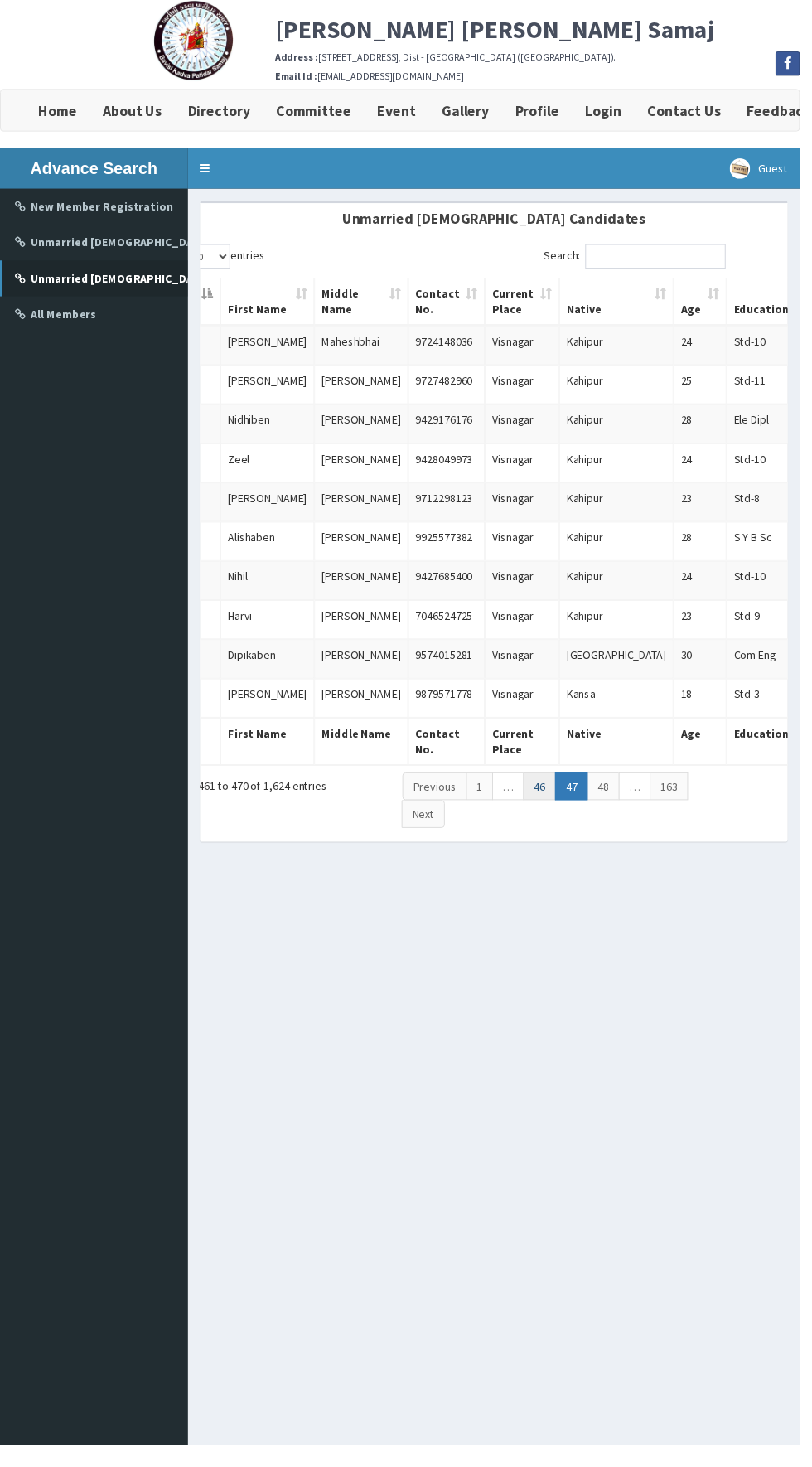
click at [545, 786] on link "46" at bounding box center [547, 798] width 33 height 28
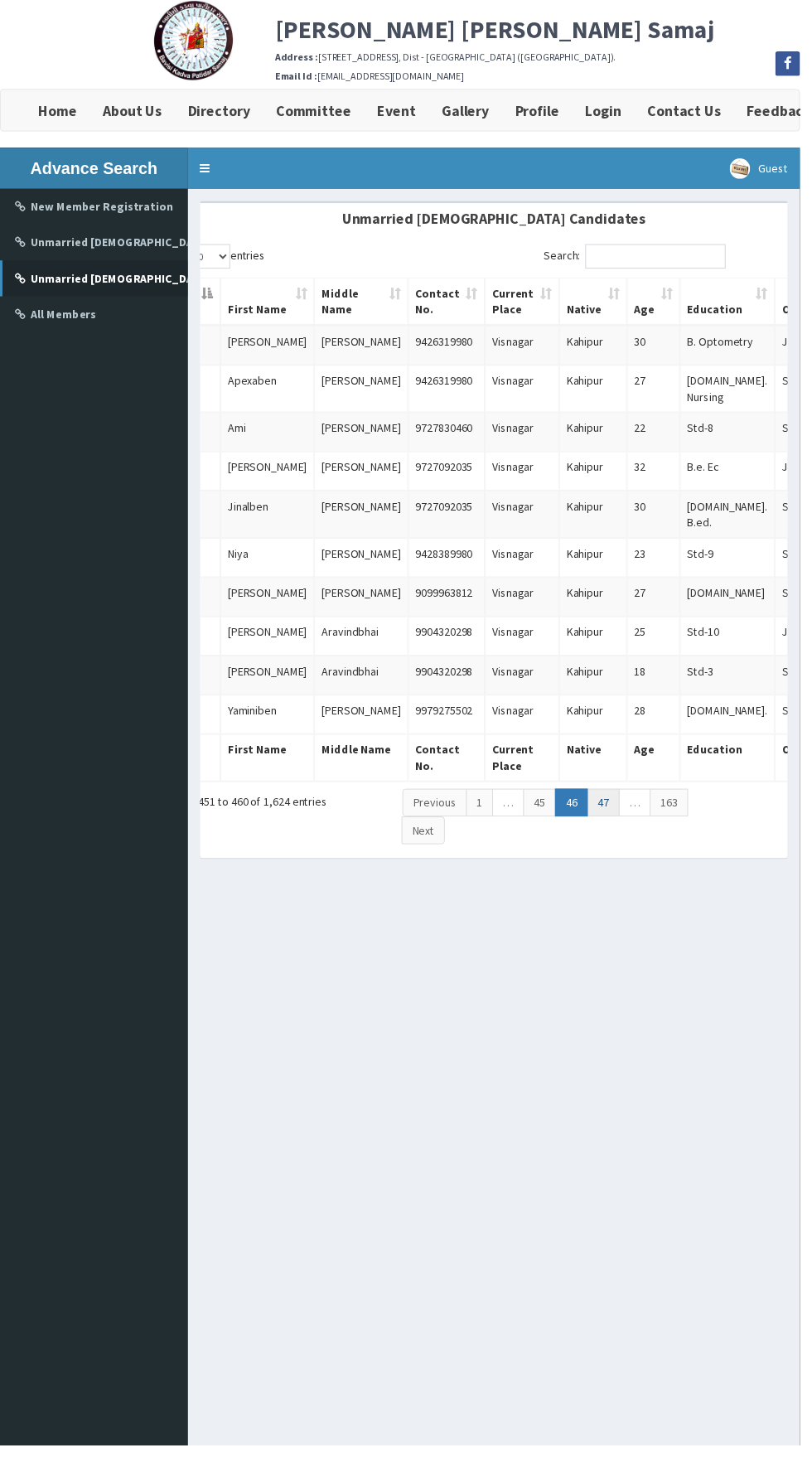
click at [605, 801] on link "47" at bounding box center [612, 815] width 33 height 28
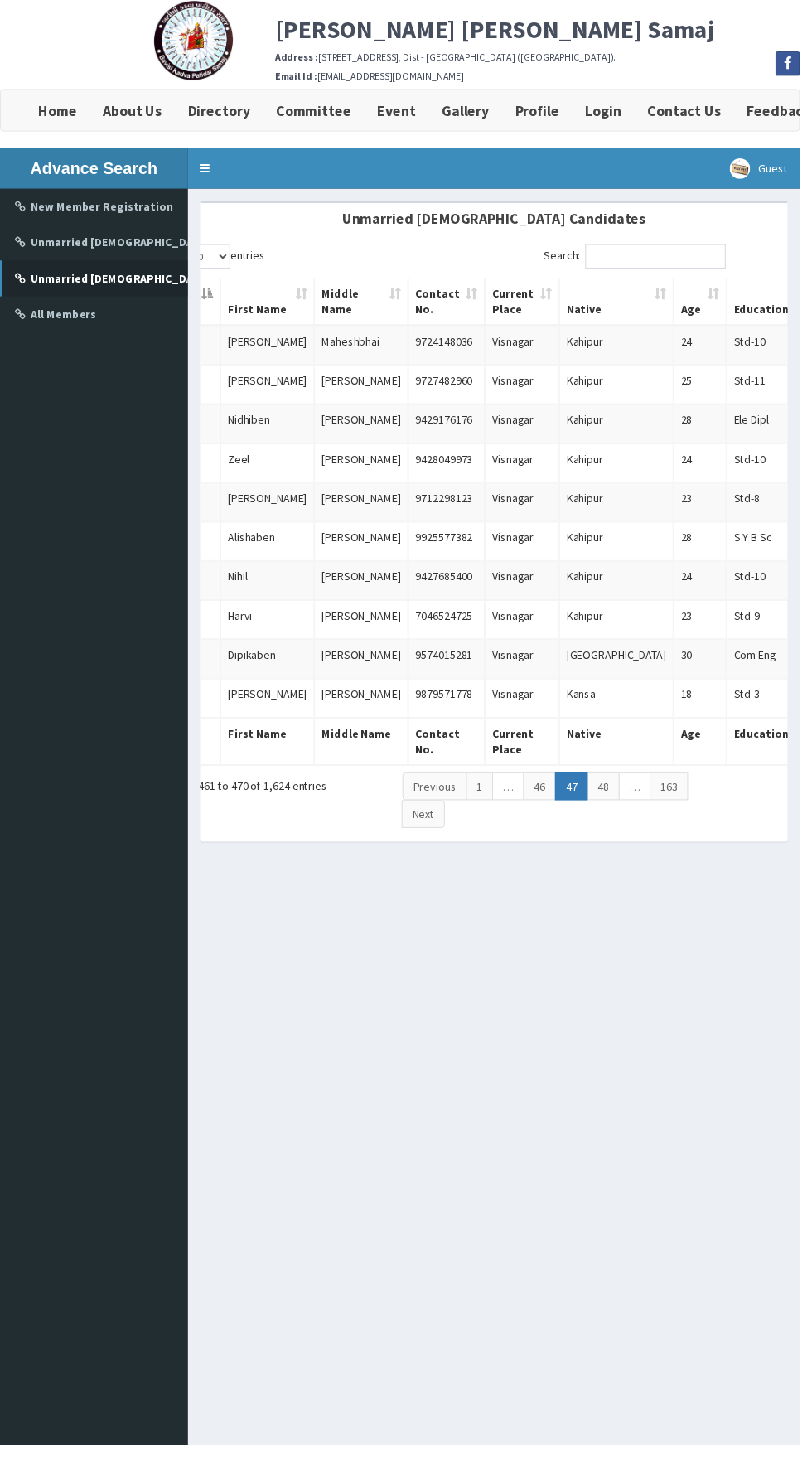
click at [609, 786] on link "48" at bounding box center [612, 798] width 33 height 28
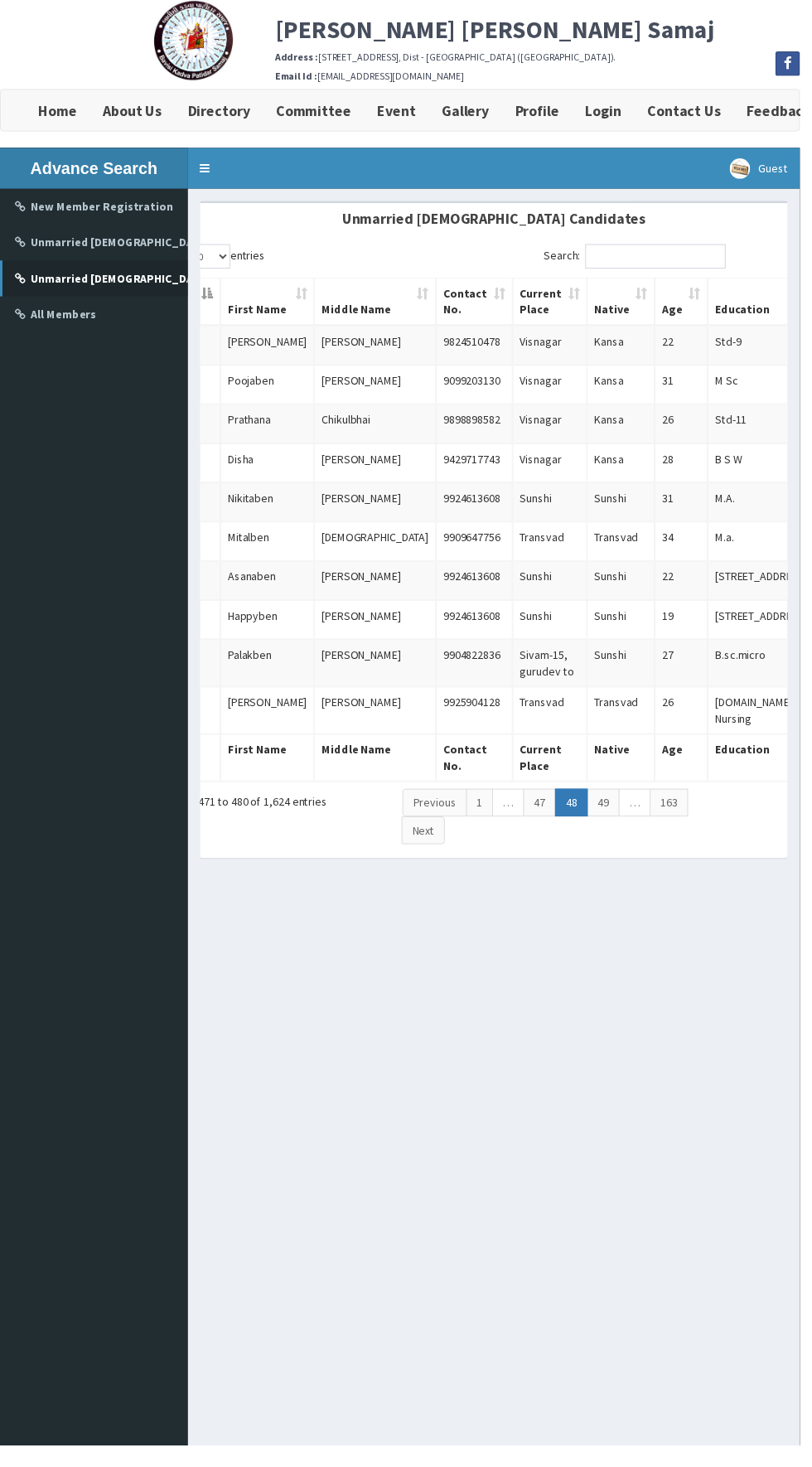
scroll to position [0, 51]
click at [615, 803] on link "49" at bounding box center [615, 815] width 33 height 28
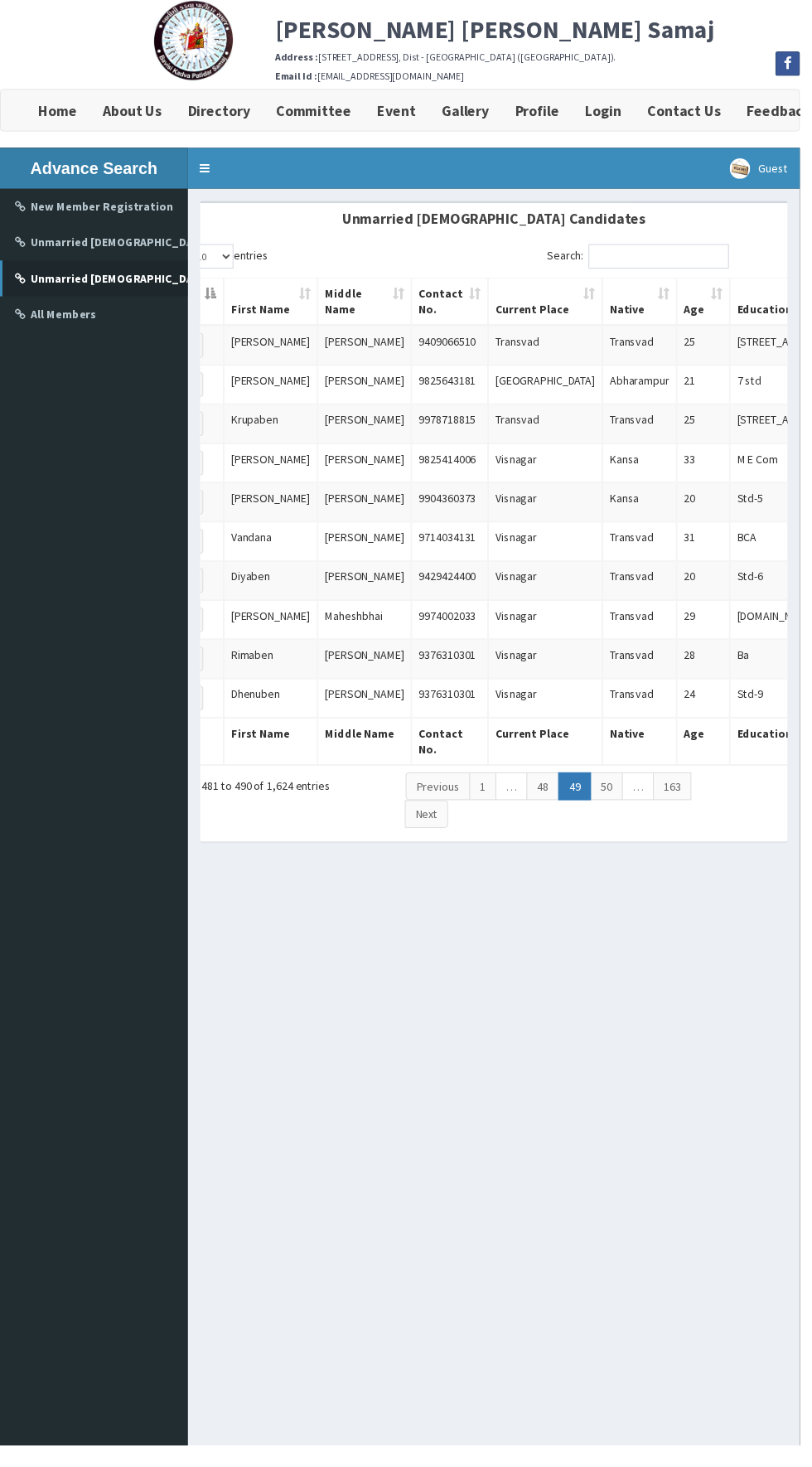
scroll to position [0, 0]
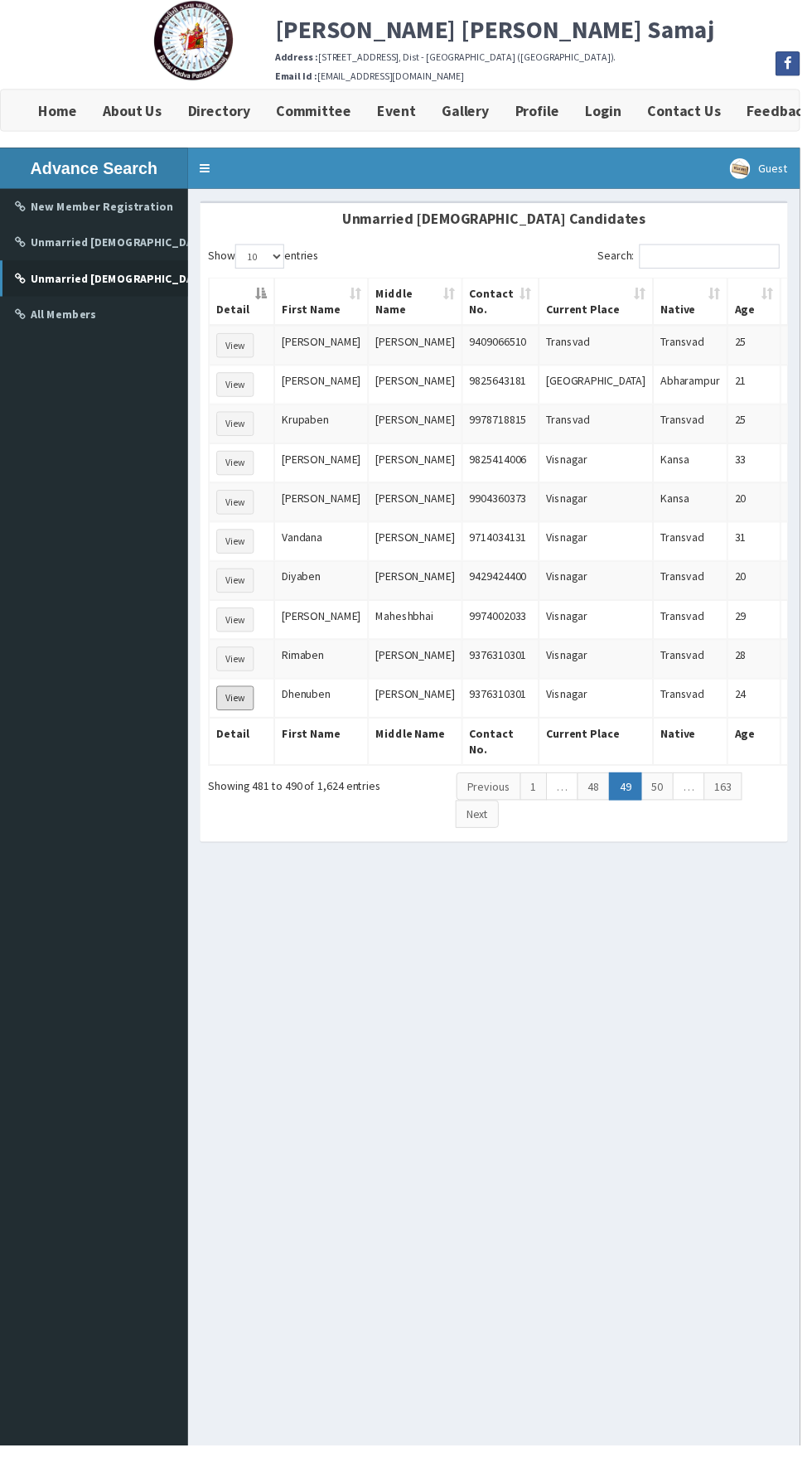
click at [237, 698] on button "View" at bounding box center [238, 709] width 38 height 25
